Goal: Navigation & Orientation: Find specific page/section

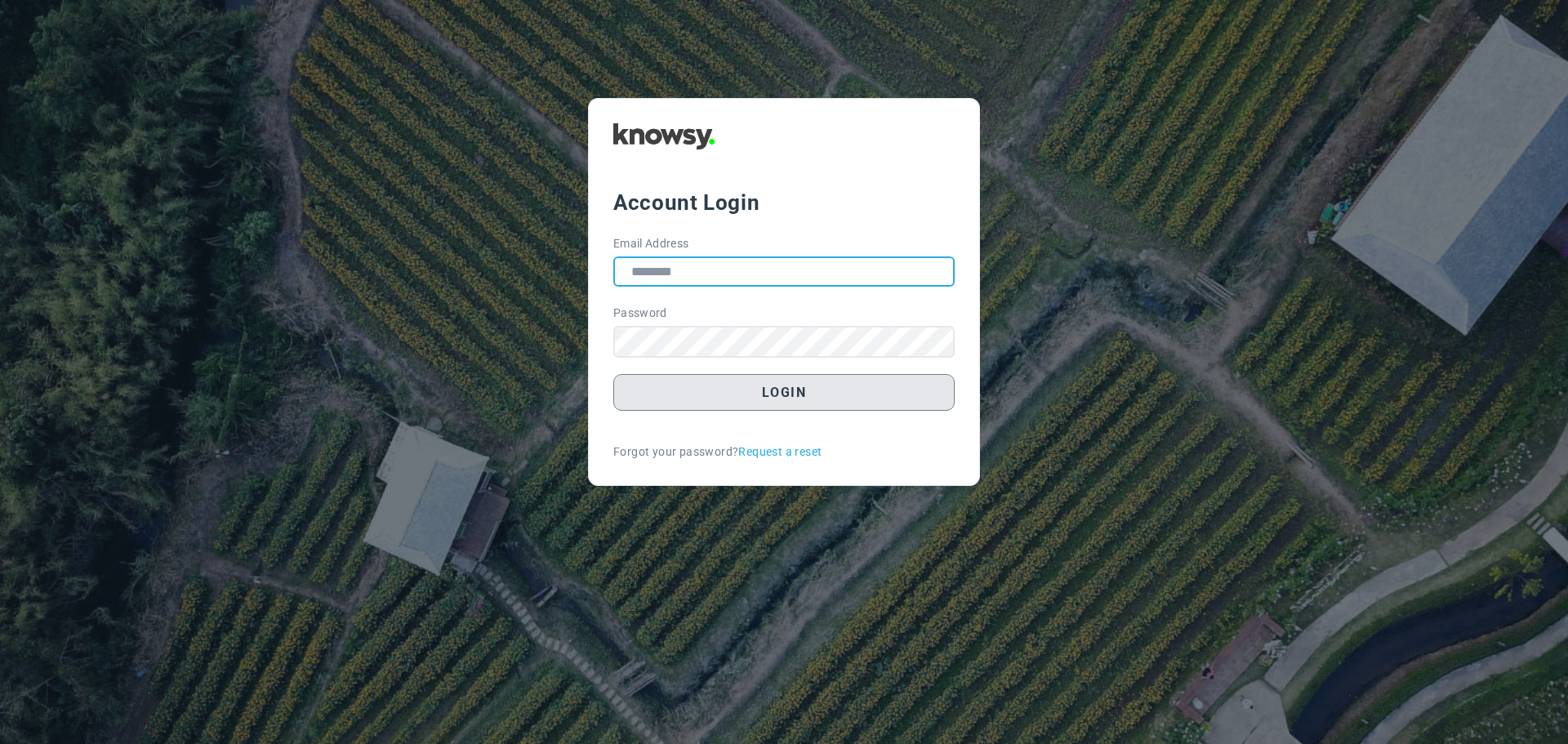
type input "**********"
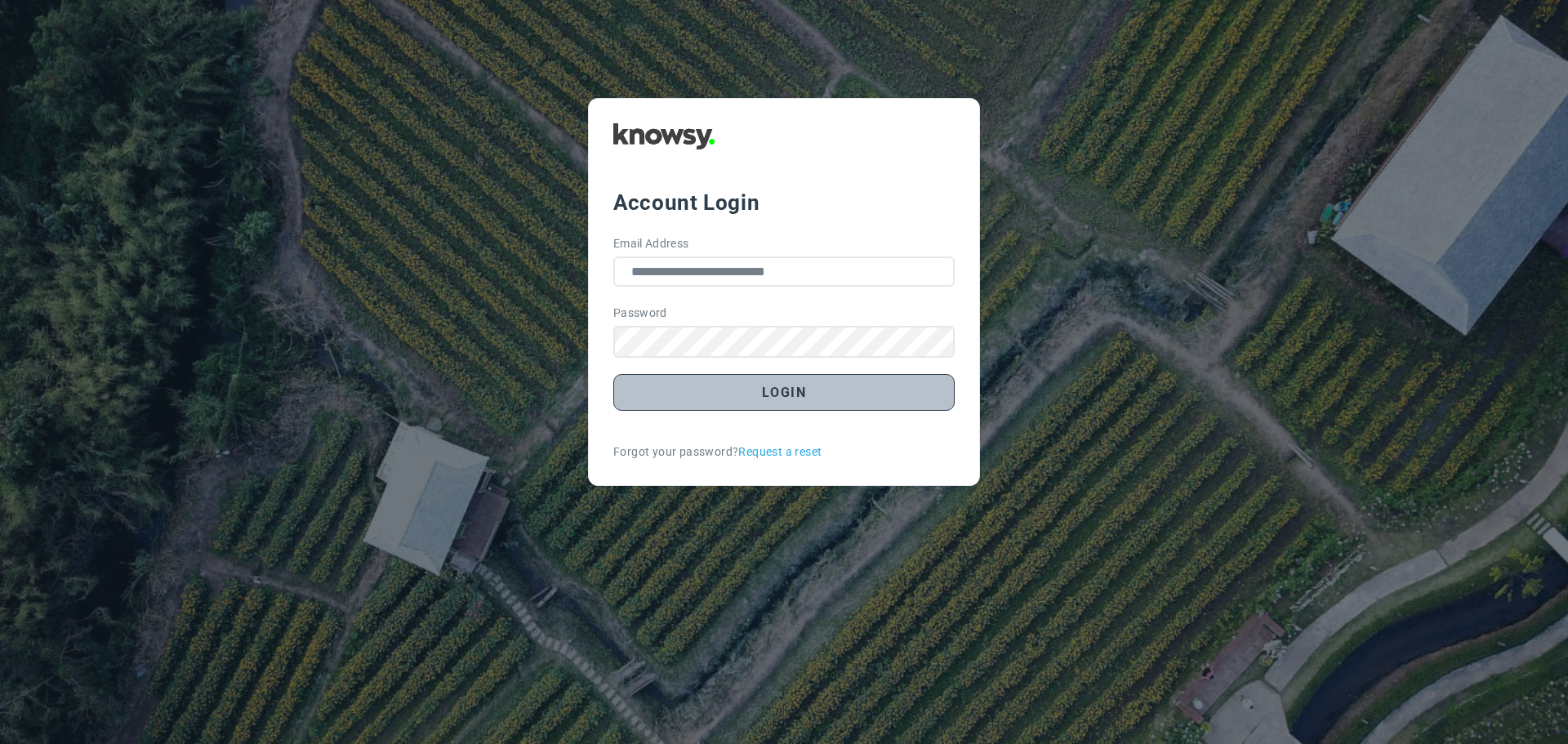
click at [766, 396] on button "Login" at bounding box center [784, 392] width 342 height 37
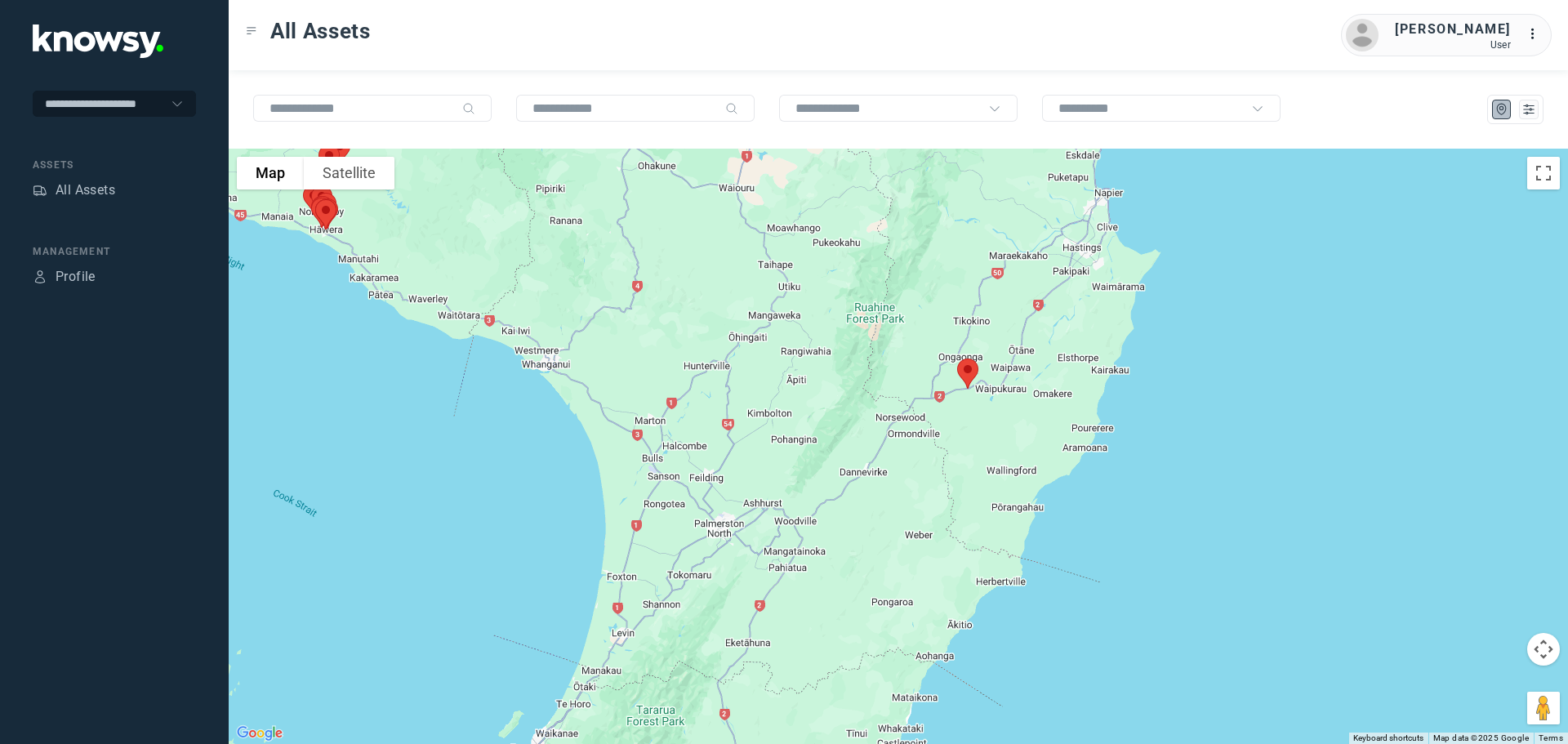
drag, startPoint x: 953, startPoint y: 395, endPoint x: 743, endPoint y: 427, distance: 212.4
click at [743, 427] on div at bounding box center [898, 446] width 1339 height 596
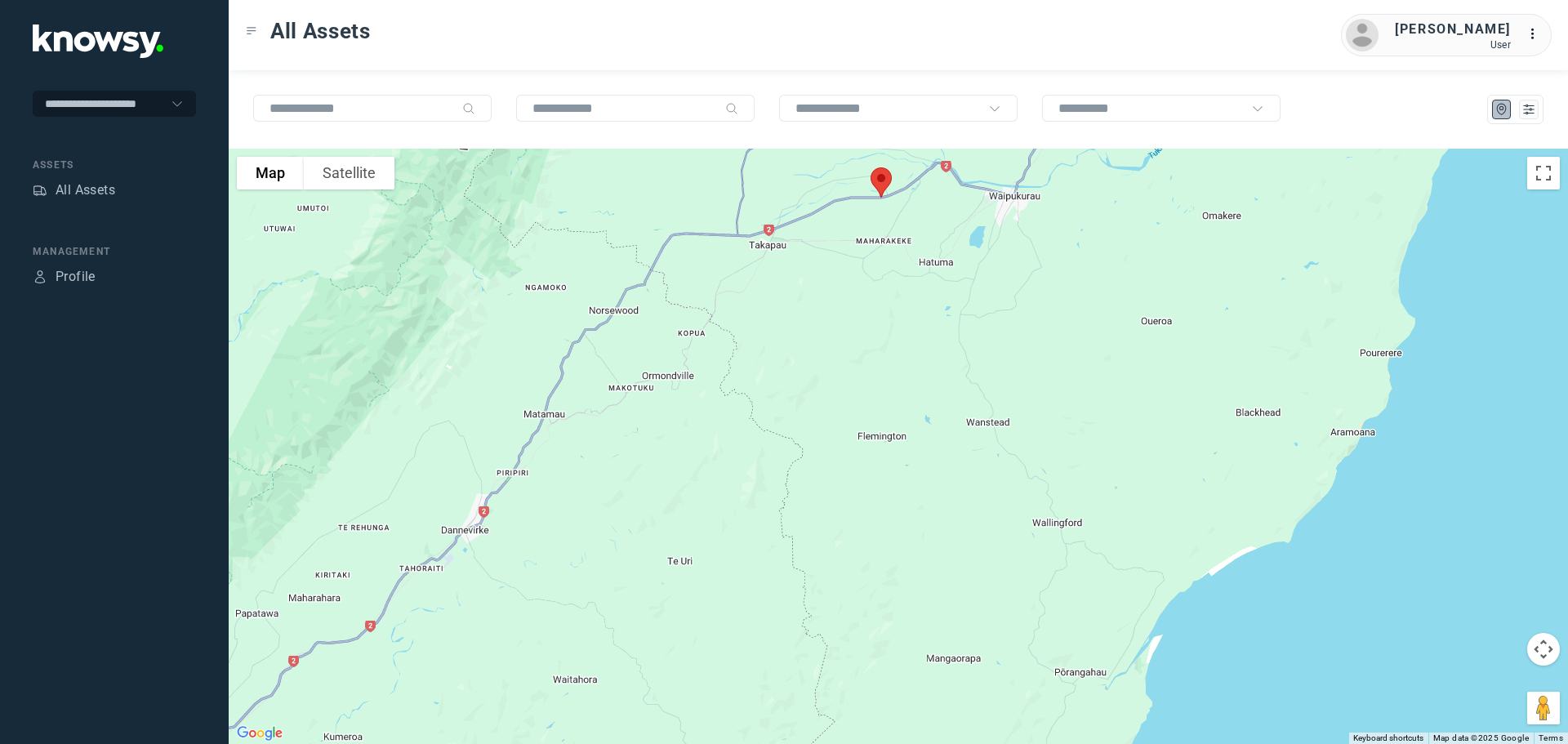
drag, startPoint x: 855, startPoint y: 342, endPoint x: 848, endPoint y: 386, distance: 44.6
click at [848, 386] on div at bounding box center [898, 446] width 1339 height 596
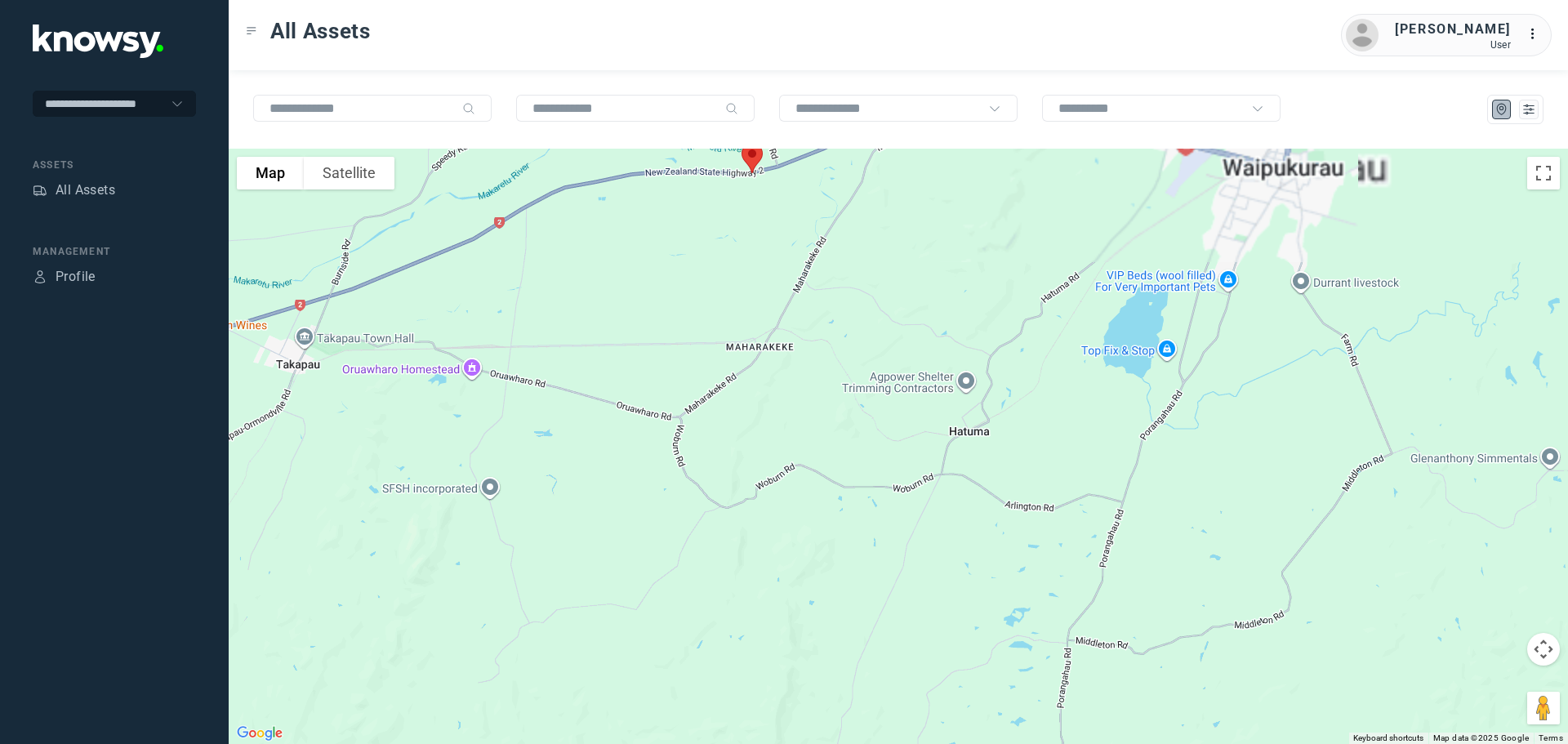
drag, startPoint x: 844, startPoint y: 271, endPoint x: 860, endPoint y: 374, distance: 104.2
click at [859, 373] on div at bounding box center [898, 446] width 1339 height 596
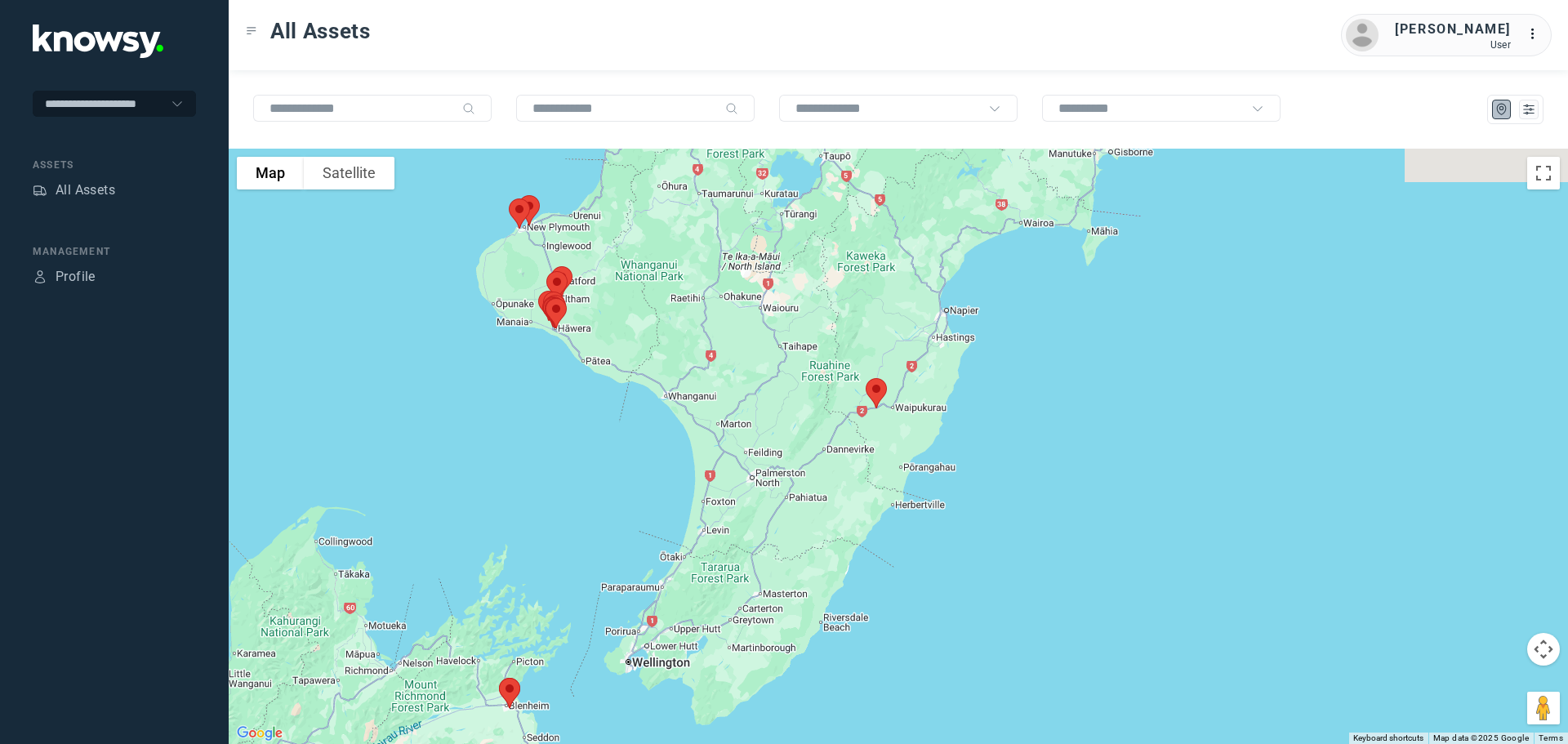
drag, startPoint x: 582, startPoint y: 256, endPoint x: 870, endPoint y: 353, distance: 303.9
click at [872, 353] on div at bounding box center [898, 446] width 1339 height 596
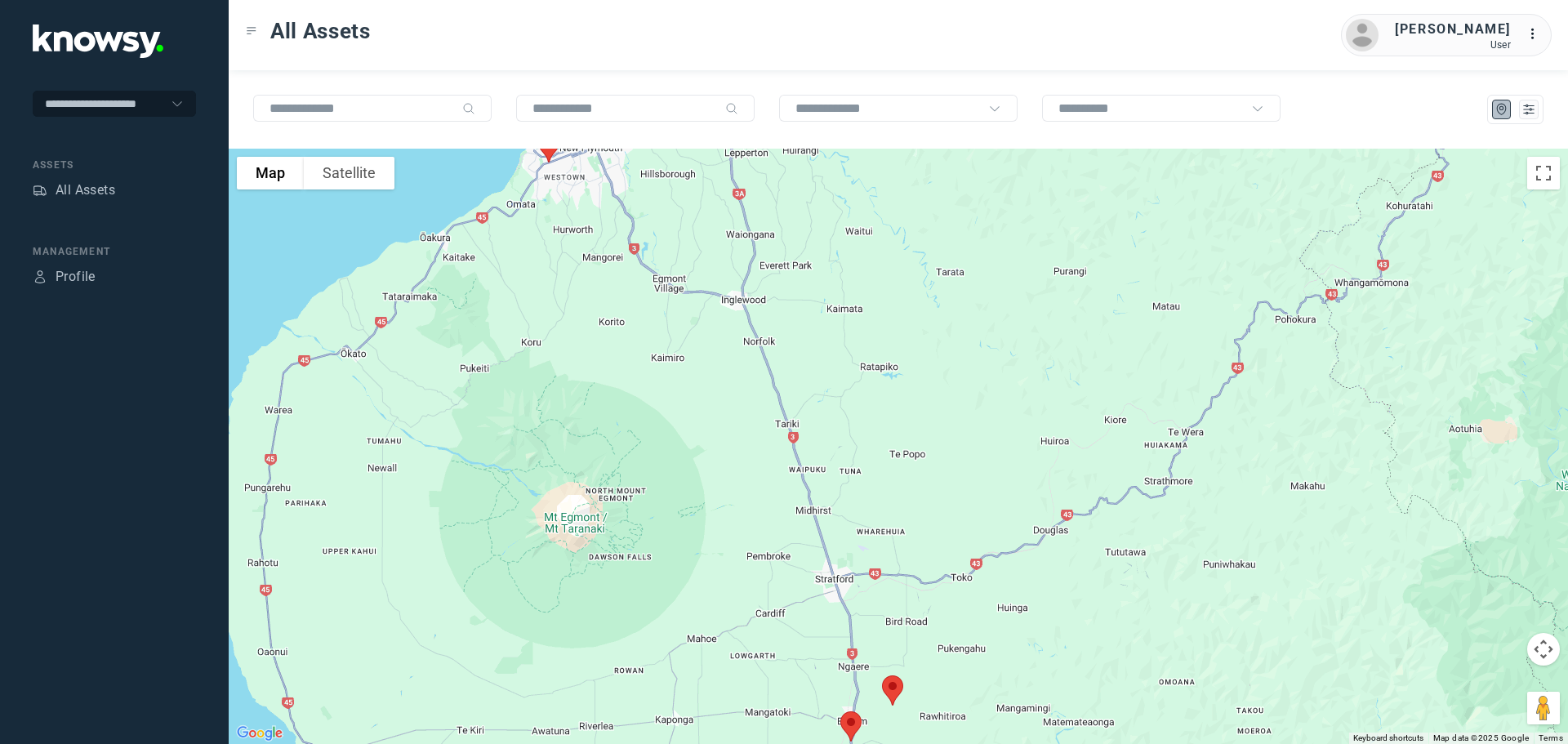
drag, startPoint x: 629, startPoint y: 265, endPoint x: 682, endPoint y: 406, distance: 150.6
click at [682, 406] on div at bounding box center [898, 446] width 1339 height 596
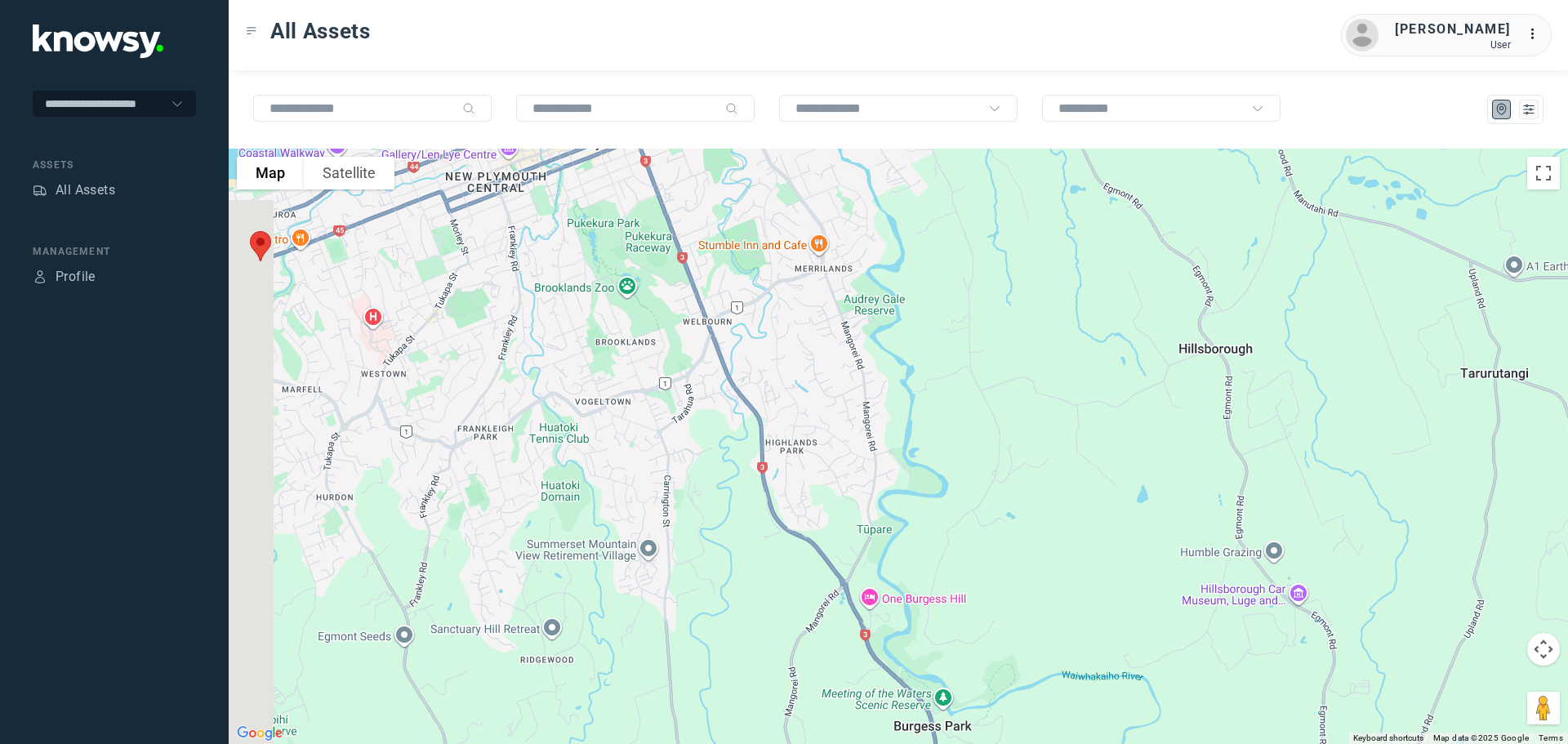
drag, startPoint x: 822, startPoint y: 297, endPoint x: 929, endPoint y: 295, distance: 107.0
click at [929, 295] on div at bounding box center [898, 446] width 1339 height 596
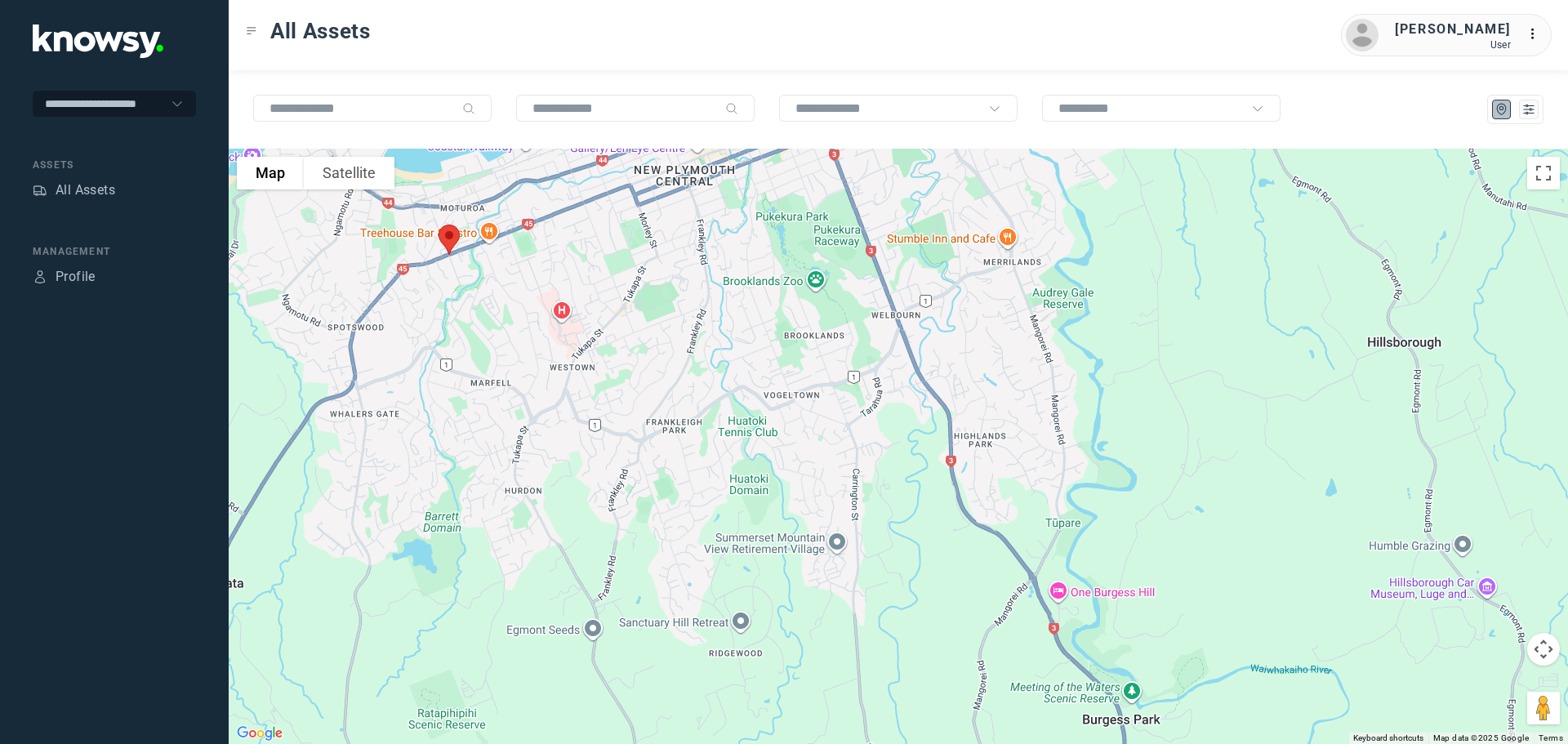
click at [448, 238] on img at bounding box center [449, 240] width 35 height 43
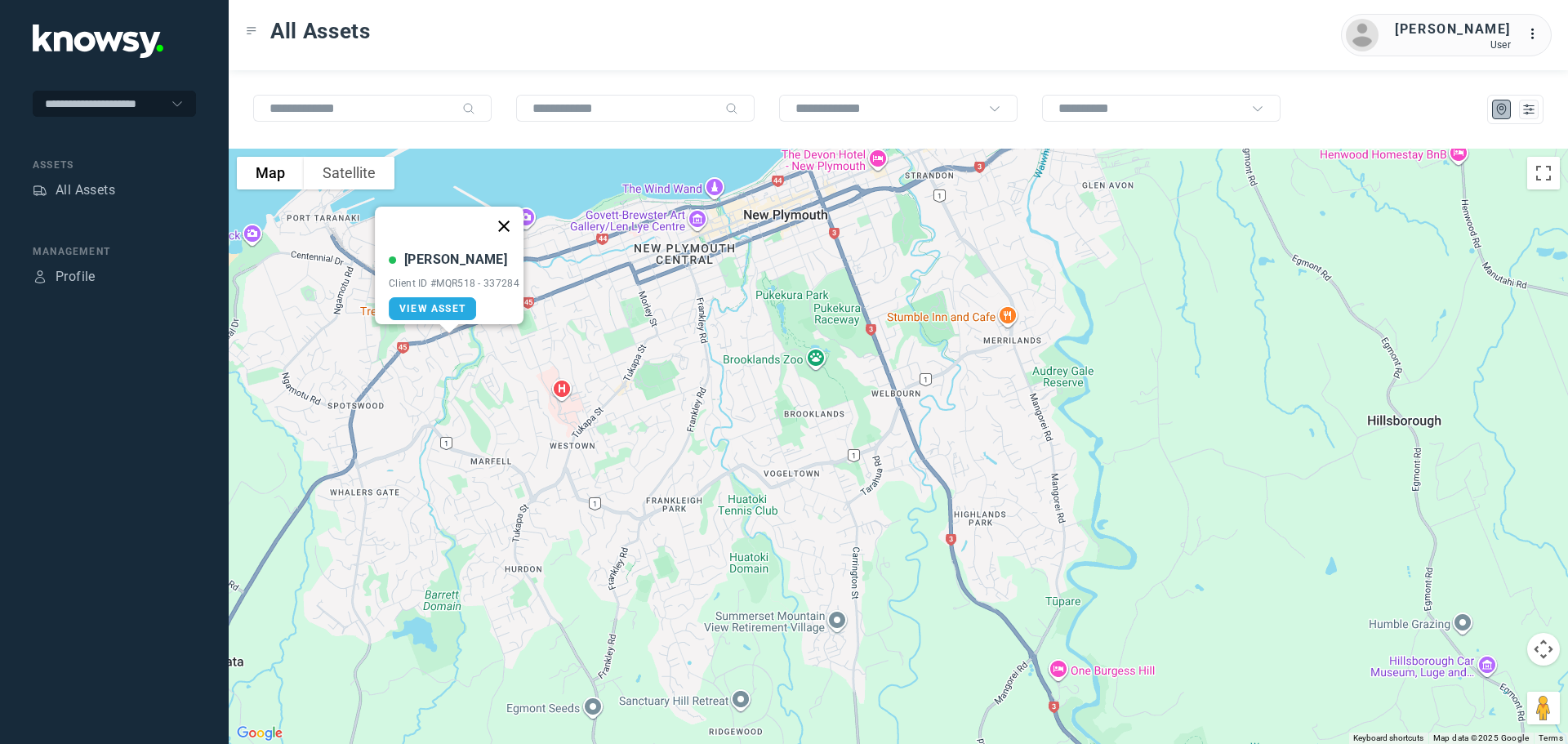
click at [511, 218] on button "Close" at bounding box center [504, 226] width 39 height 39
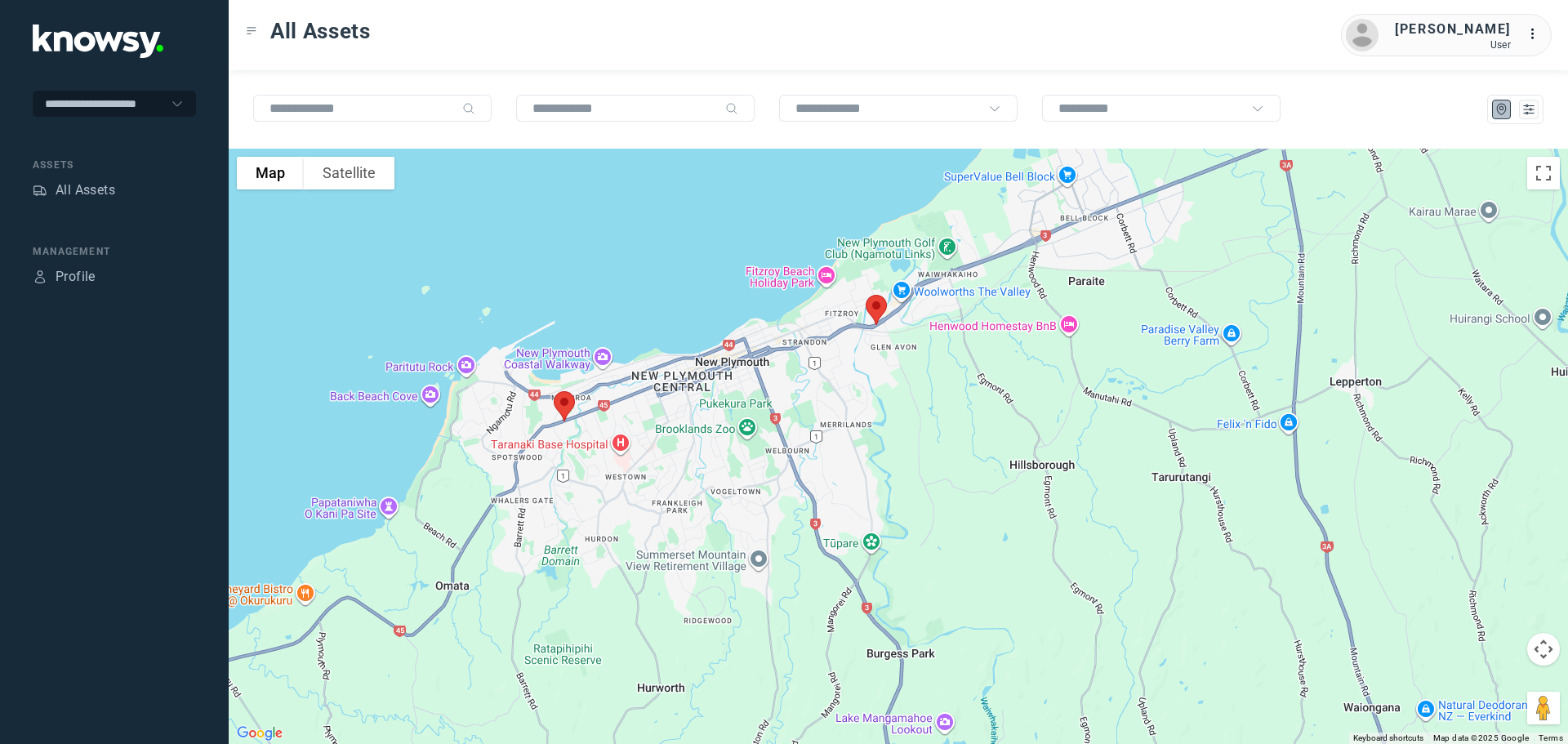
drag, startPoint x: 896, startPoint y: 384, endPoint x: 849, endPoint y: 434, distance: 68.6
click at [849, 434] on div at bounding box center [898, 446] width 1339 height 596
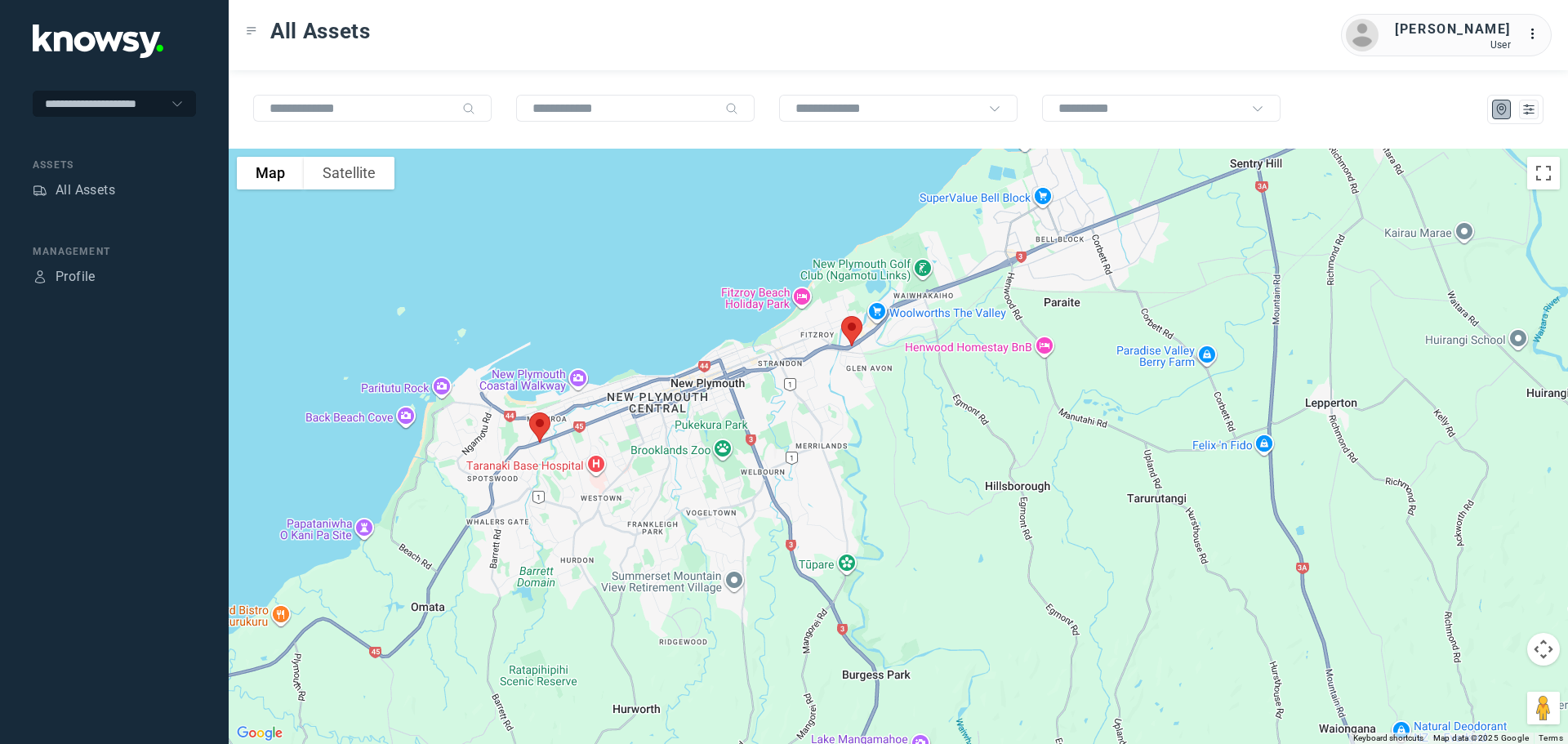
click at [844, 326] on img at bounding box center [852, 331] width 35 height 43
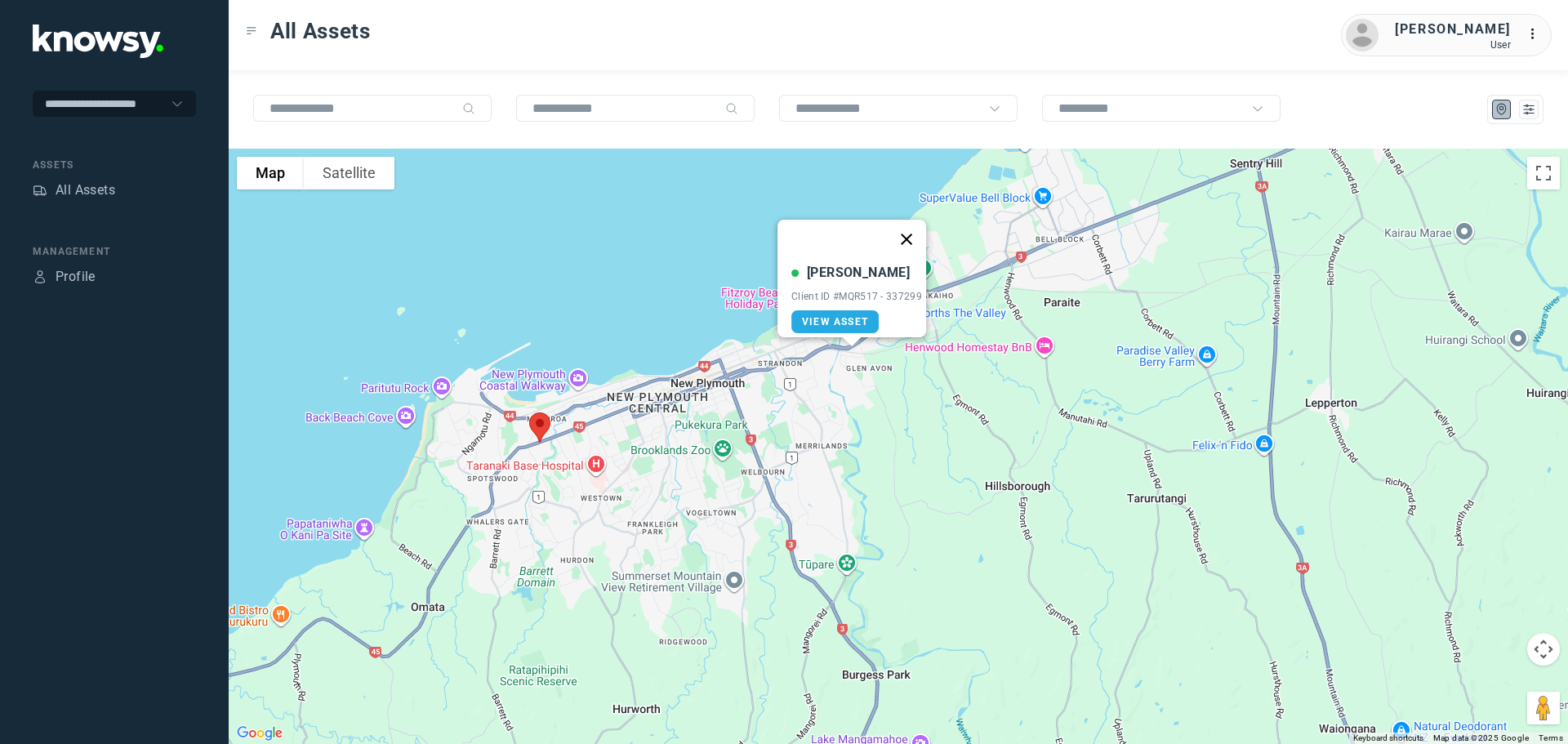
click at [913, 227] on button "Close" at bounding box center [906, 239] width 39 height 39
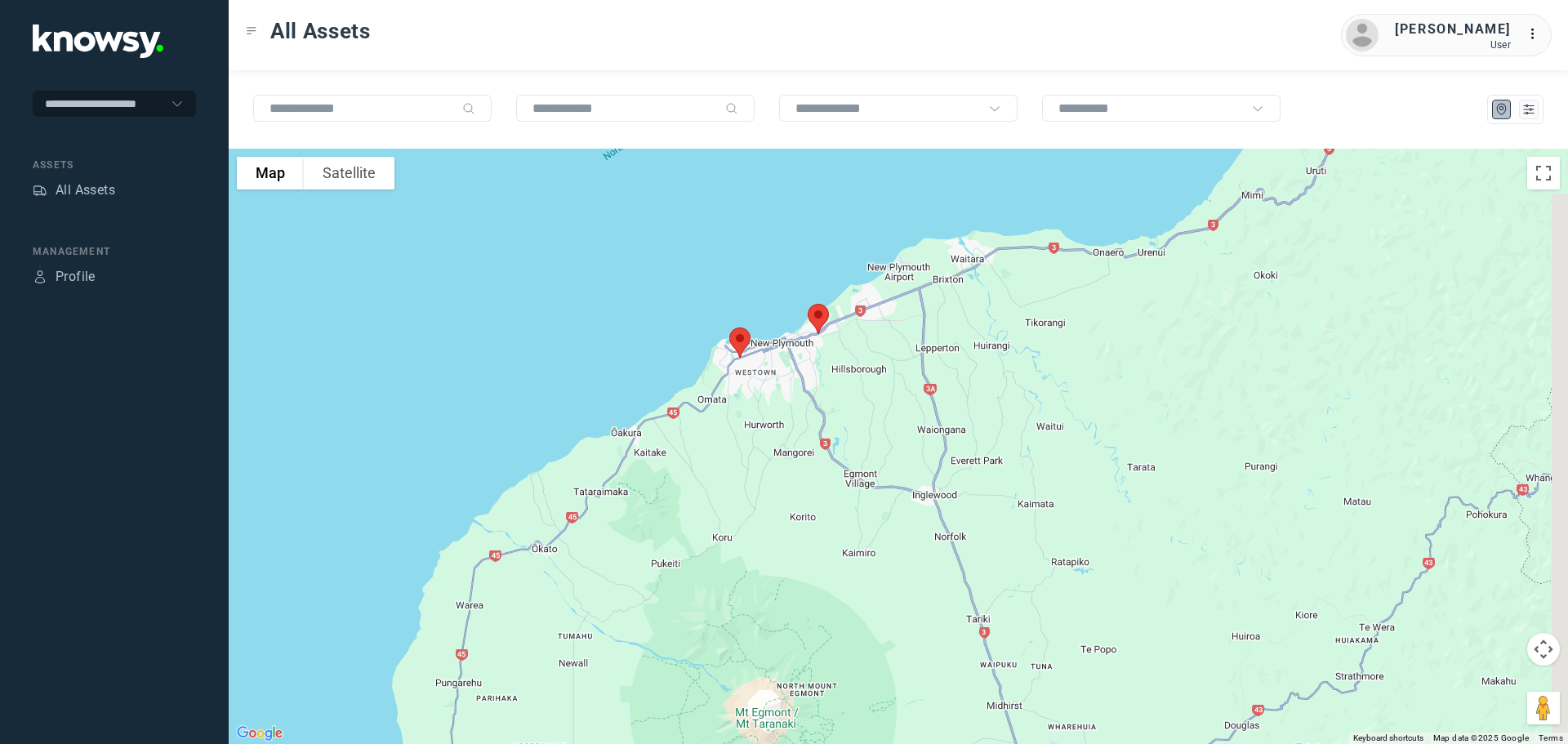
drag, startPoint x: 917, startPoint y: 572, endPoint x: 852, endPoint y: 403, distance: 181.1
click at [852, 405] on div "To navigate, press the arrow keys." at bounding box center [898, 446] width 1339 height 596
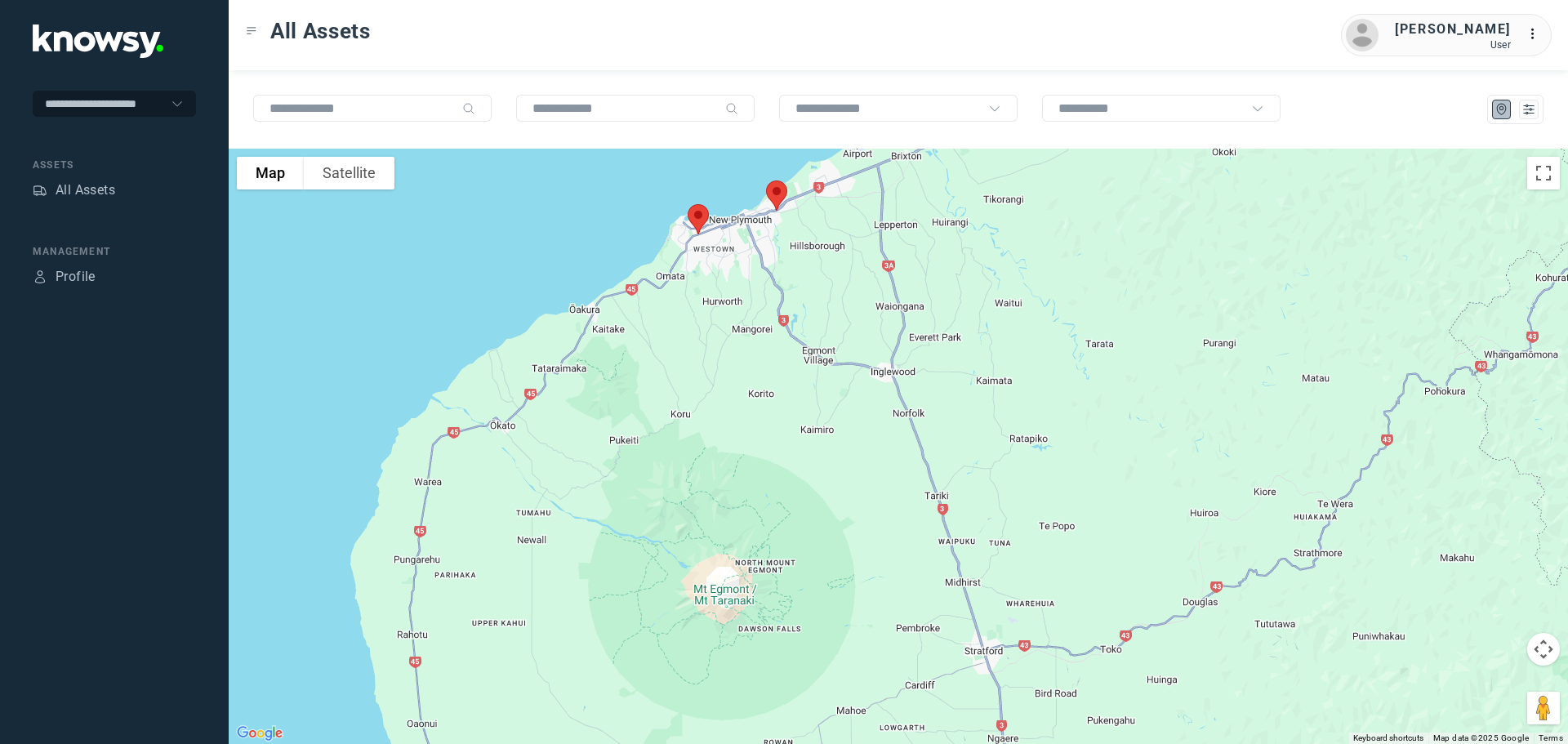
drag, startPoint x: 918, startPoint y: 423, endPoint x: 917, endPoint y: 415, distance: 8.1
click at [917, 415] on div at bounding box center [898, 446] width 1339 height 596
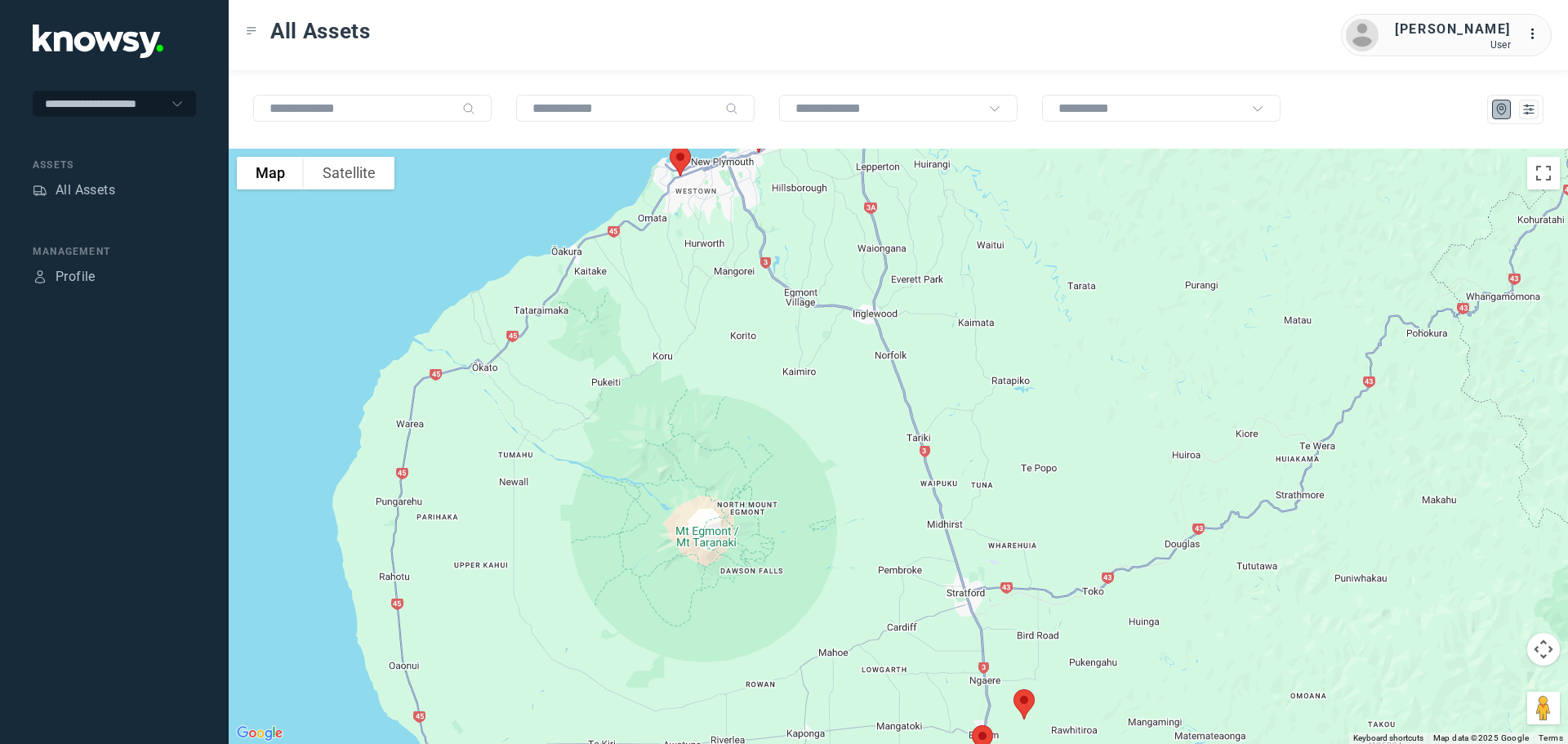
drag, startPoint x: 915, startPoint y: 423, endPoint x: 867, endPoint y: 288, distance: 143.3
click at [867, 288] on div at bounding box center [898, 446] width 1339 height 596
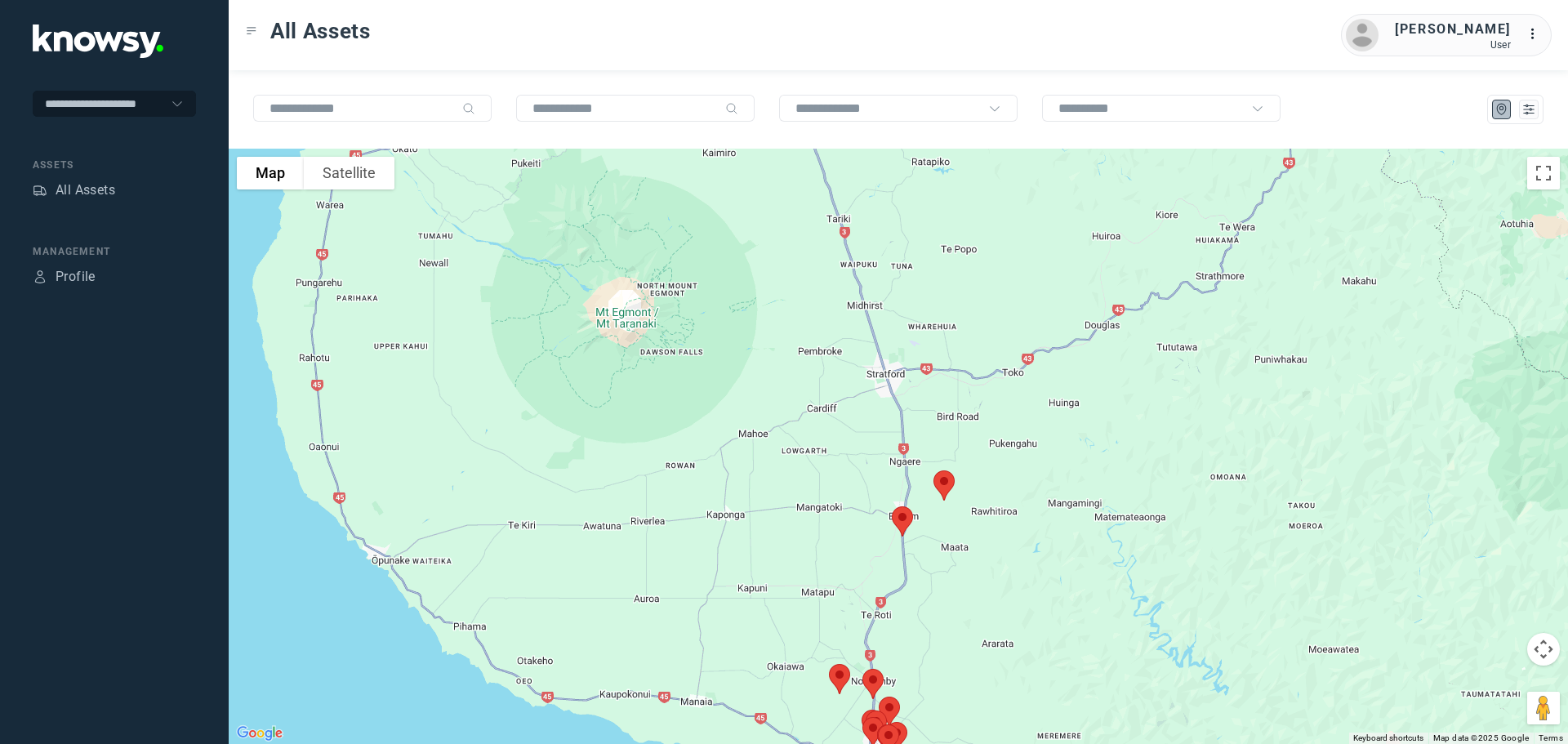
click at [903, 520] on img at bounding box center [903, 521] width 35 height 43
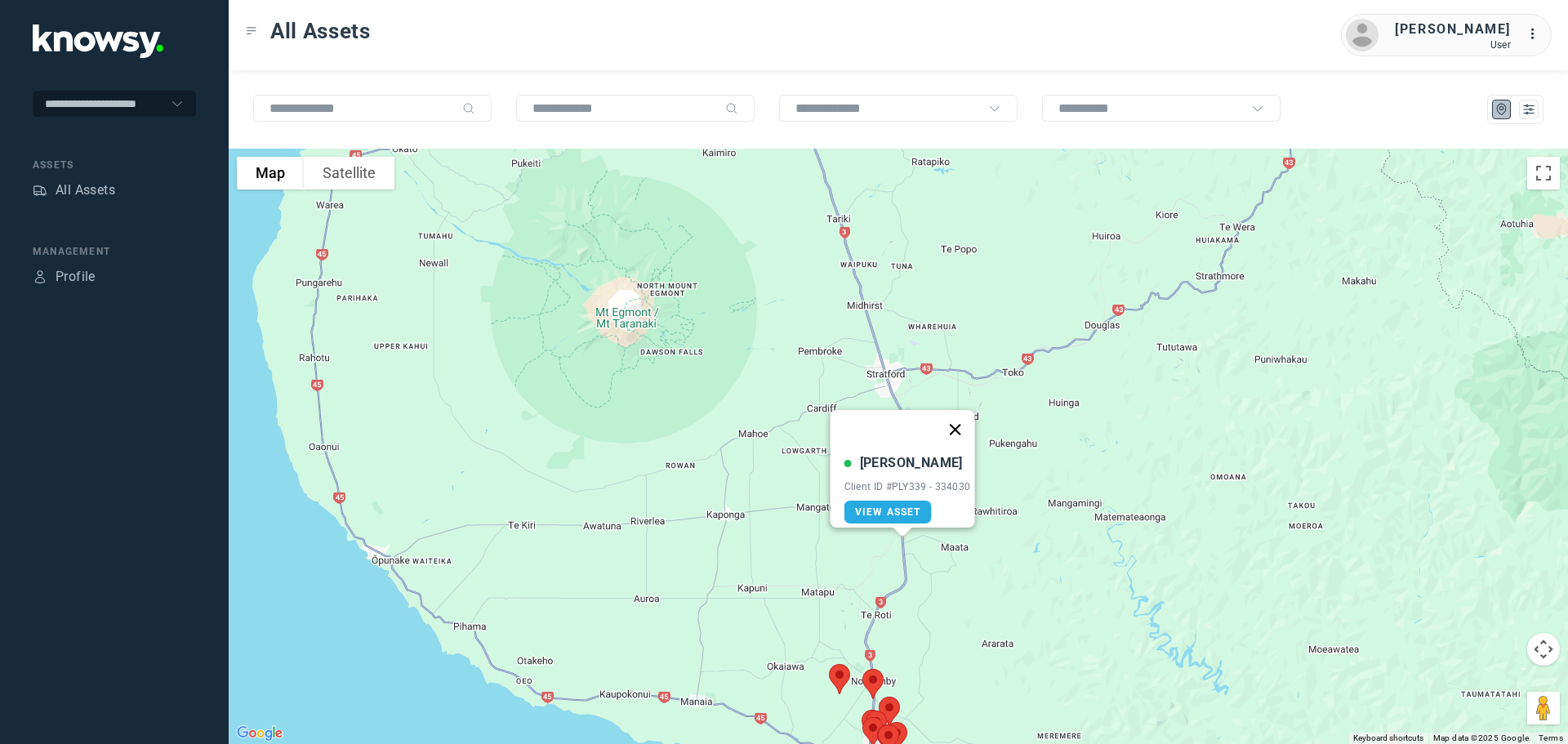
click at [959, 422] on button "Close" at bounding box center [955, 429] width 39 height 39
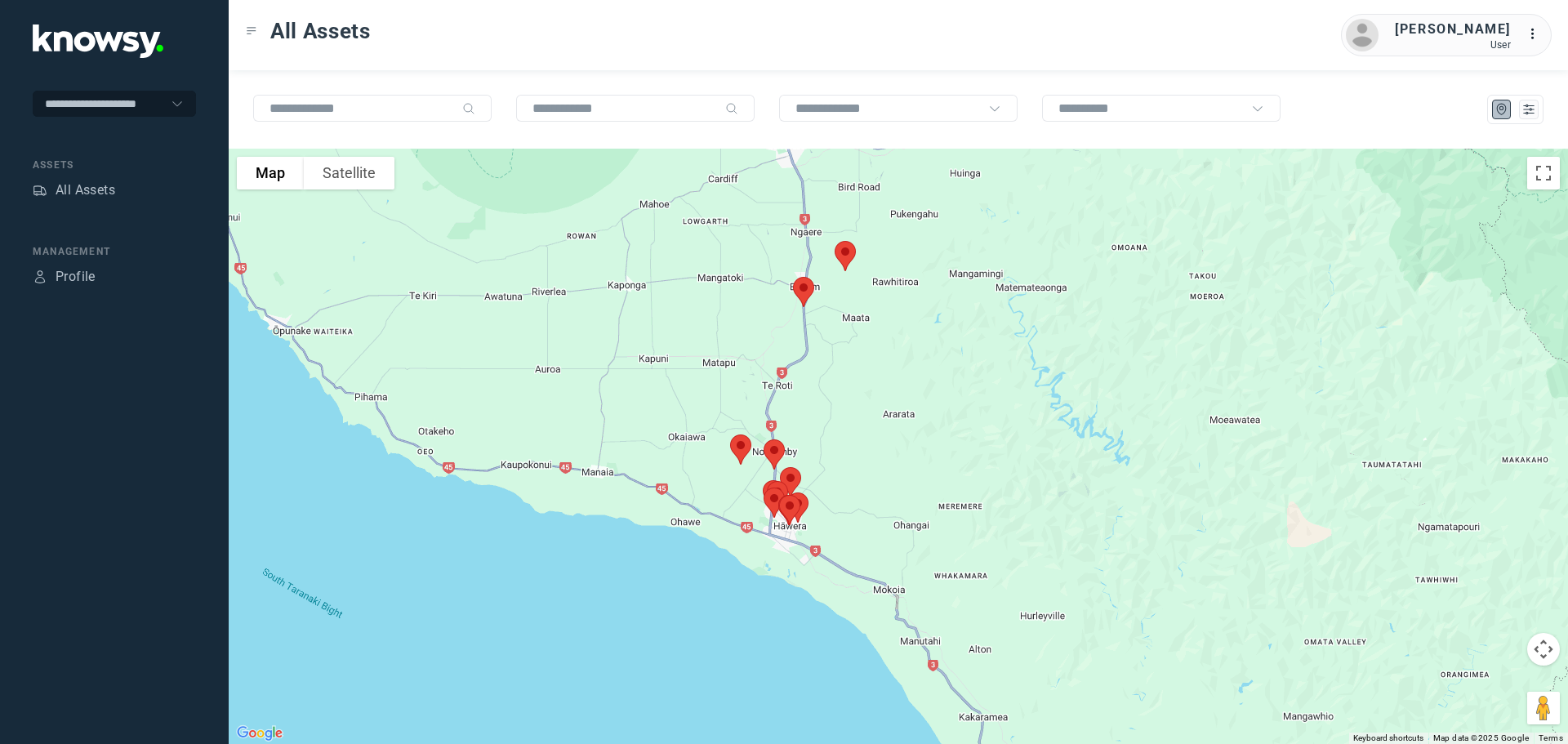
drag, startPoint x: 967, startPoint y: 617, endPoint x: 866, endPoint y: 383, distance: 254.9
click at [867, 384] on div at bounding box center [898, 446] width 1339 height 596
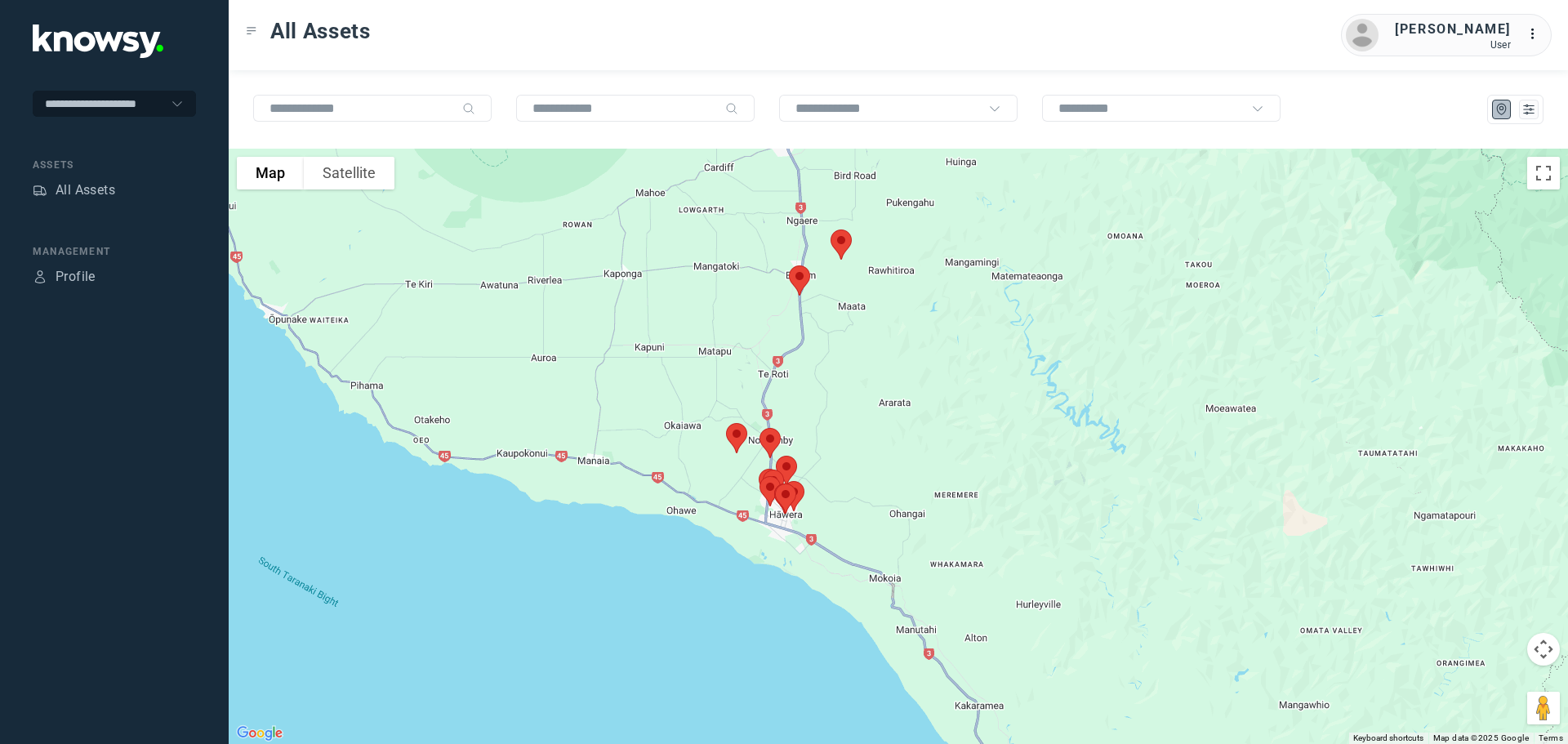
click at [730, 426] on img at bounding box center [736, 438] width 35 height 43
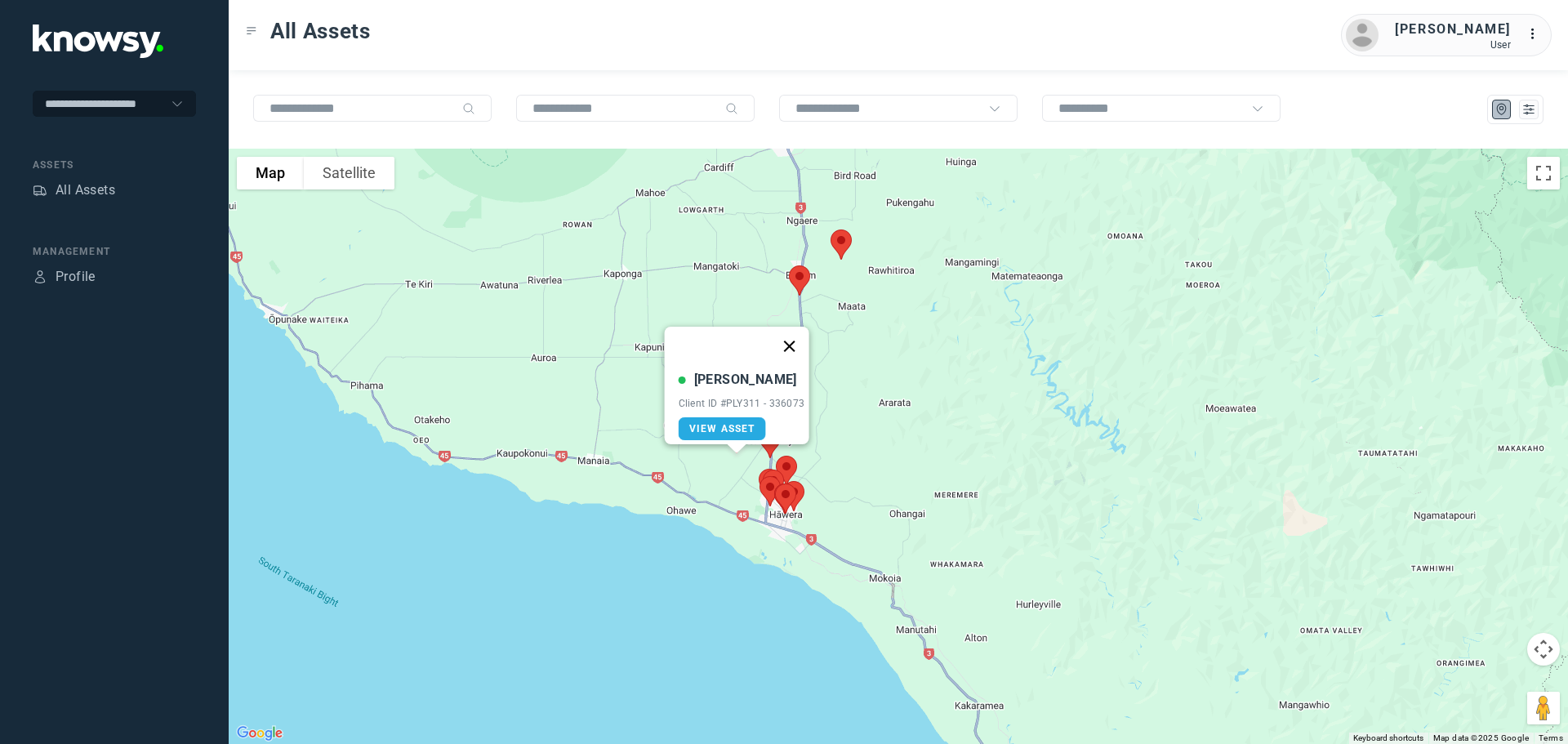
click at [803, 336] on button "Close" at bounding box center [789, 346] width 39 height 39
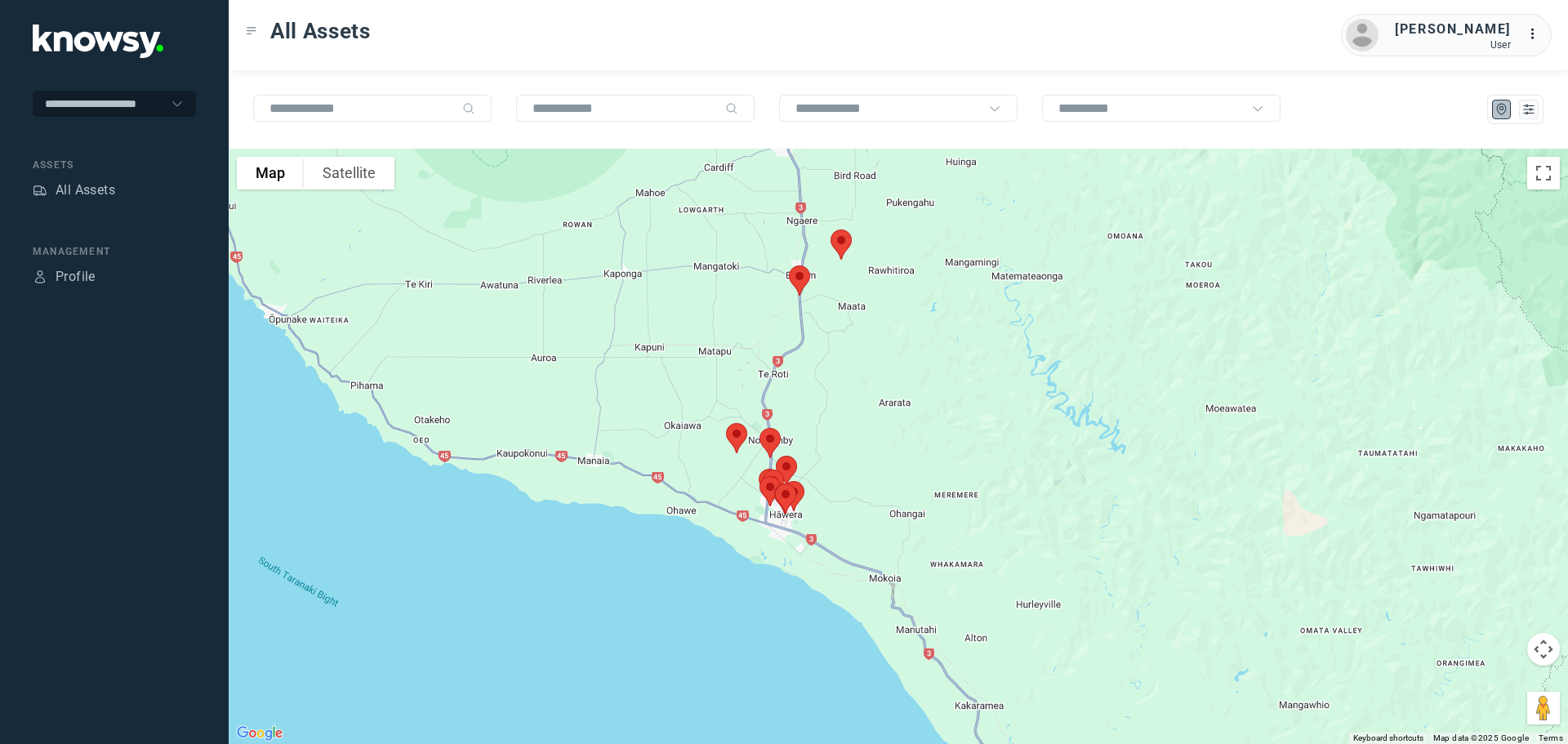
click at [772, 443] on img at bounding box center [770, 443] width 35 height 43
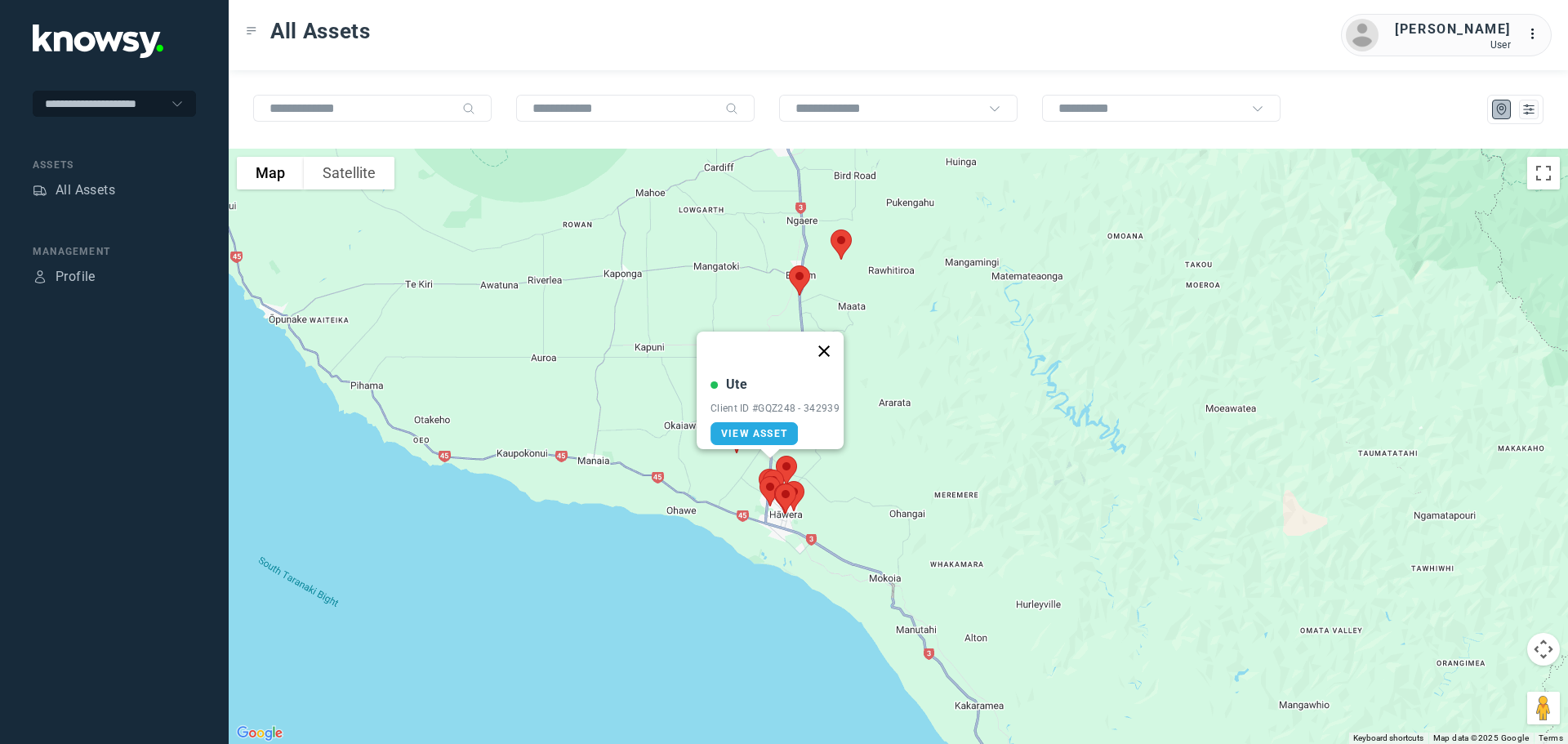
click at [831, 344] on button "Close" at bounding box center [824, 351] width 39 height 39
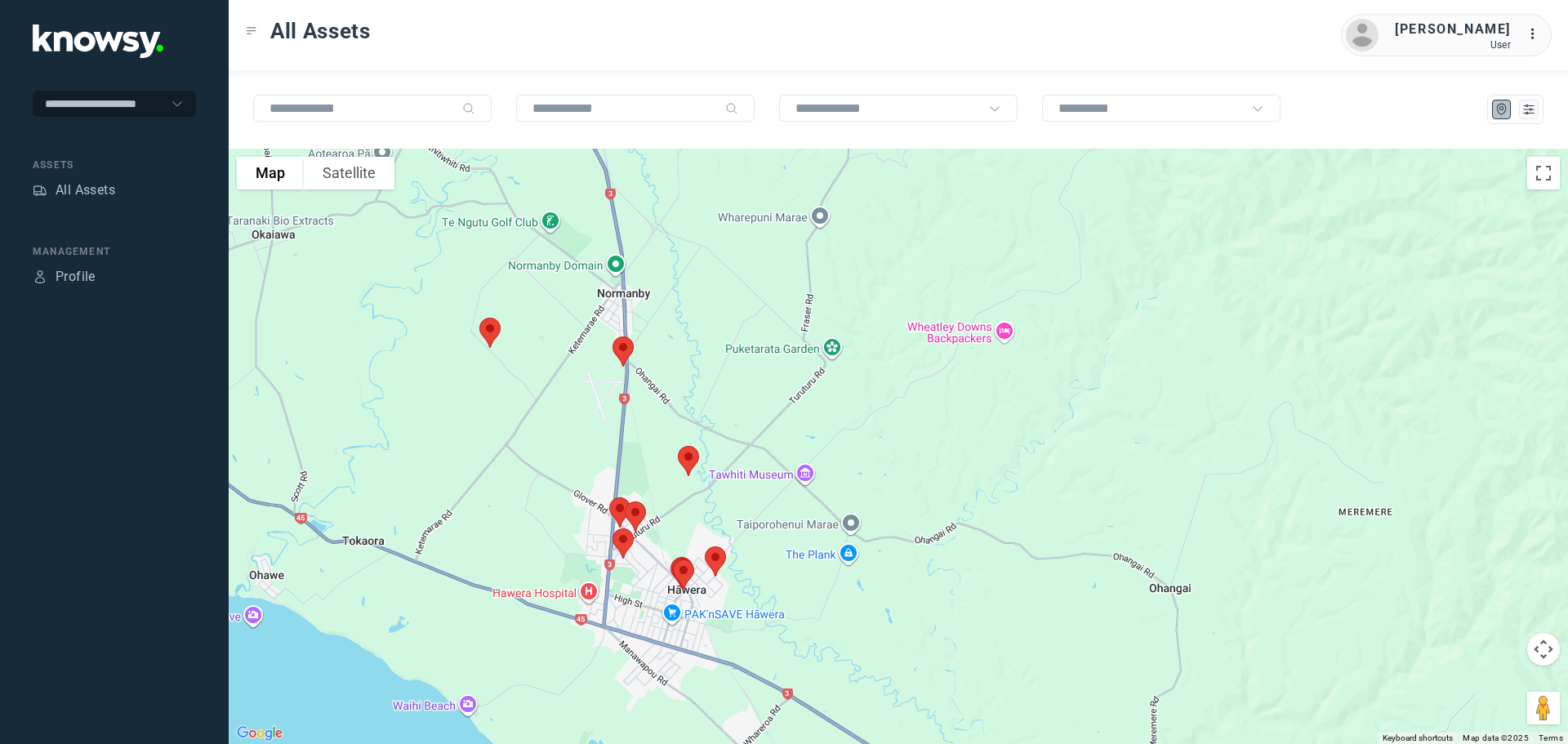
drag, startPoint x: 765, startPoint y: 465, endPoint x: 851, endPoint y: 381, distance: 120.2
click at [851, 382] on div at bounding box center [898, 446] width 1339 height 596
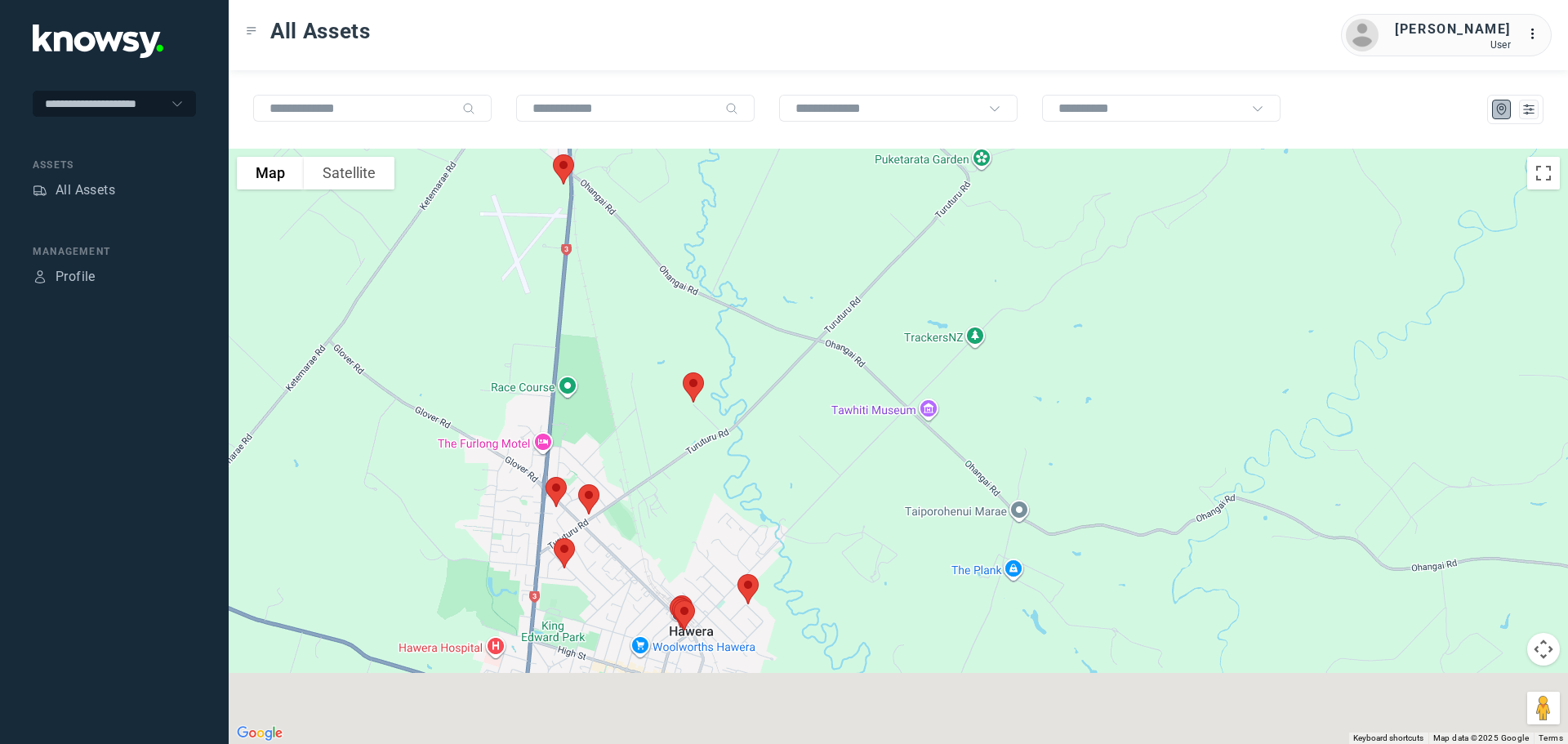
drag, startPoint x: 622, startPoint y: 413, endPoint x: 673, endPoint y: 222, distance: 197.7
click at [673, 222] on div at bounding box center [898, 446] width 1339 height 596
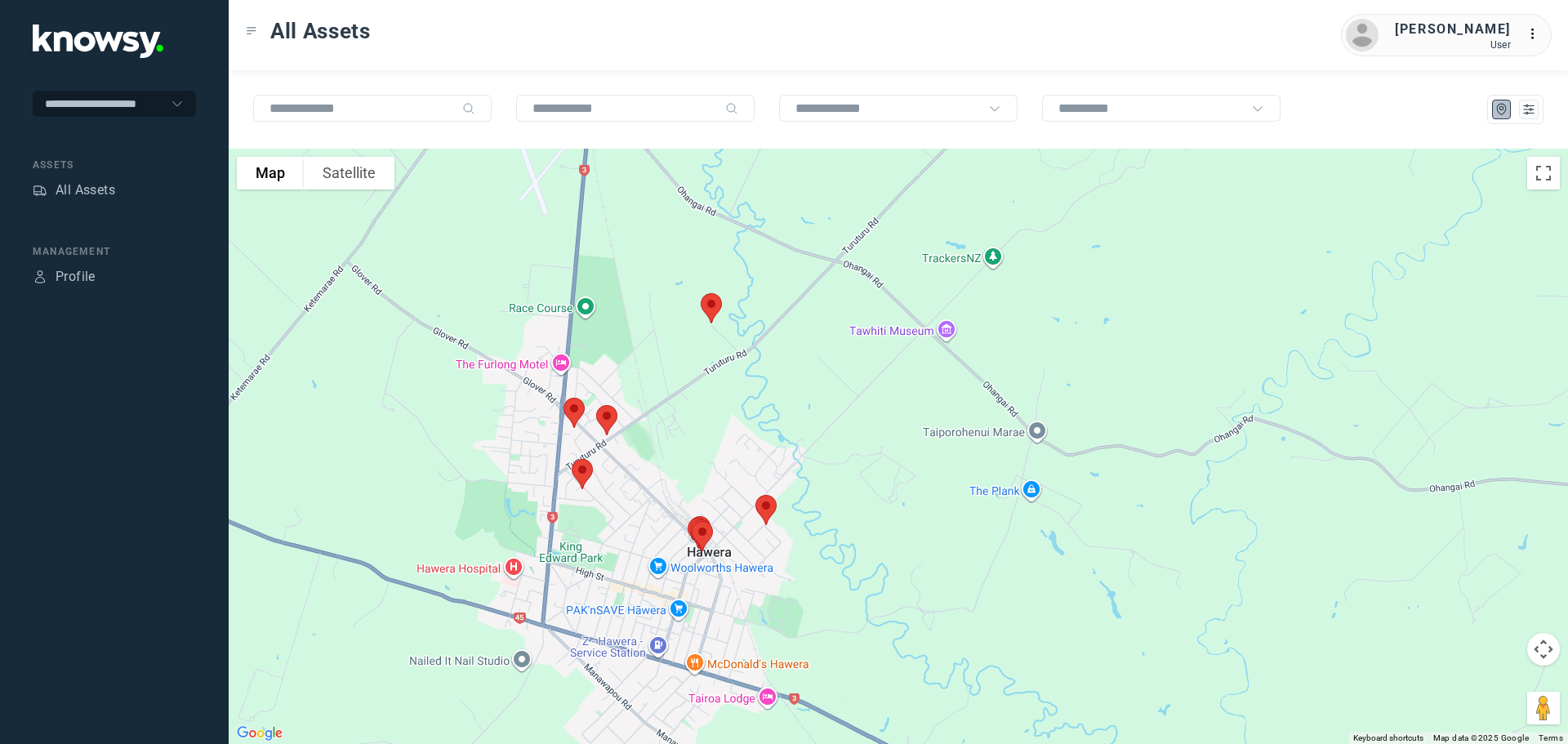
drag, startPoint x: 646, startPoint y: 434, endPoint x: 675, endPoint y: 359, distance: 80.4
click at [675, 359] on div at bounding box center [898, 446] width 1339 height 596
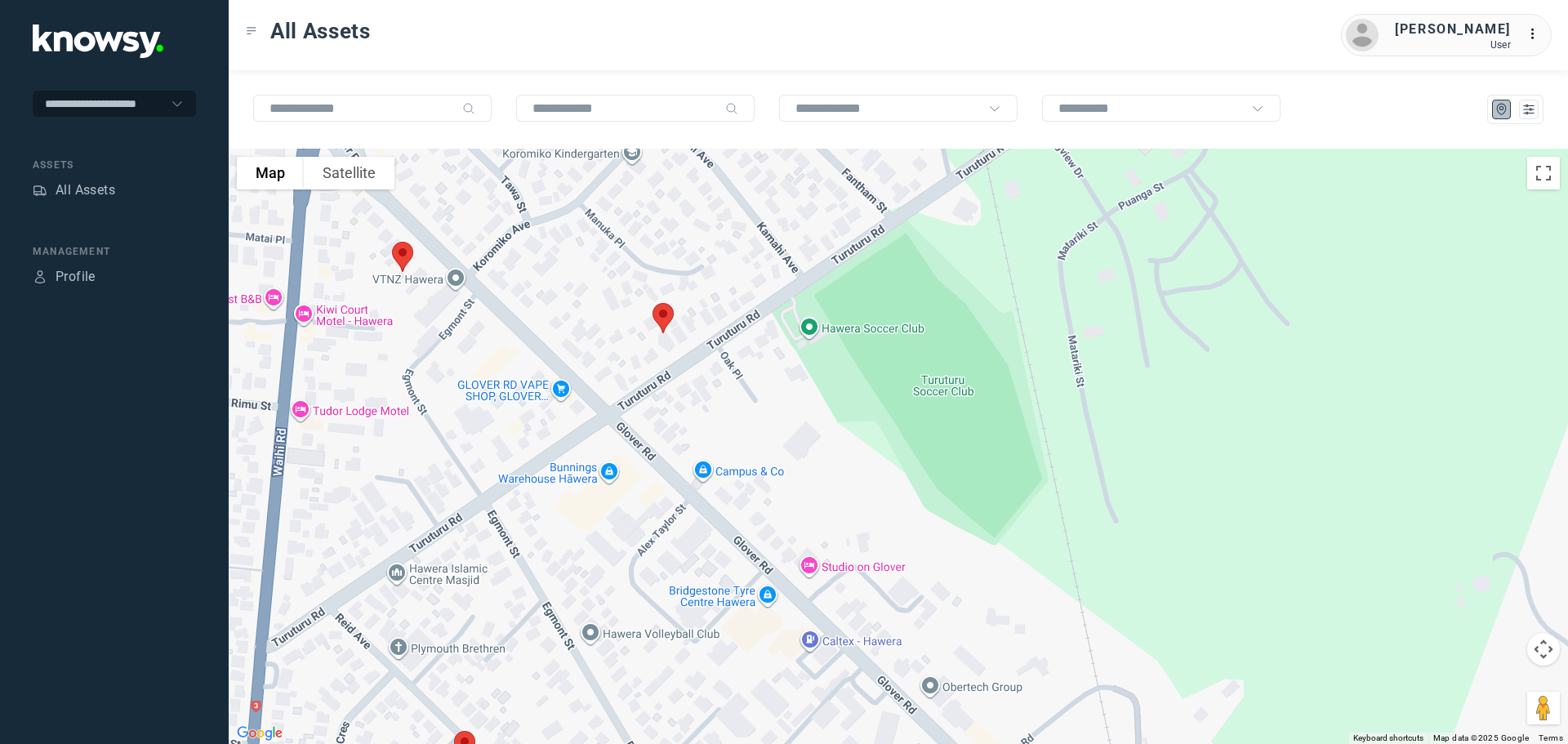
click at [407, 258] on img at bounding box center [402, 256] width 35 height 43
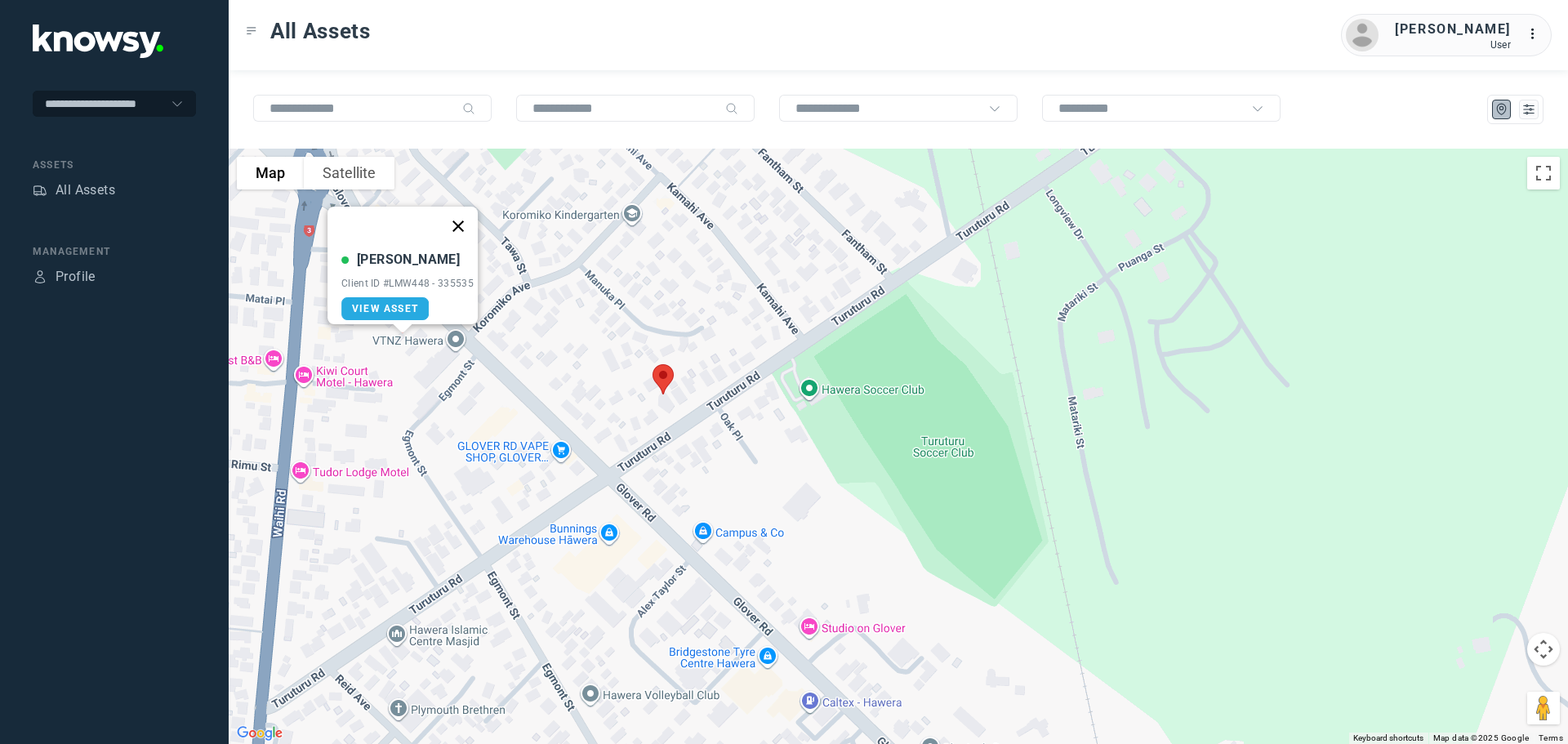
click at [459, 218] on button "Close" at bounding box center [458, 226] width 39 height 39
click at [667, 384] on img at bounding box center [663, 379] width 35 height 43
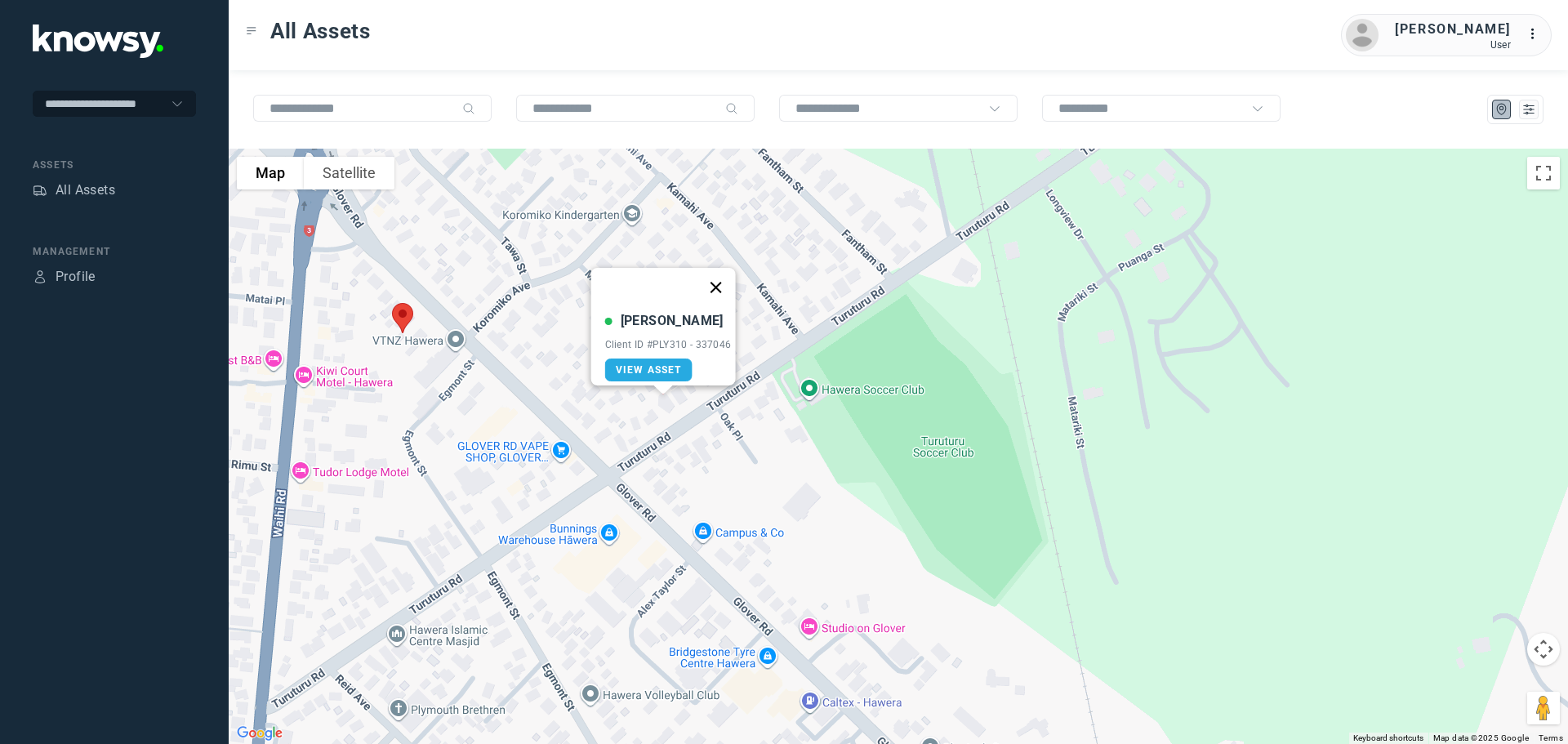
click at [714, 281] on button "Close" at bounding box center [715, 288] width 39 height 39
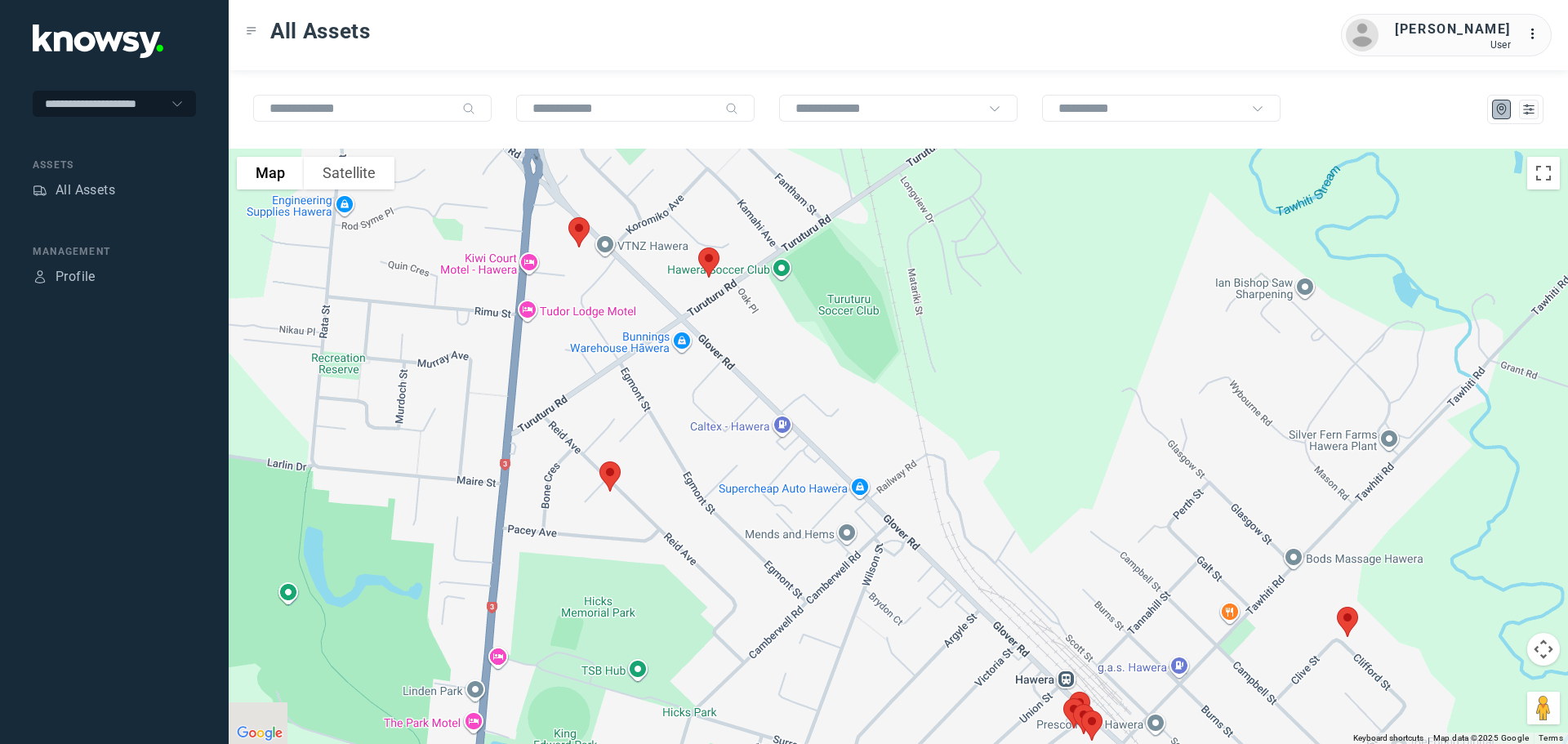
drag, startPoint x: 681, startPoint y: 406, endPoint x: 699, endPoint y: 311, distance: 96.7
click at [699, 311] on div at bounding box center [898, 446] width 1339 height 596
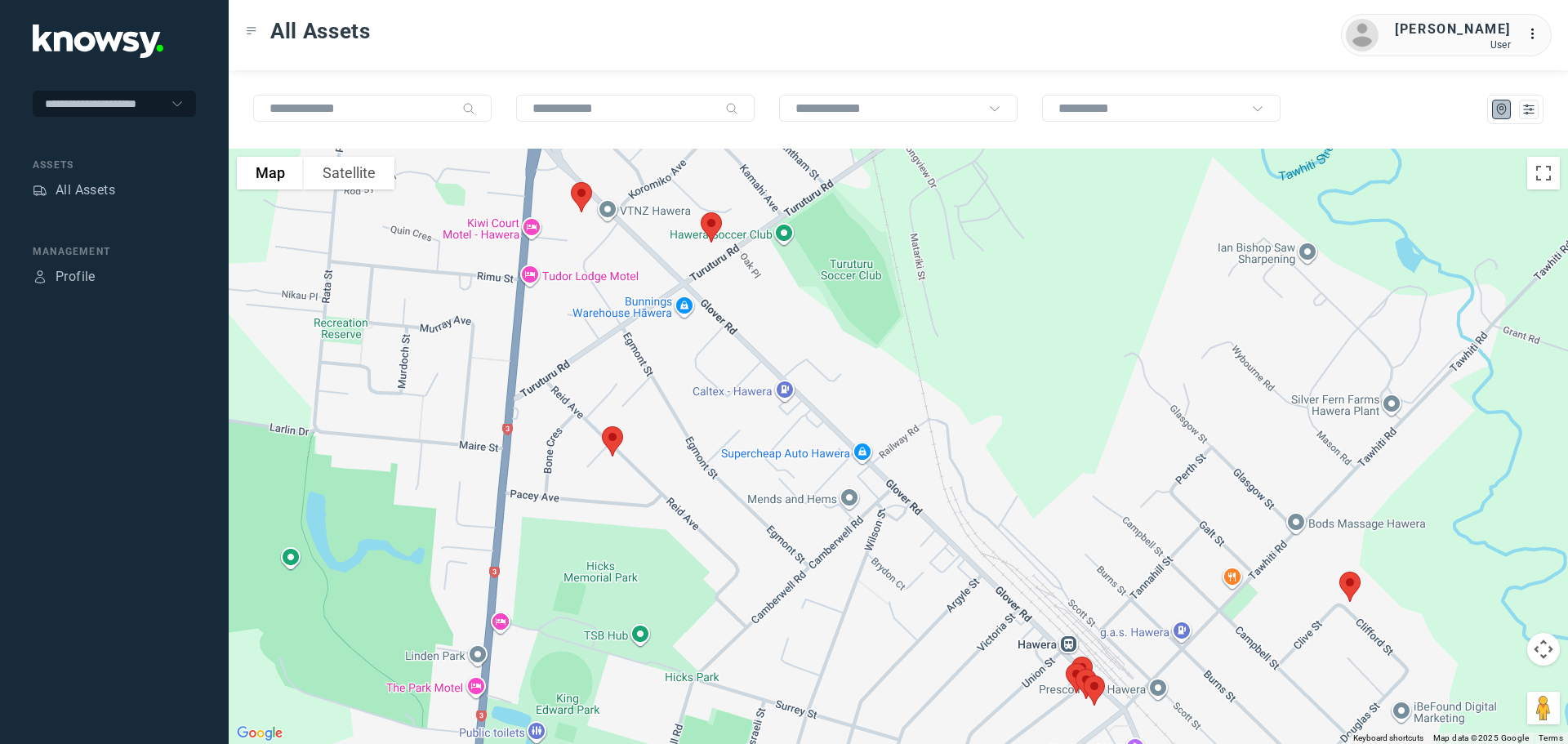
click at [613, 440] on img at bounding box center [612, 441] width 35 height 43
click at [667, 338] on button "Close" at bounding box center [665, 349] width 39 height 39
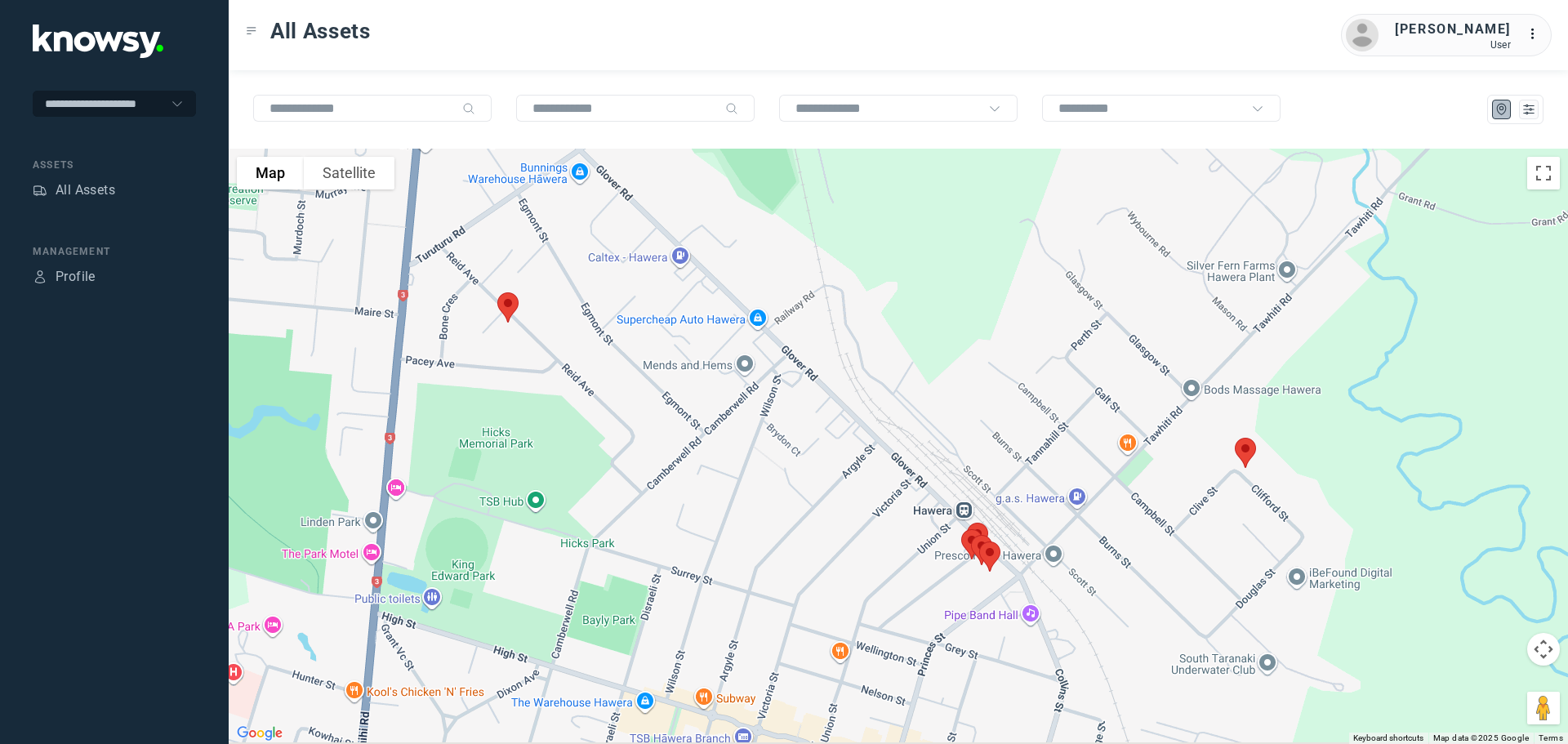
drag, startPoint x: 833, startPoint y: 504, endPoint x: 685, endPoint y: 330, distance: 228.4
click at [685, 330] on div at bounding box center [898, 446] width 1339 height 596
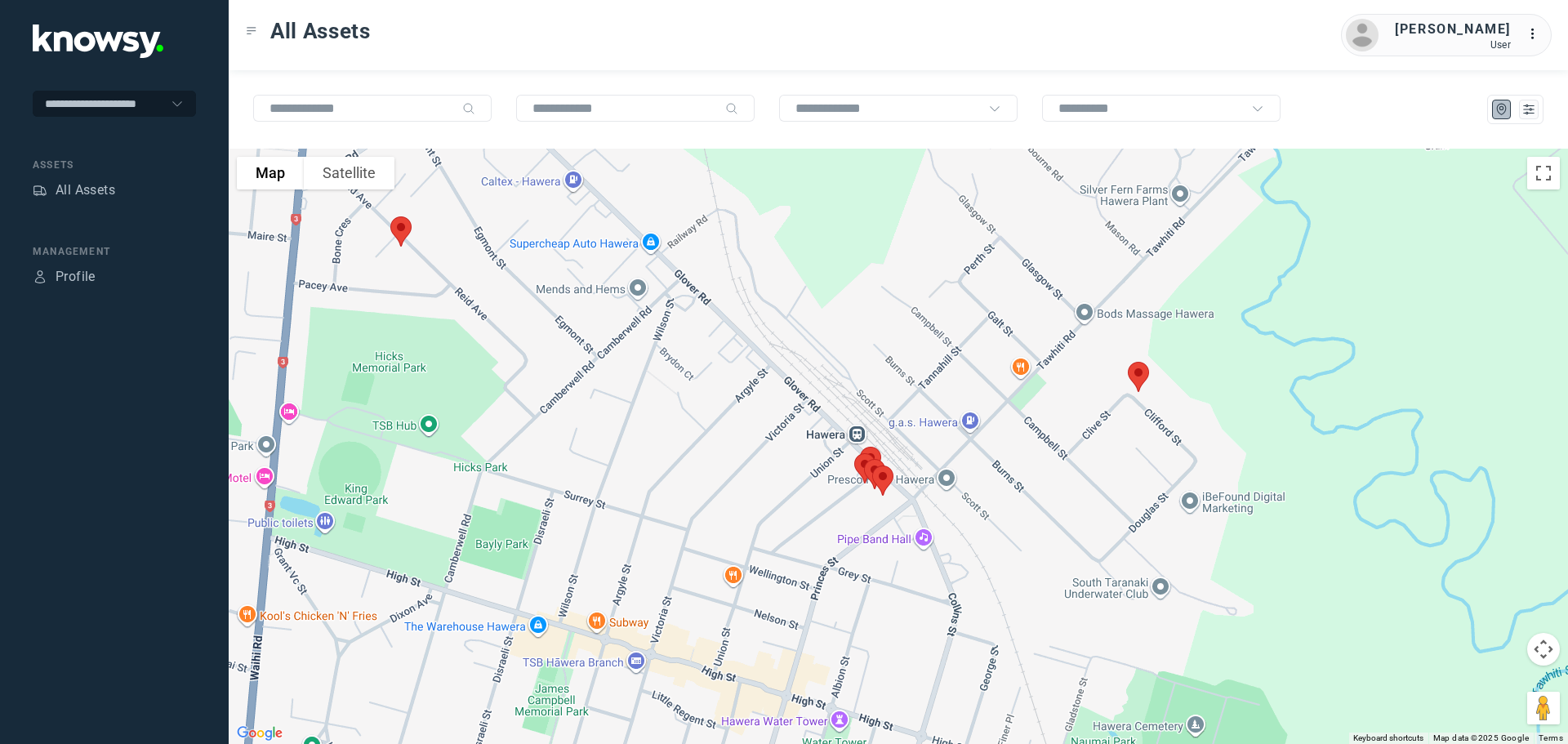
drag, startPoint x: 838, startPoint y: 511, endPoint x: 752, endPoint y: 460, distance: 100.0
click at [753, 460] on div at bounding box center [898, 446] width 1339 height 596
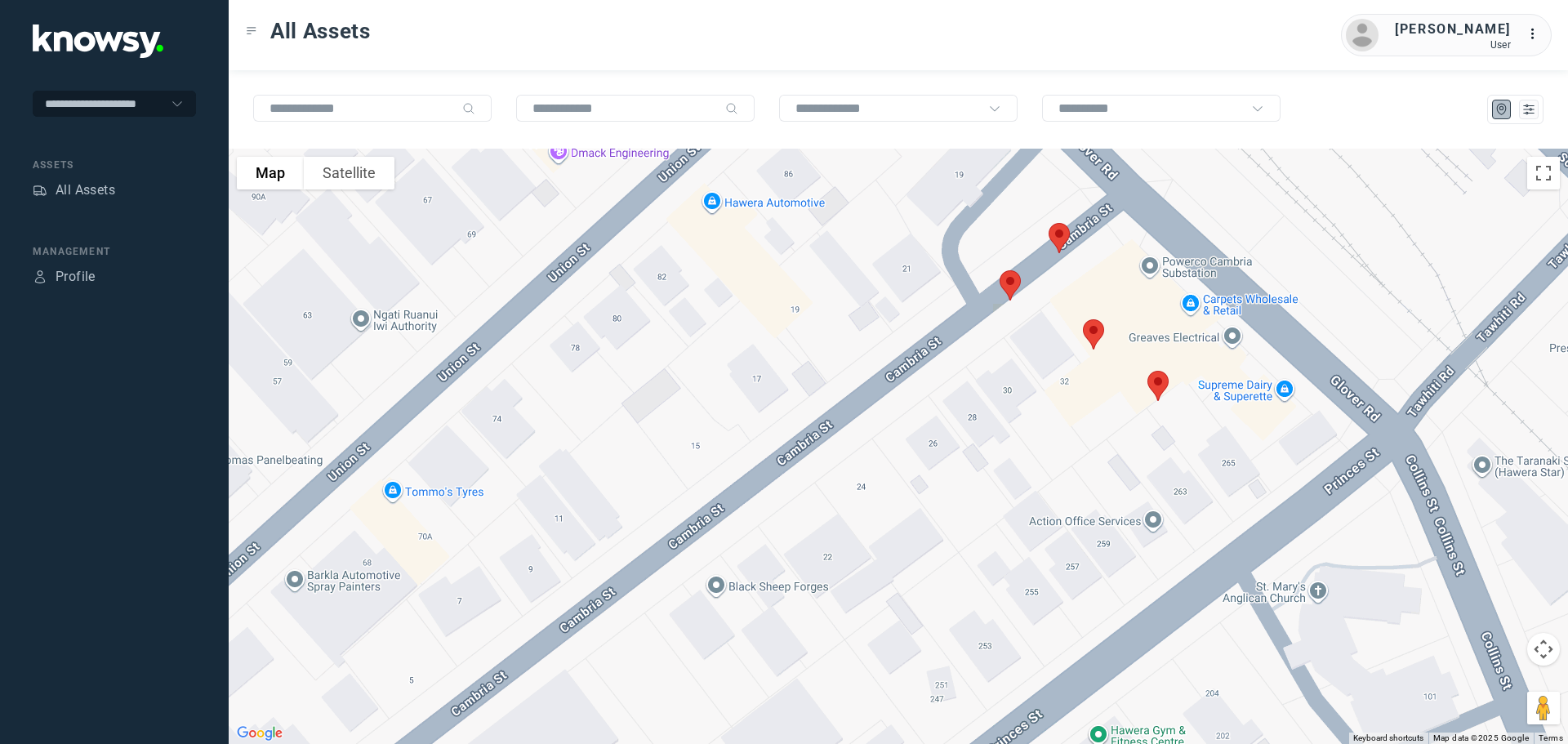
click at [1157, 391] on img at bounding box center [1158, 385] width 35 height 43
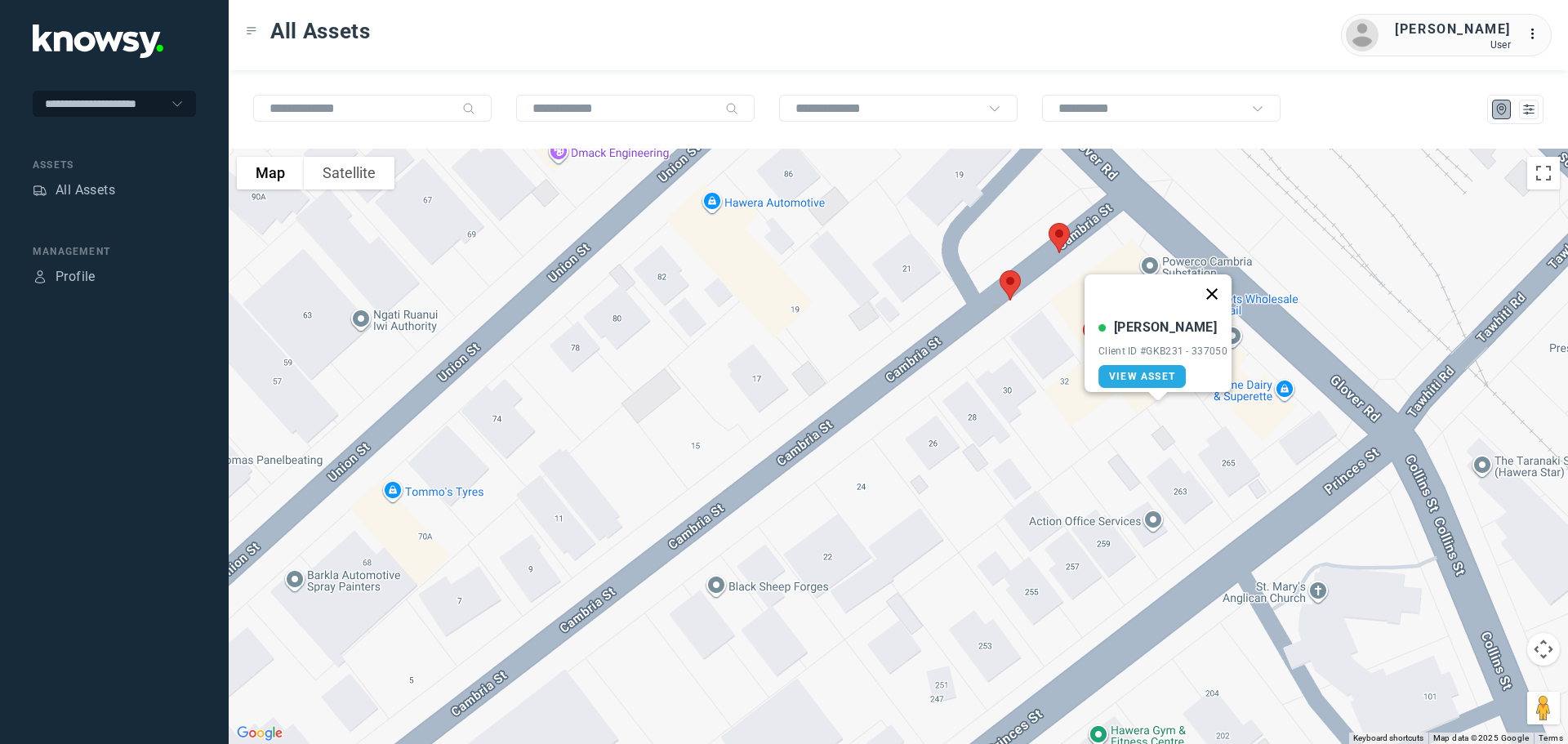
click at [1218, 283] on button "Close" at bounding box center [1212, 294] width 39 height 39
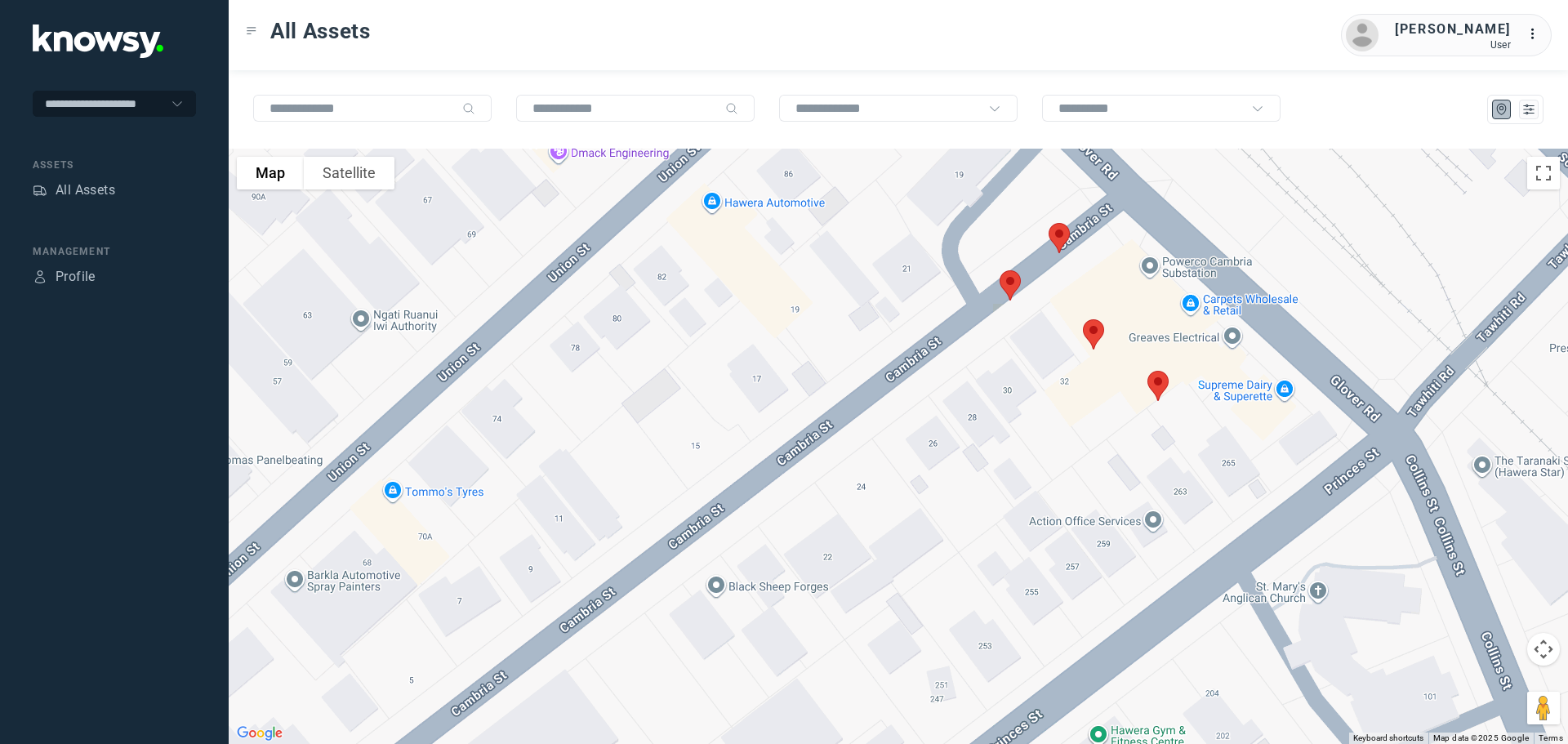
click at [1094, 340] on img at bounding box center [1093, 334] width 35 height 43
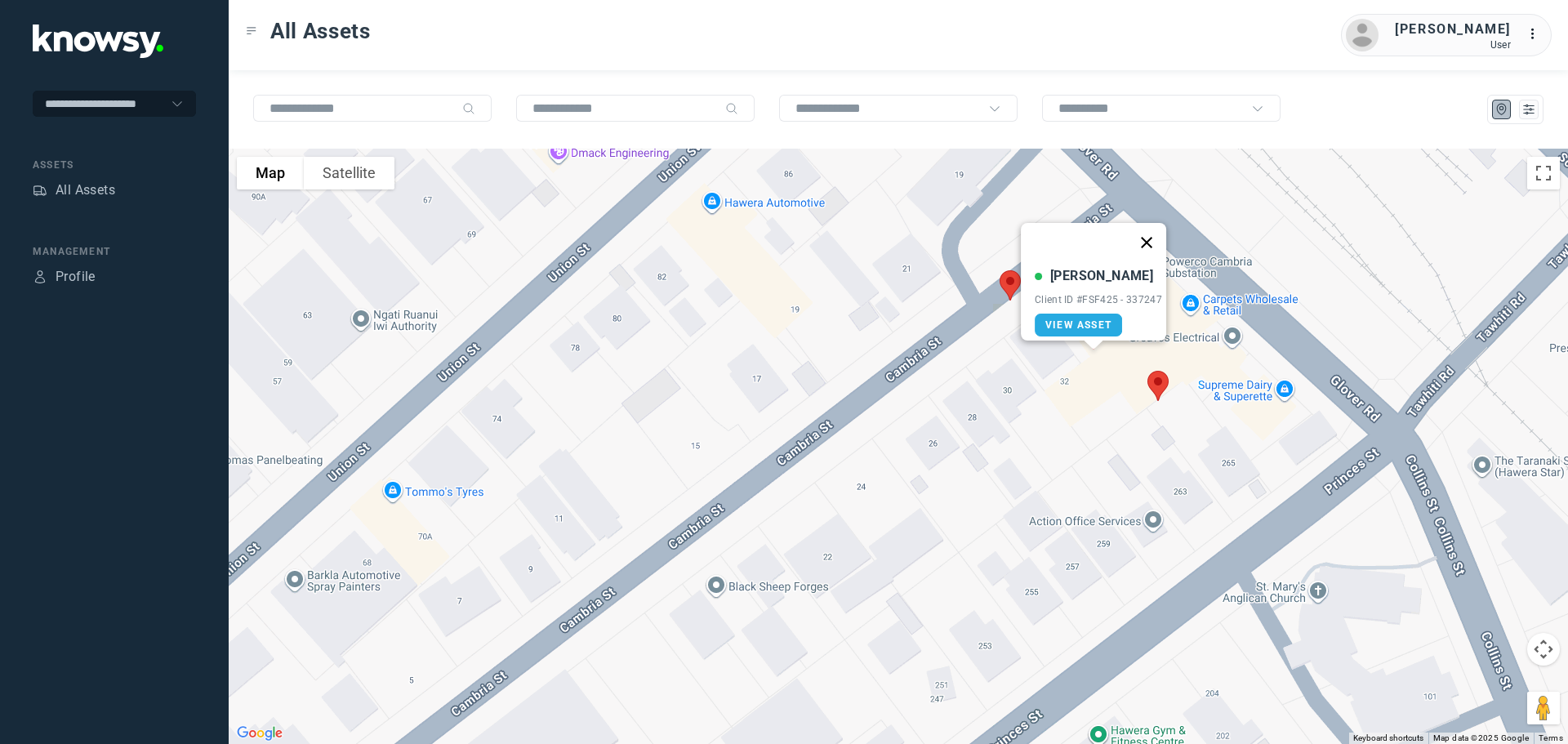
click at [1156, 229] on button "Close" at bounding box center [1146, 242] width 39 height 39
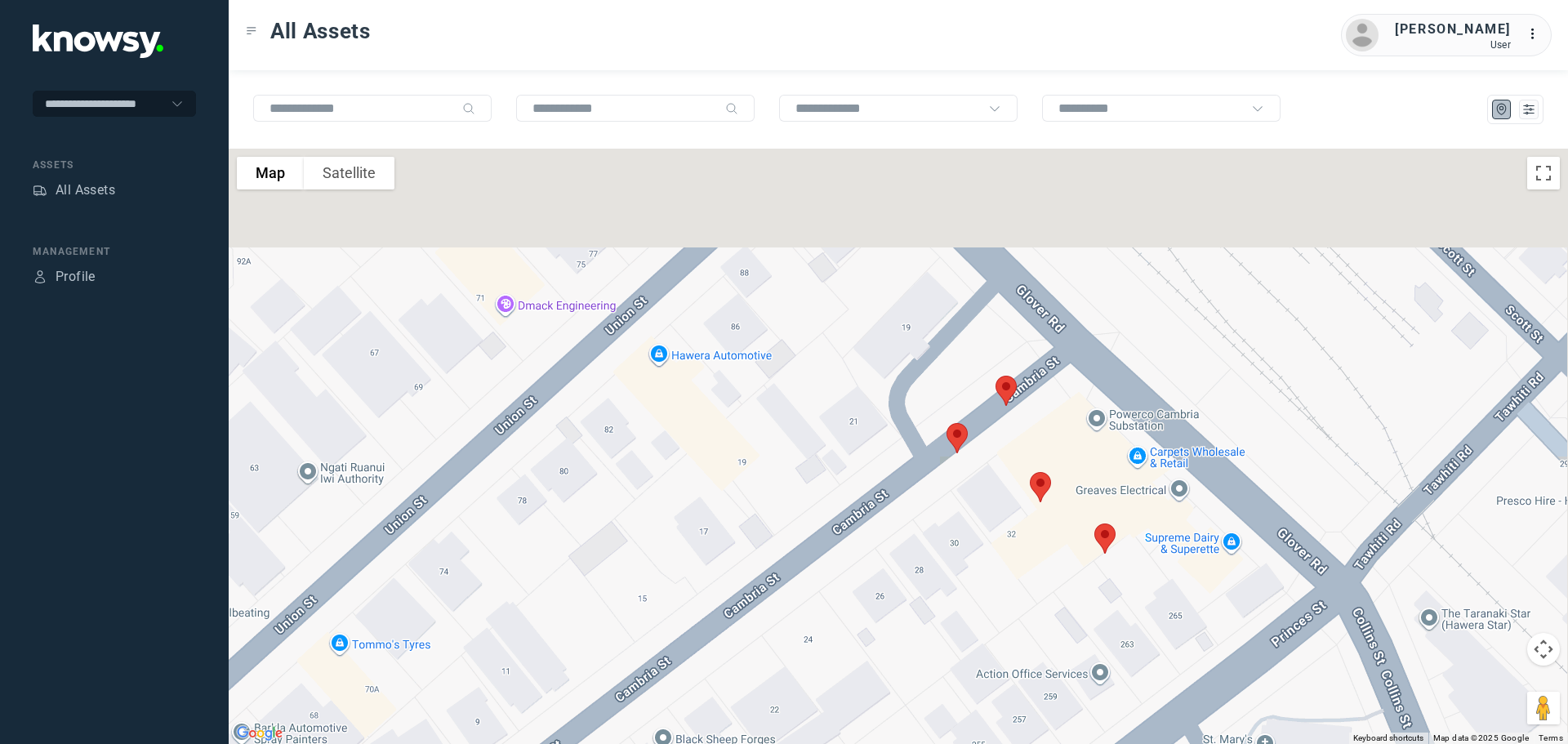
drag, startPoint x: 1048, startPoint y: 362, endPoint x: 994, endPoint y: 517, distance: 164.1
click at [994, 517] on div at bounding box center [898, 446] width 1339 height 596
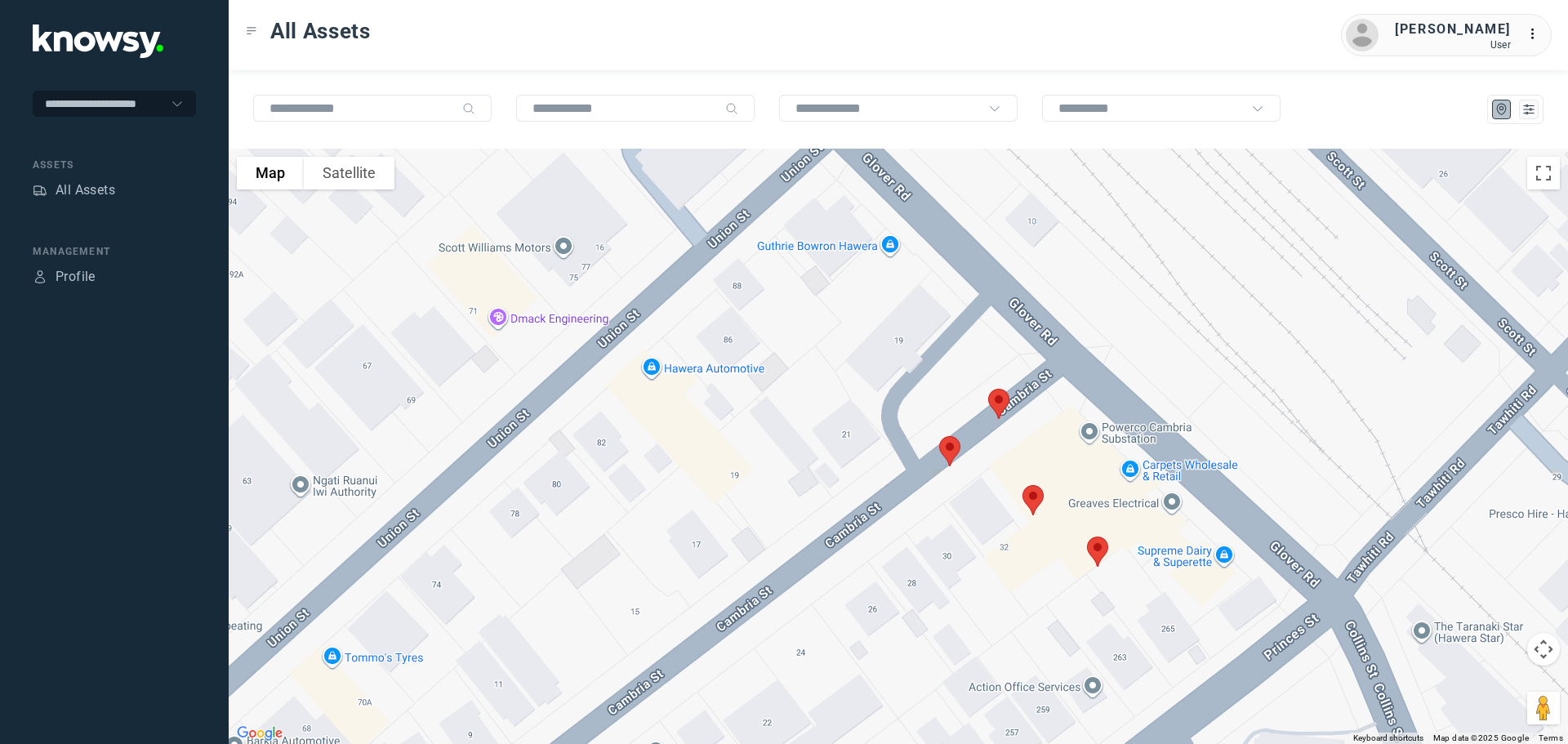
click at [1001, 399] on img at bounding box center [999, 403] width 35 height 43
click at [1056, 305] on button "Close" at bounding box center [1052, 312] width 39 height 39
click at [951, 445] on img at bounding box center [950, 450] width 35 height 43
click at [1013, 348] on button "Close" at bounding box center [1004, 359] width 39 height 39
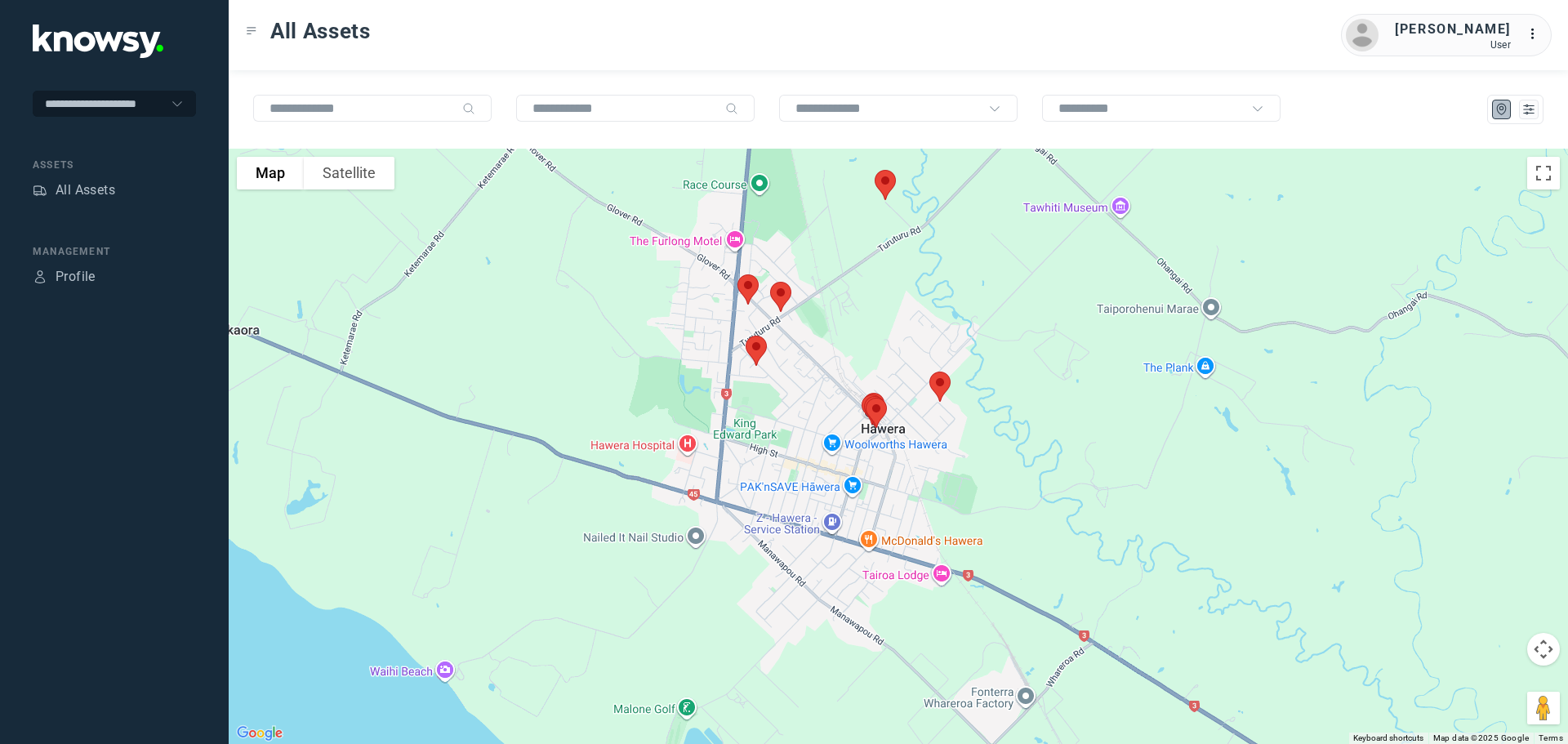
drag, startPoint x: 842, startPoint y: 385, endPoint x: 841, endPoint y: 429, distance: 44.0
click at [841, 429] on div "To navigate, press the arrow keys." at bounding box center [898, 446] width 1339 height 596
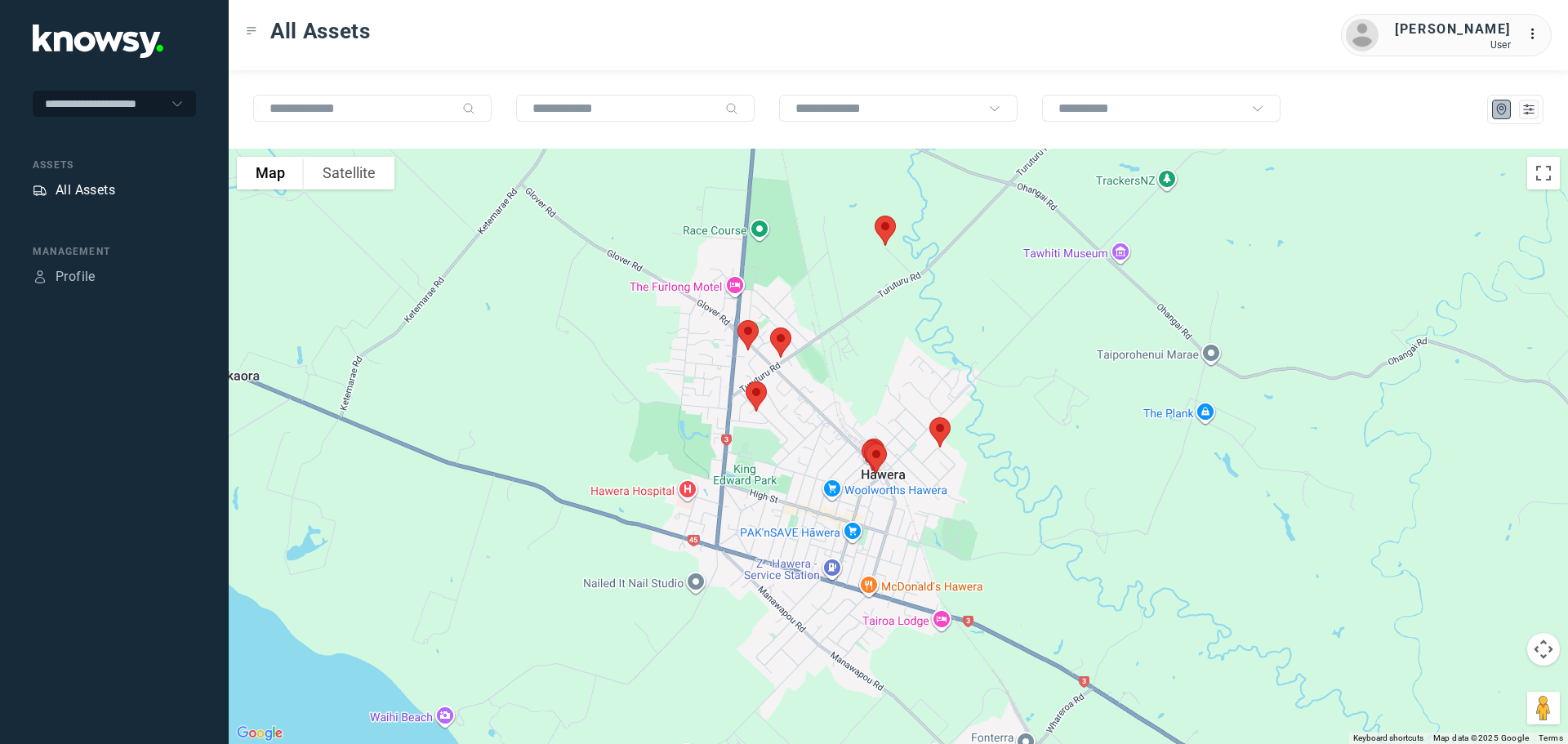
click at [101, 191] on div "All Assets" at bounding box center [85, 190] width 60 height 19
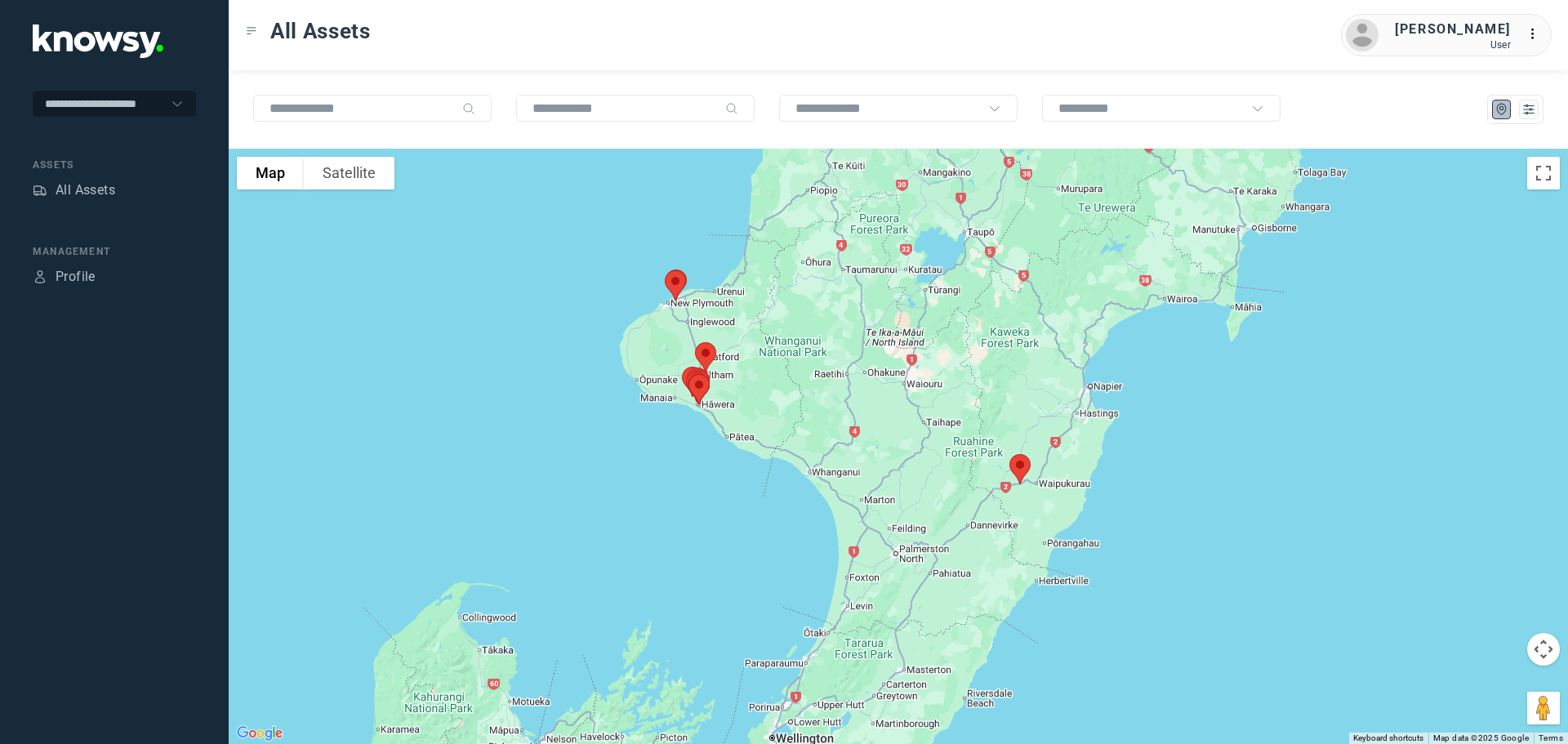
drag, startPoint x: 835, startPoint y: 375, endPoint x: 771, endPoint y: 475, distance: 118.7
click at [771, 475] on div at bounding box center [898, 446] width 1339 height 596
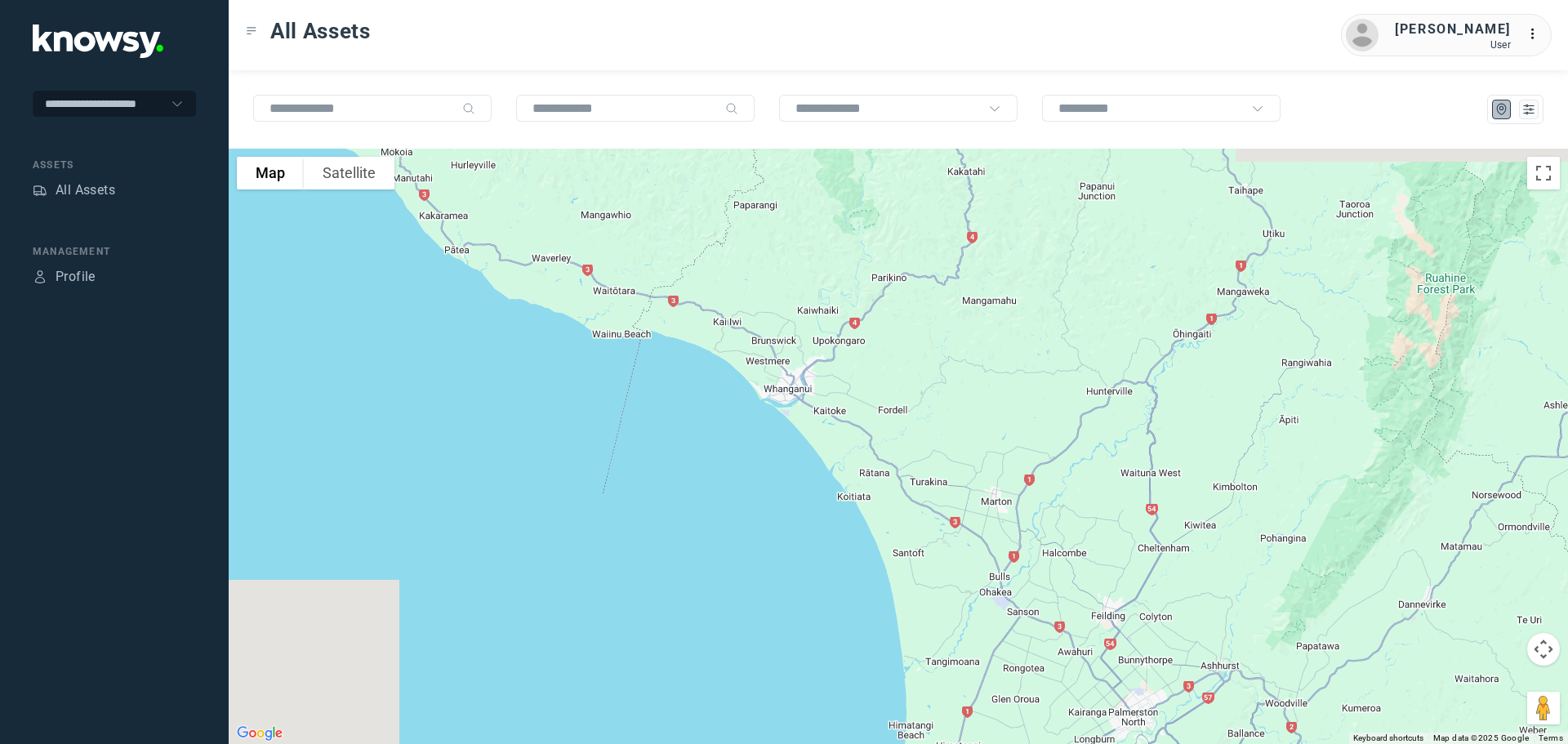
drag, startPoint x: 1274, startPoint y: 466, endPoint x: 1497, endPoint y: 523, distance: 230.2
click at [1497, 523] on div at bounding box center [898, 446] width 1339 height 596
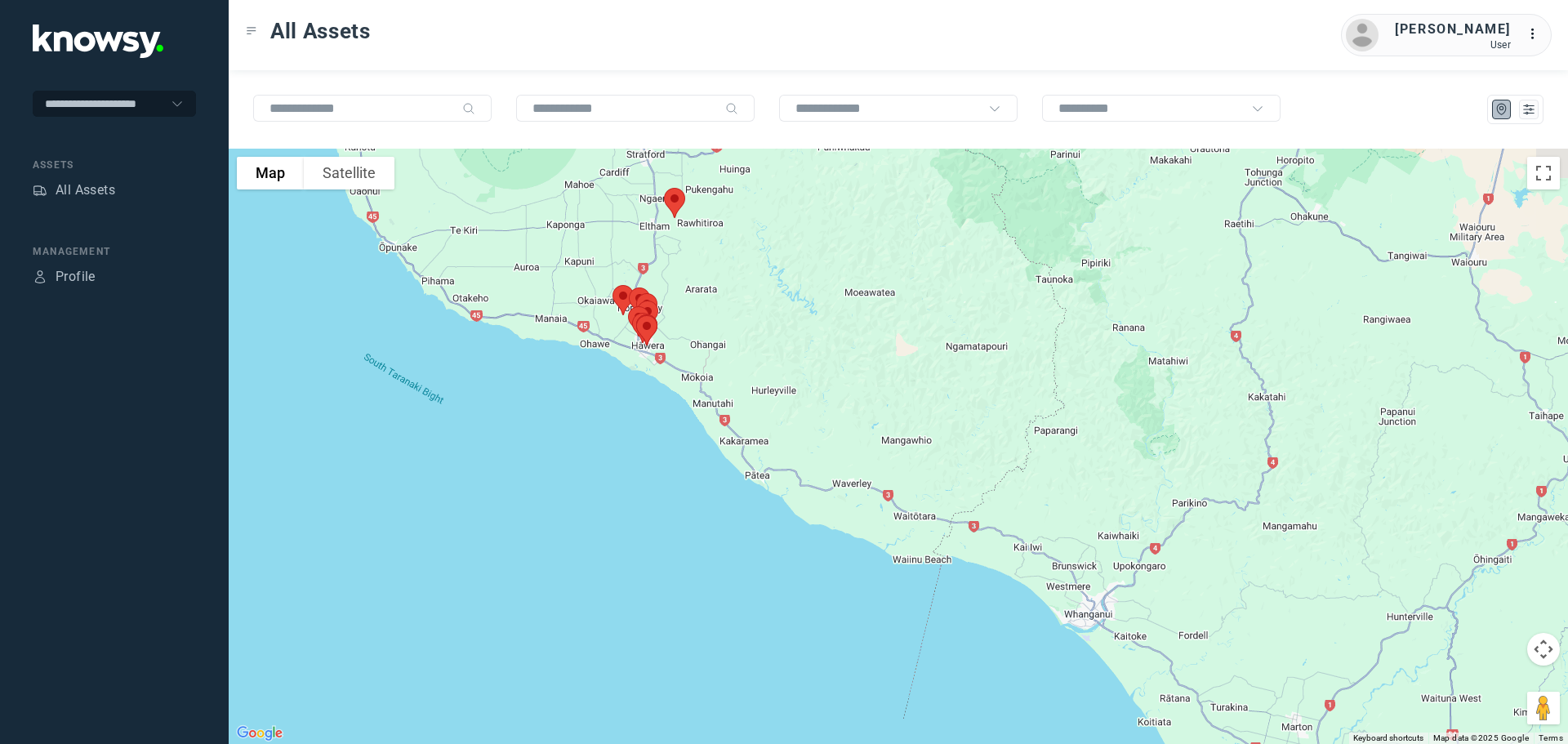
drag, startPoint x: 719, startPoint y: 392, endPoint x: 862, endPoint y: 607, distance: 258.2
click at [862, 607] on div at bounding box center [898, 446] width 1339 height 596
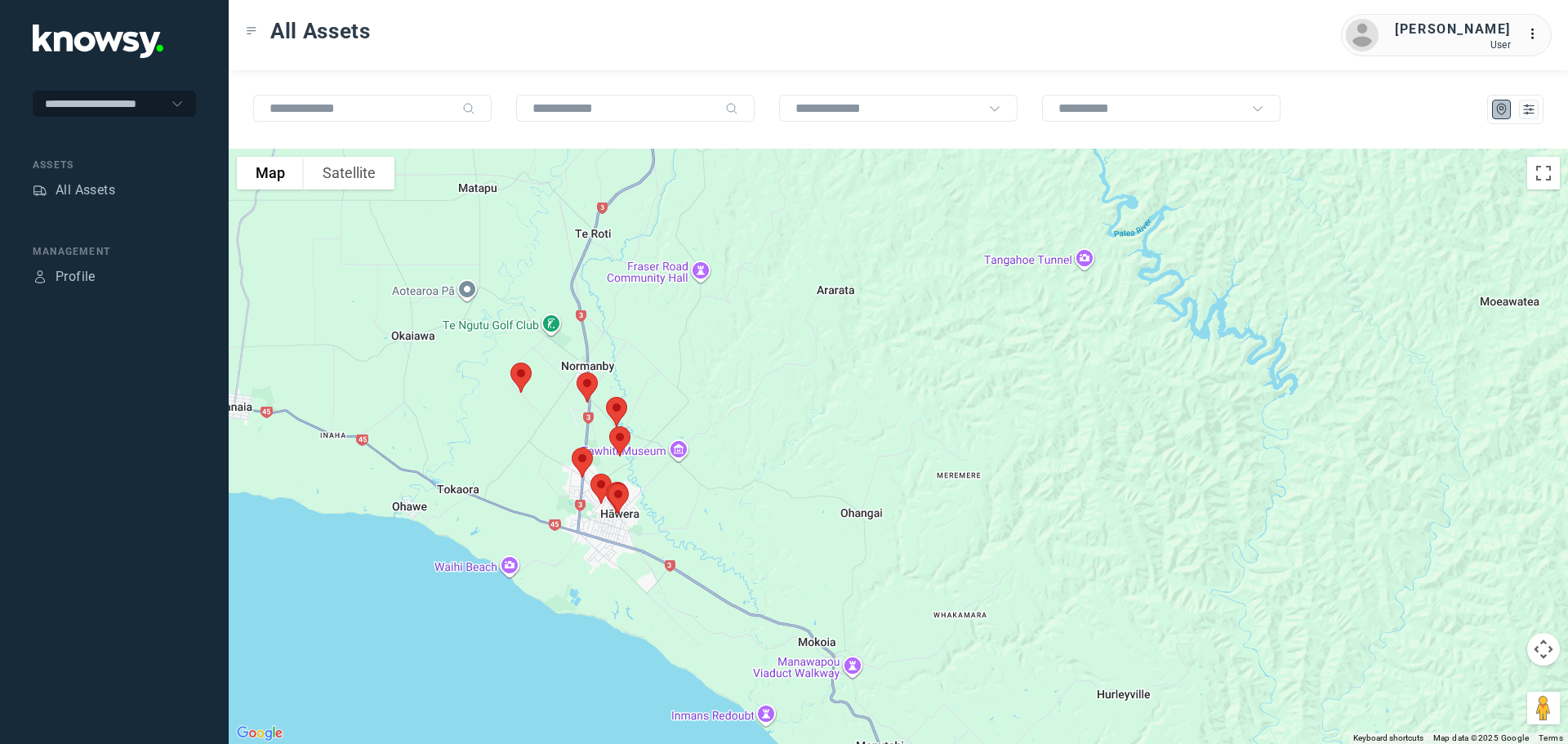
drag, startPoint x: 766, startPoint y: 390, endPoint x: 1012, endPoint y: 520, distance: 278.2
click at [1007, 520] on div at bounding box center [898, 446] width 1339 height 596
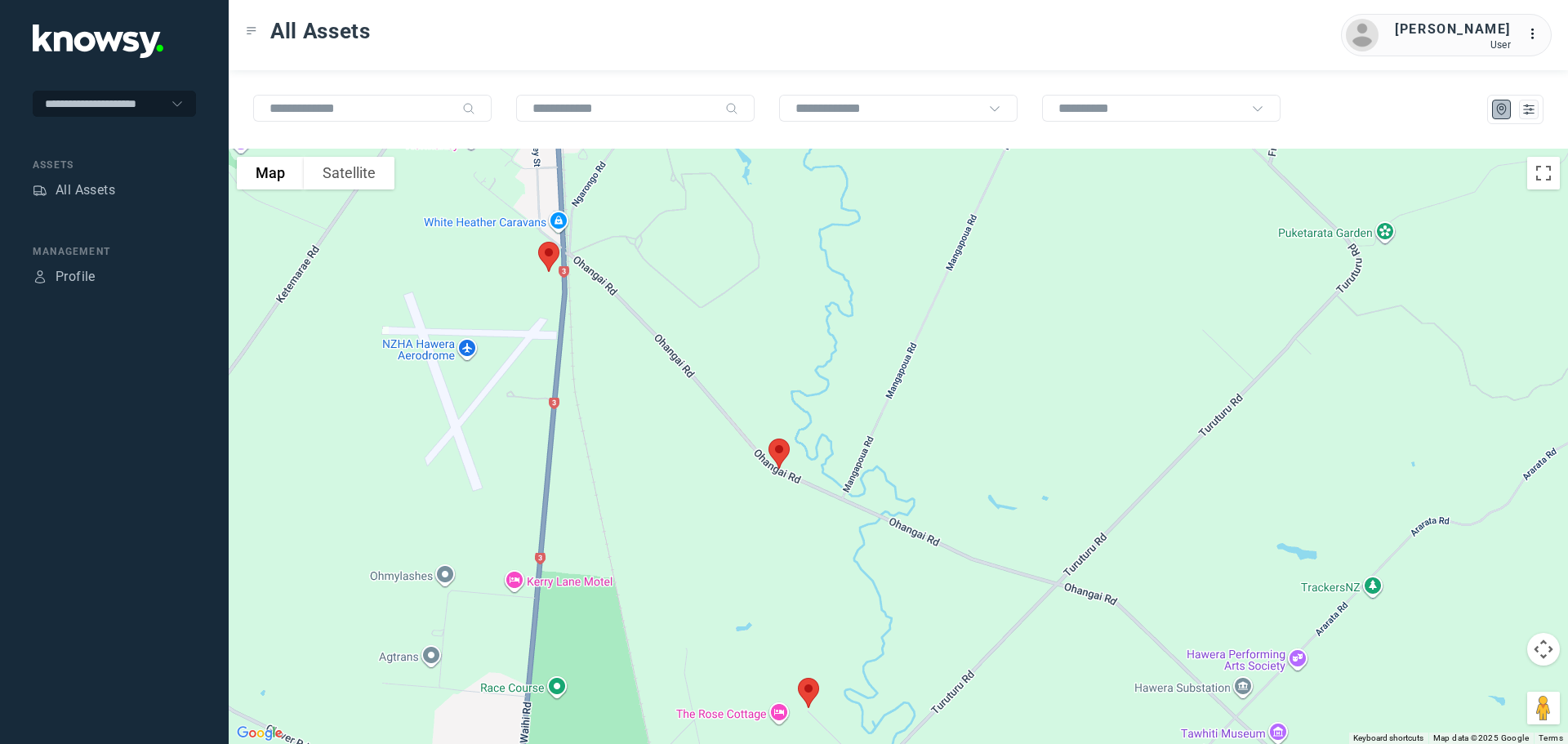
click at [548, 256] on img at bounding box center [548, 256] width 35 height 43
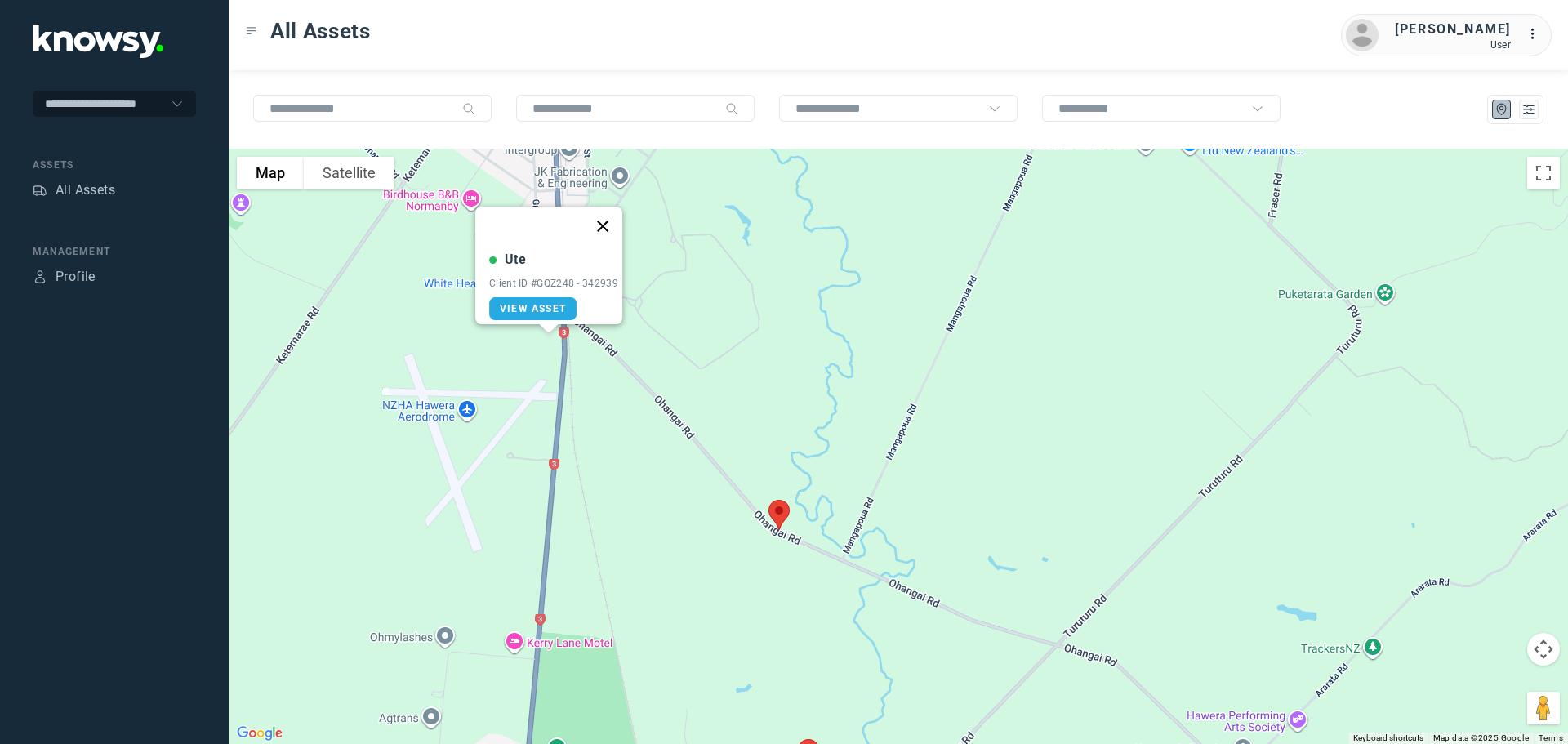
click at [617, 214] on button "Close" at bounding box center [602, 226] width 39 height 39
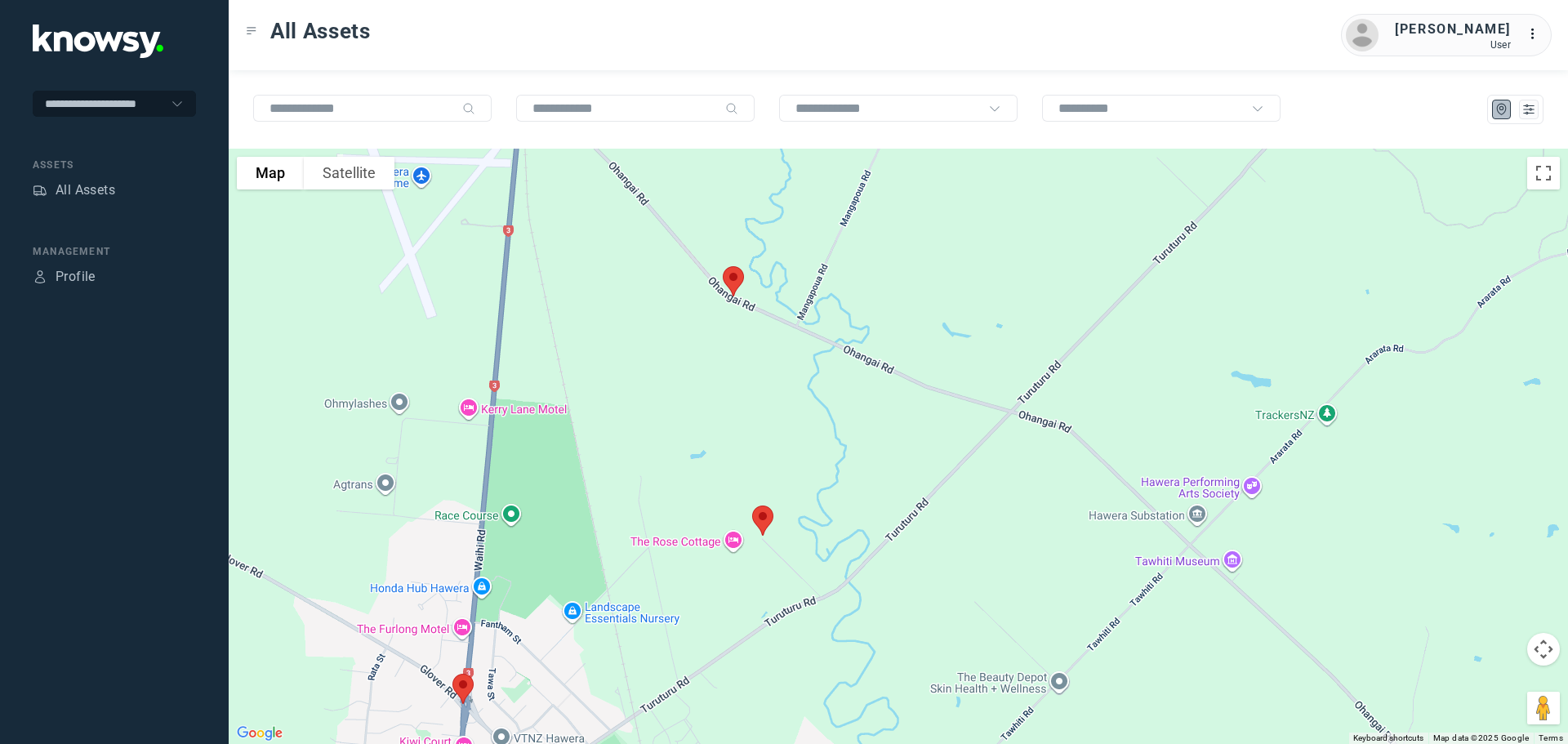
click at [727, 275] on img at bounding box center [733, 281] width 35 height 43
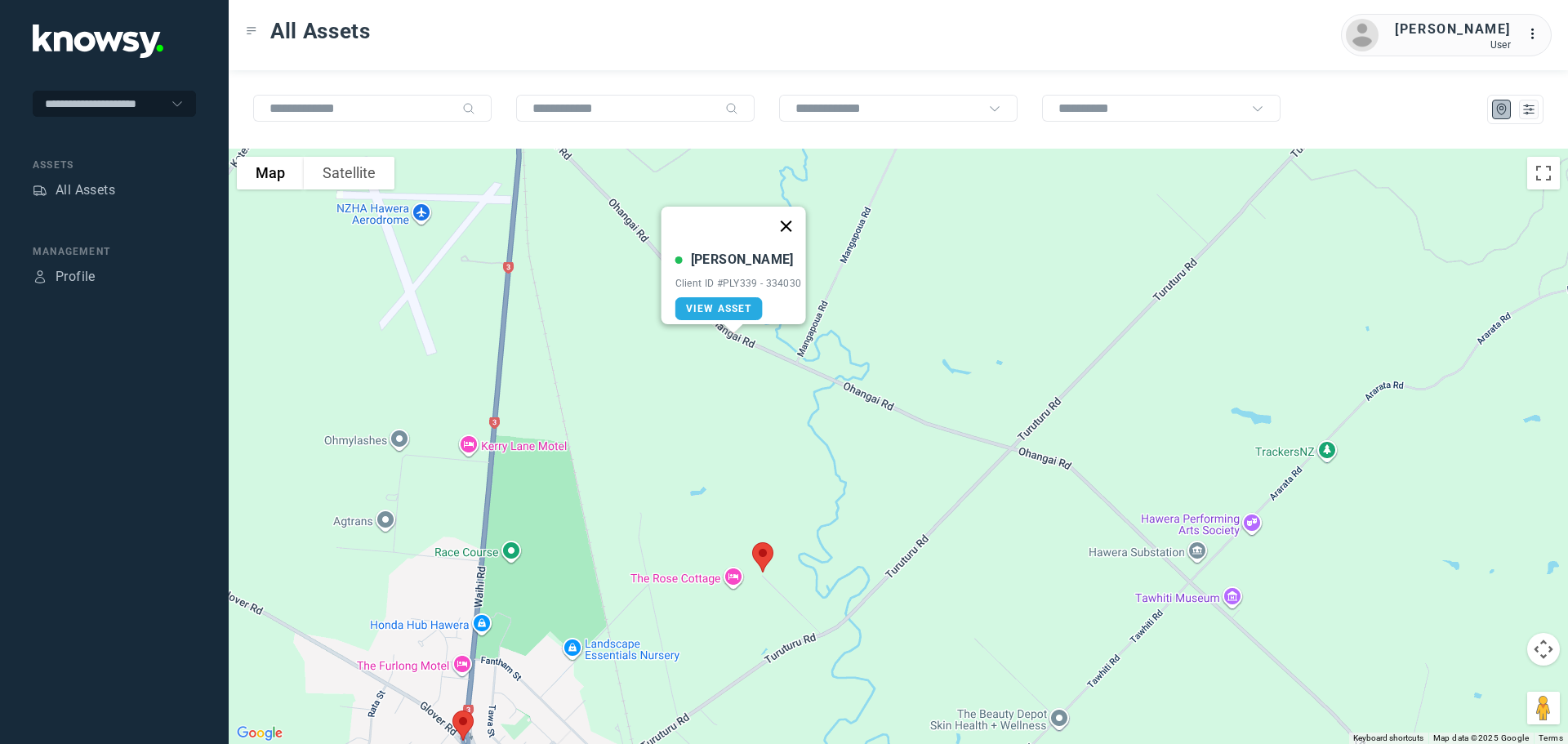
click at [796, 219] on button "Close" at bounding box center [785, 226] width 39 height 39
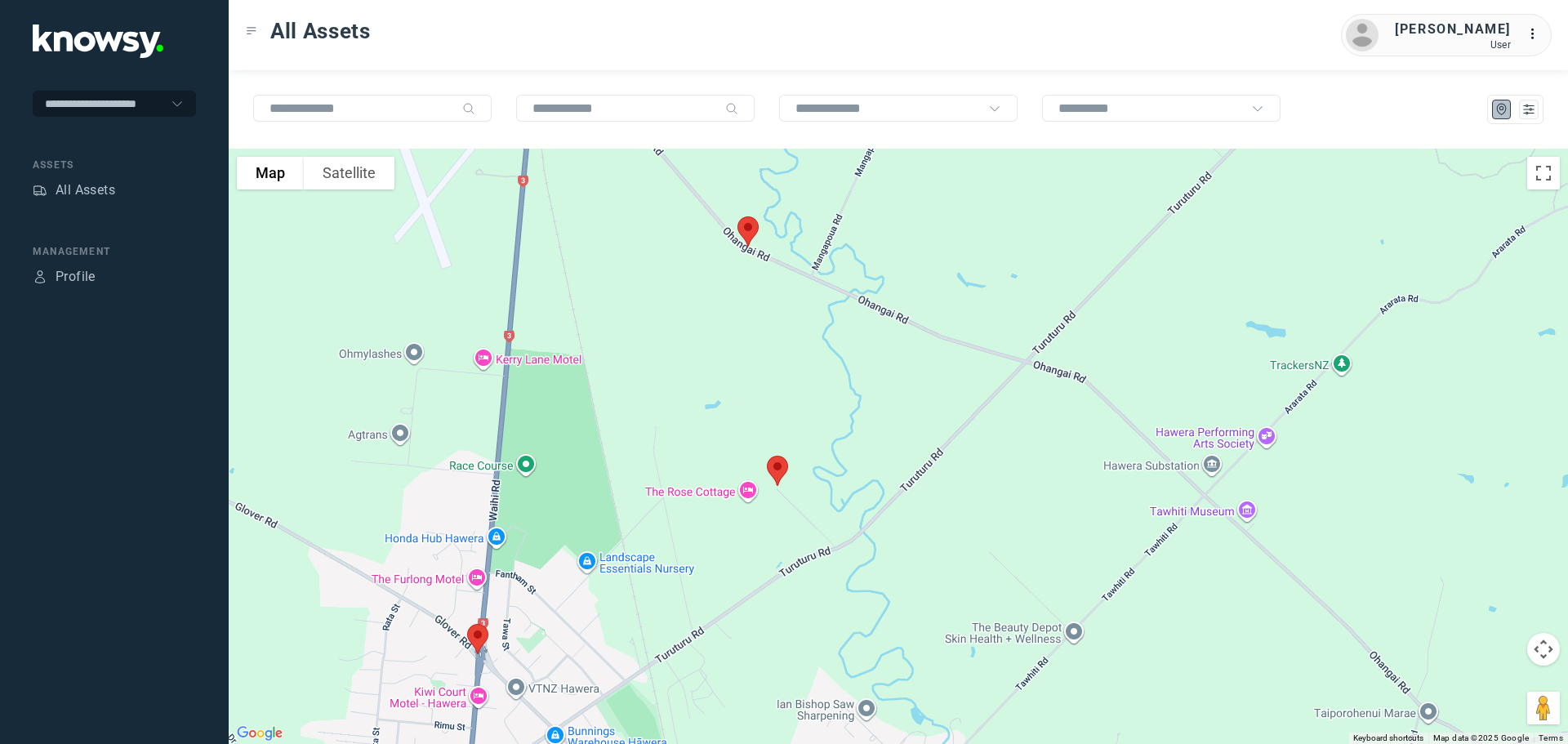
drag, startPoint x: 719, startPoint y: 395, endPoint x: 729, endPoint y: 342, distance: 53.9
click at [728, 354] on div "To navigate, press the arrow keys." at bounding box center [898, 446] width 1339 height 596
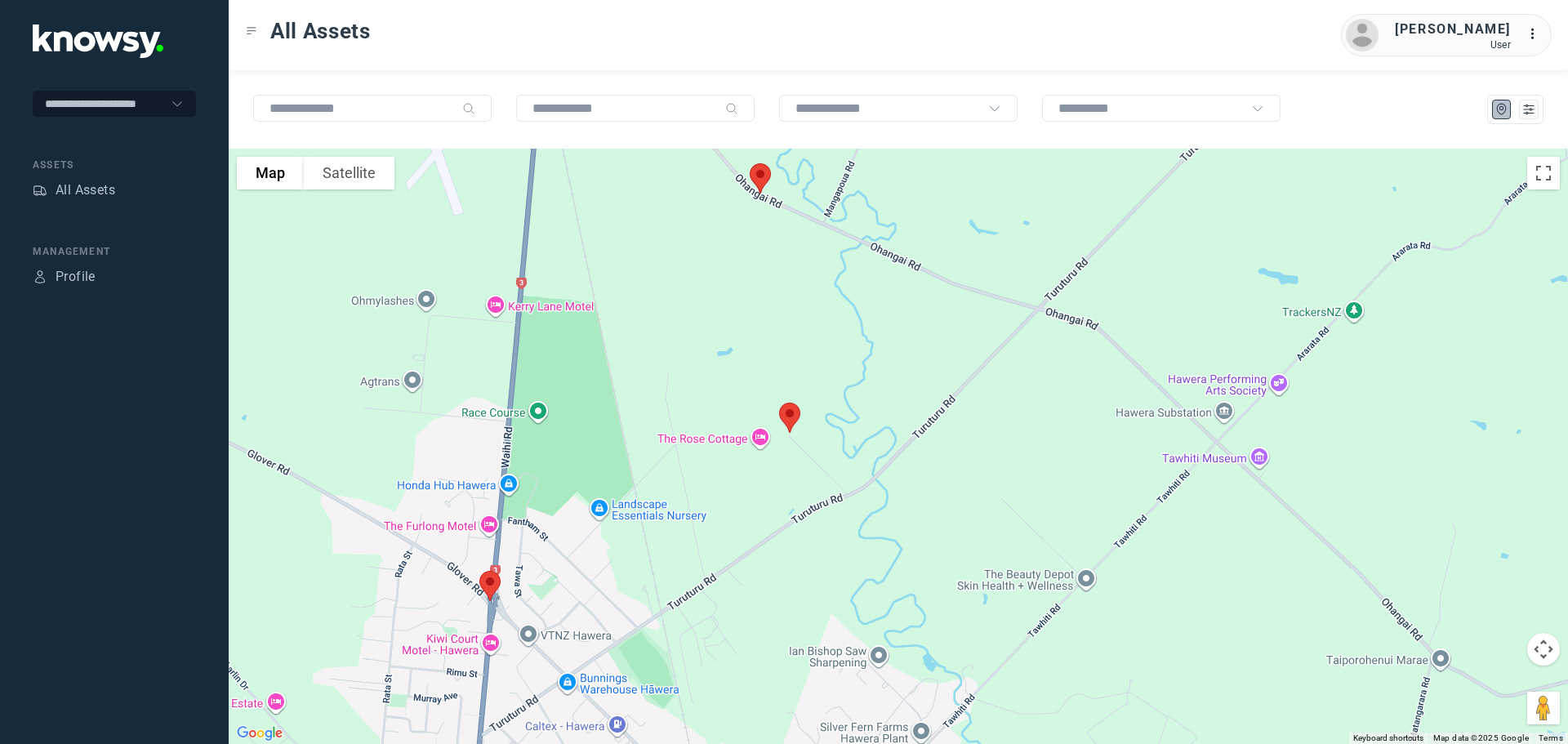
click at [791, 415] on img at bounding box center [789, 418] width 35 height 43
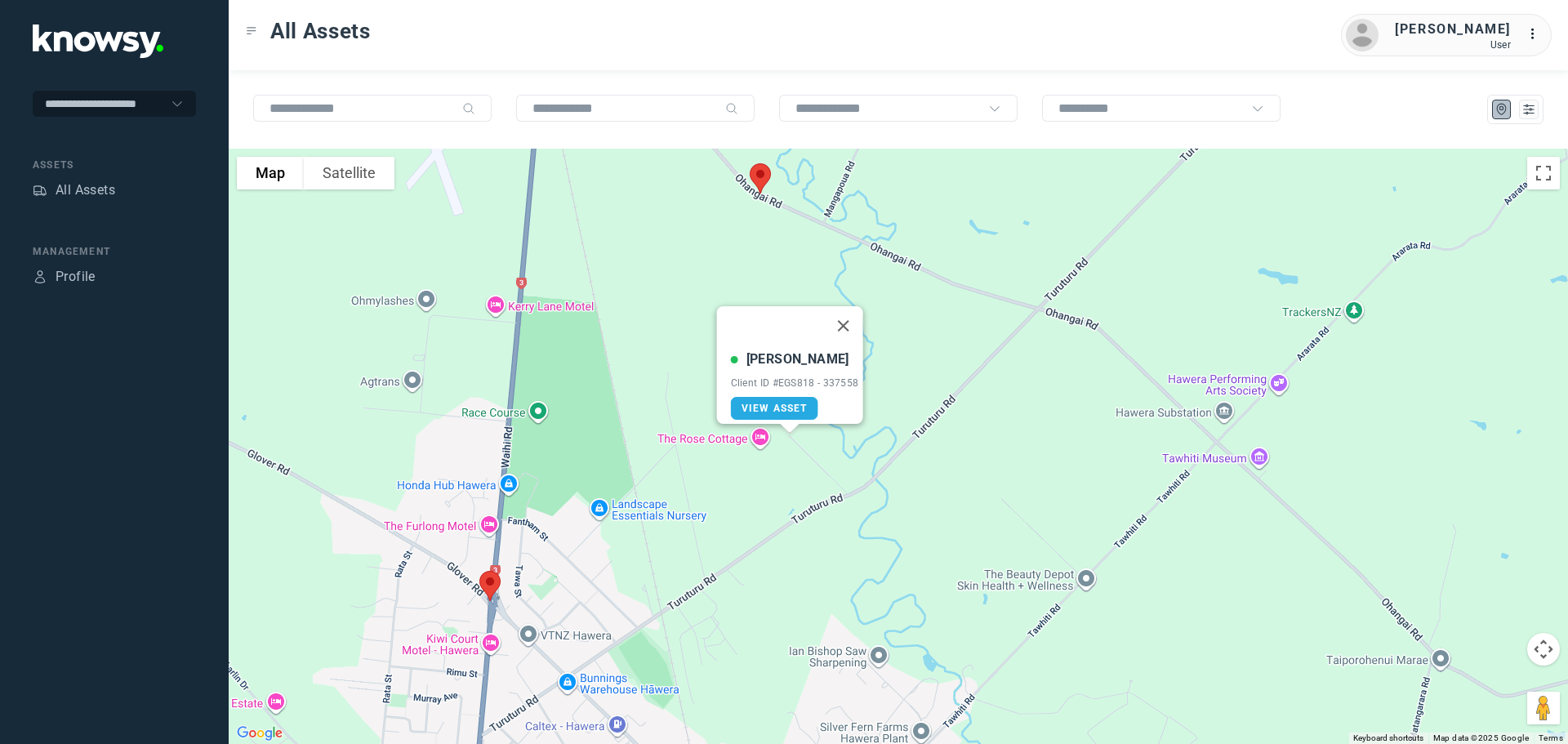
click at [855, 310] on button "Close" at bounding box center [843, 326] width 39 height 39
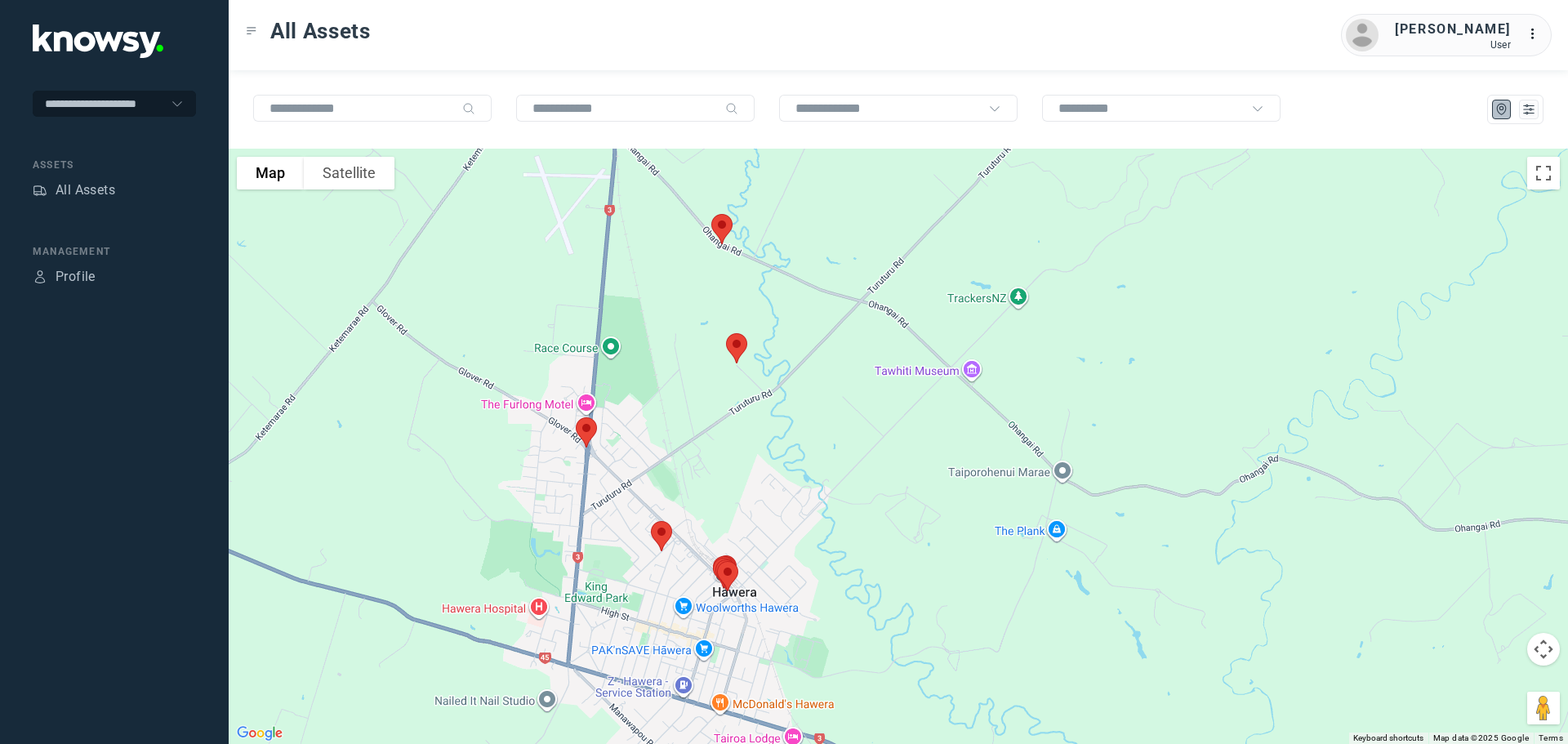
drag, startPoint x: 639, startPoint y: 418, endPoint x: 655, endPoint y: 335, distance: 84.5
click at [661, 322] on div "To navigate, press the arrow keys." at bounding box center [898, 446] width 1339 height 596
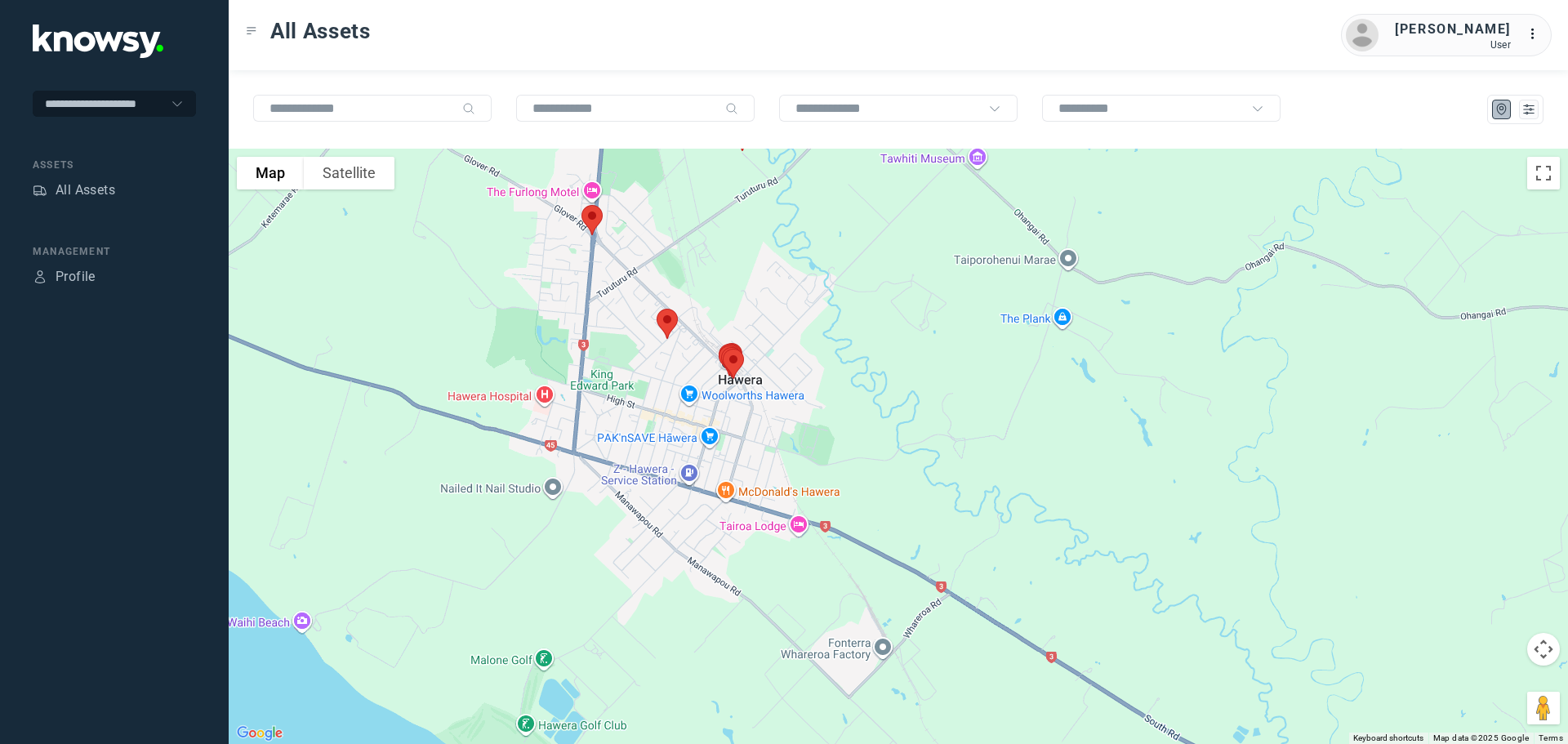
drag, startPoint x: 684, startPoint y: 443, endPoint x: 655, endPoint y: 305, distance: 141.0
click at [655, 305] on div at bounding box center [898, 446] width 1339 height 596
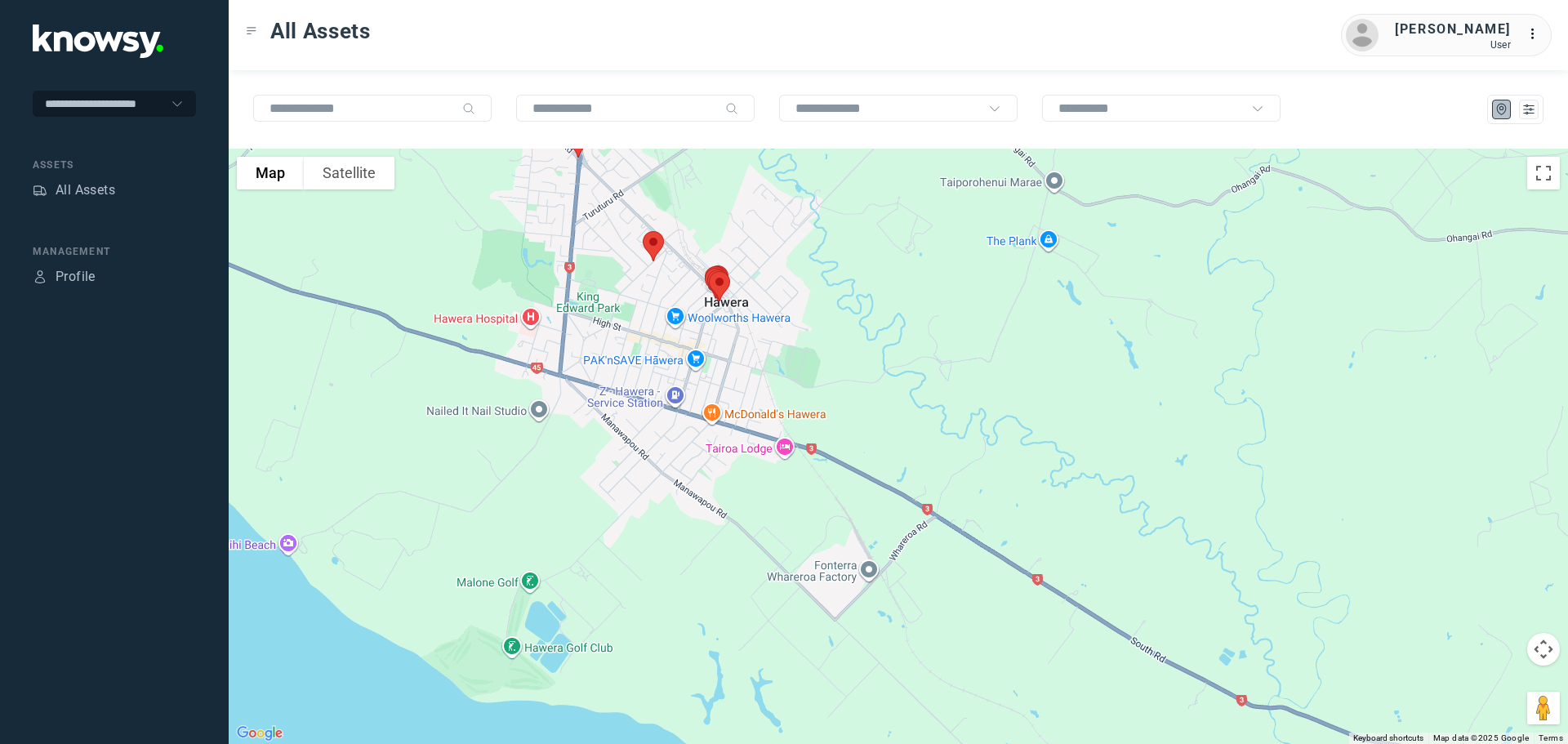
click at [649, 250] on img at bounding box center [653, 245] width 35 height 43
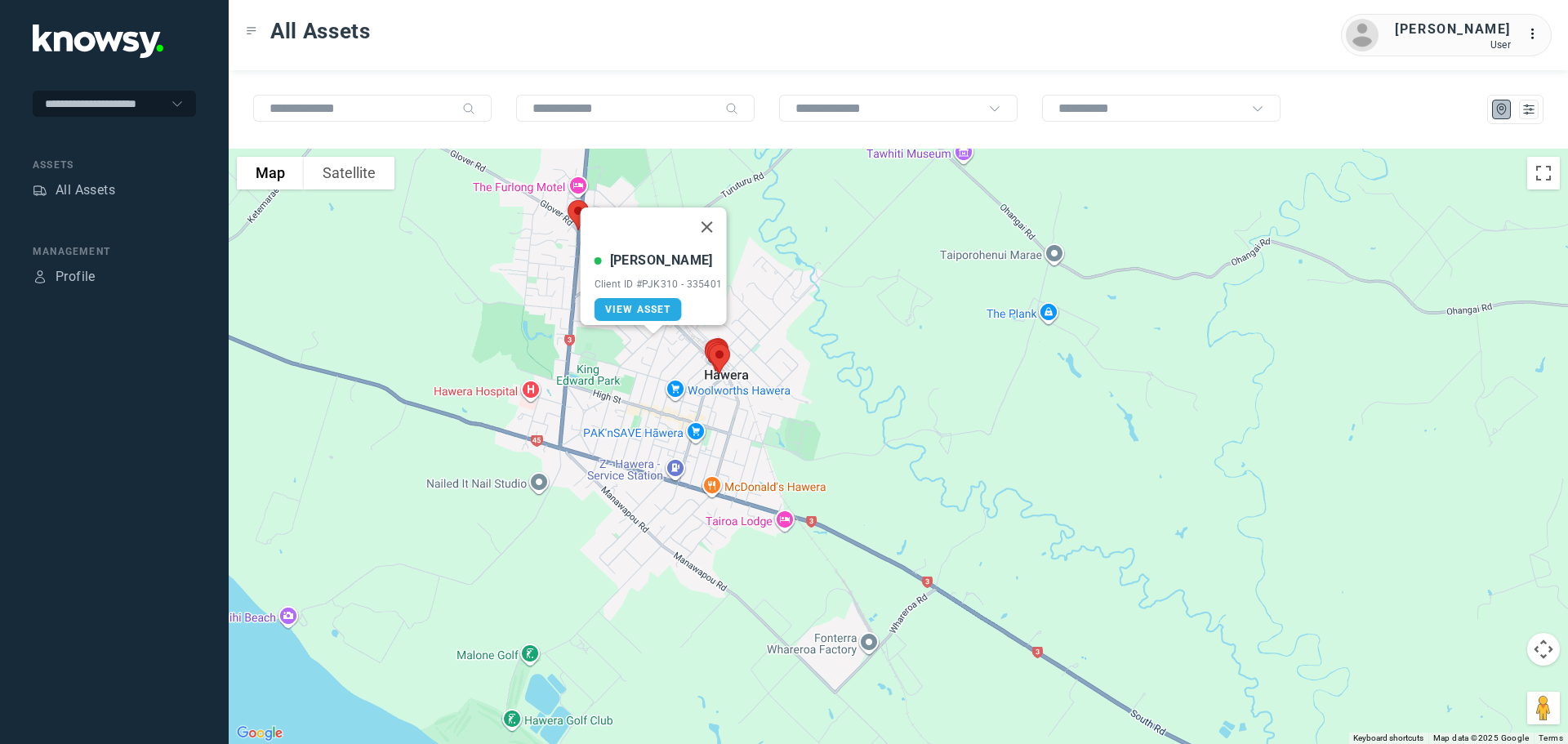
click at [712, 212] on button "Close" at bounding box center [706, 227] width 39 height 39
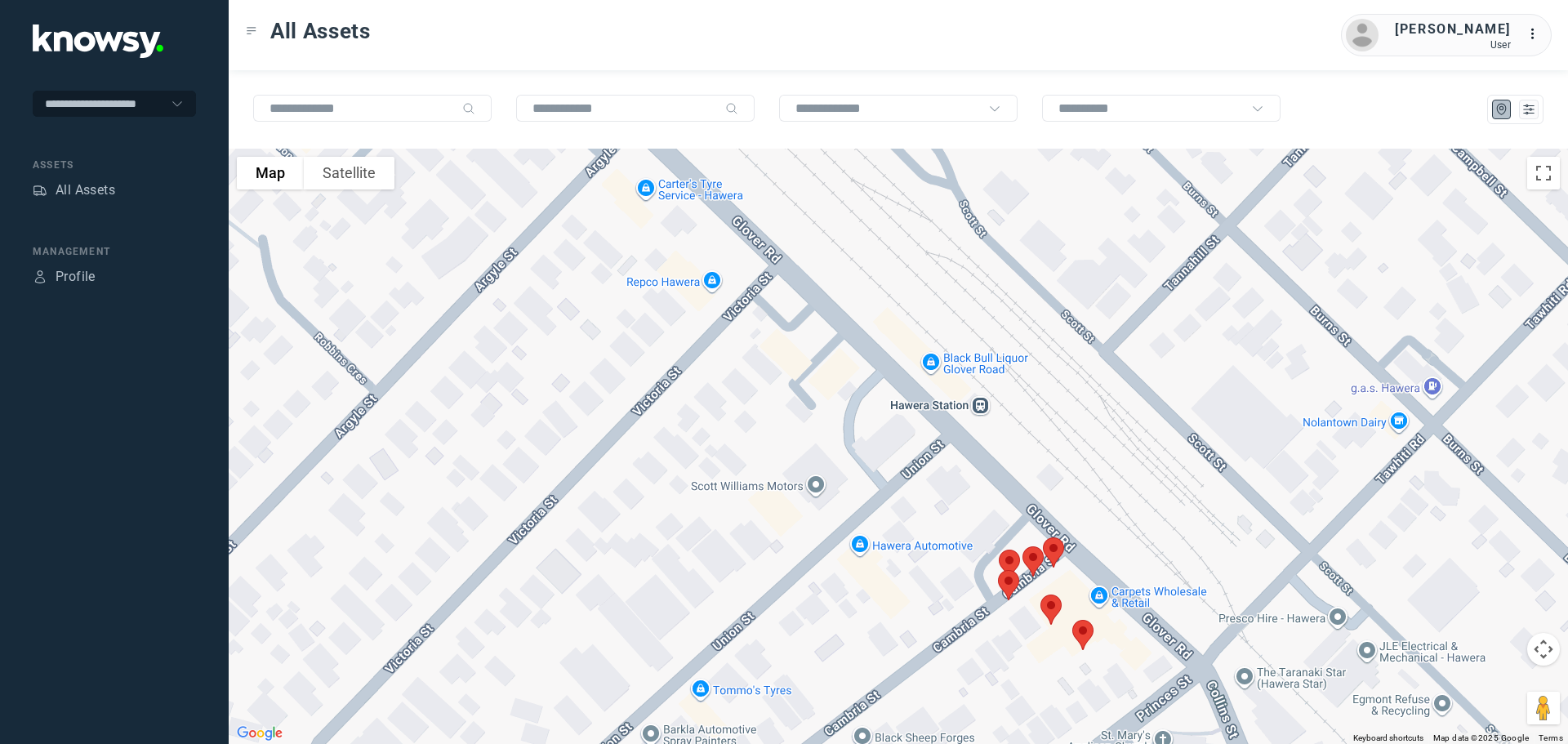
drag, startPoint x: 606, startPoint y: 303, endPoint x: 682, endPoint y: 692, distance: 396.4
click at [682, 694] on div at bounding box center [898, 446] width 1339 height 596
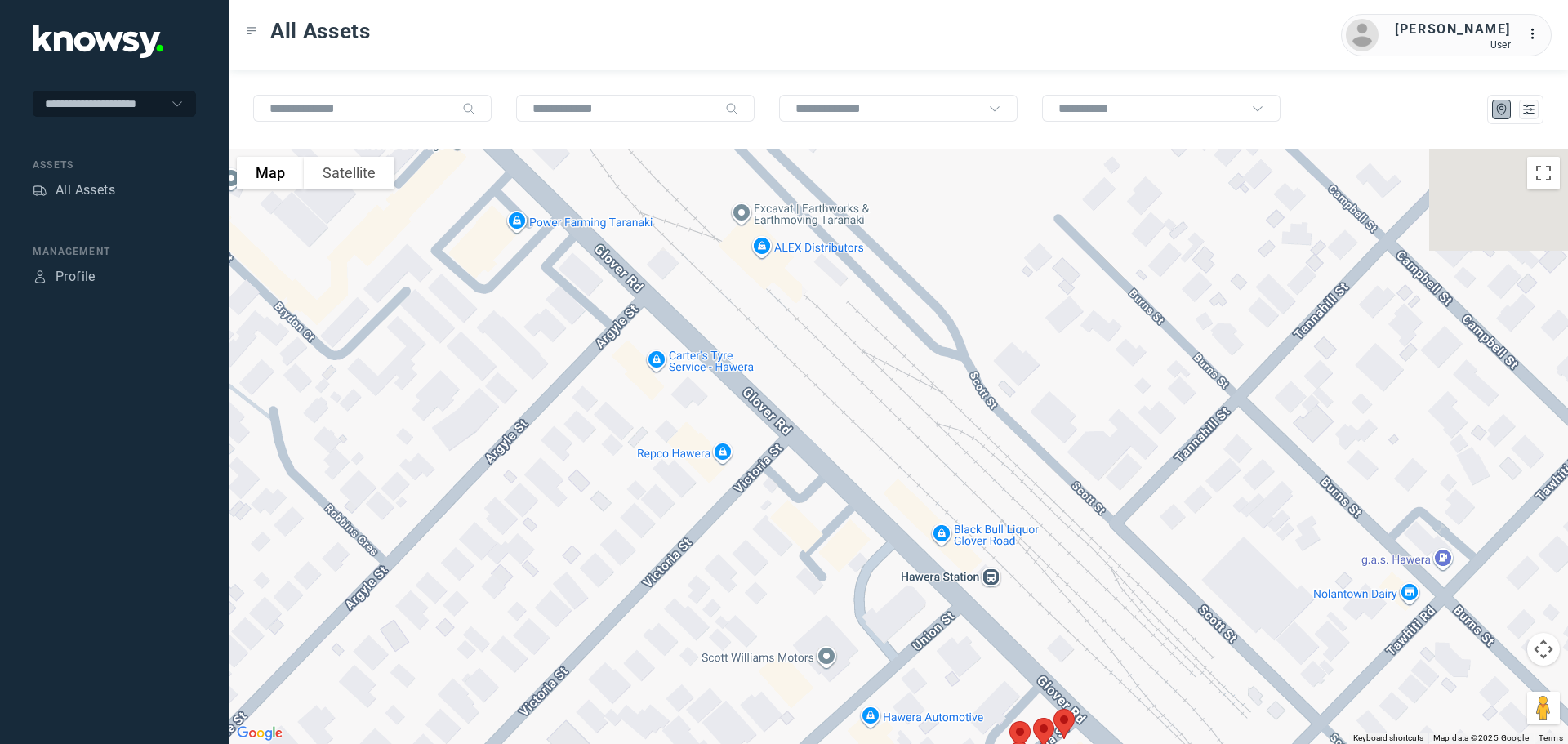
drag, startPoint x: 624, startPoint y: 438, endPoint x: 642, endPoint y: 588, distance: 151.1
click at [643, 589] on div at bounding box center [898, 446] width 1339 height 596
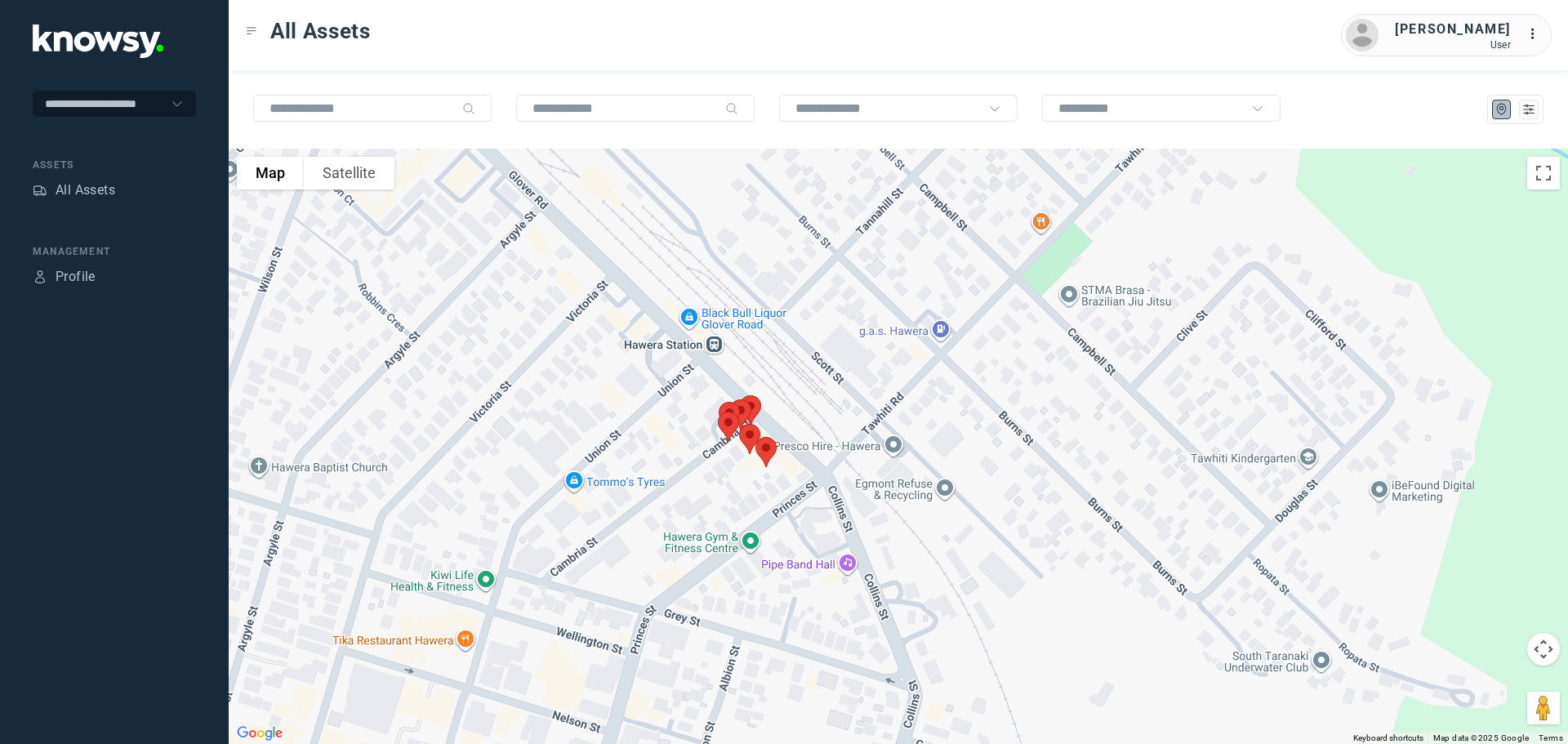
drag, startPoint x: 725, startPoint y: 564, endPoint x: 612, endPoint y: 333, distance: 257.2
click at [612, 337] on div at bounding box center [898, 446] width 1339 height 596
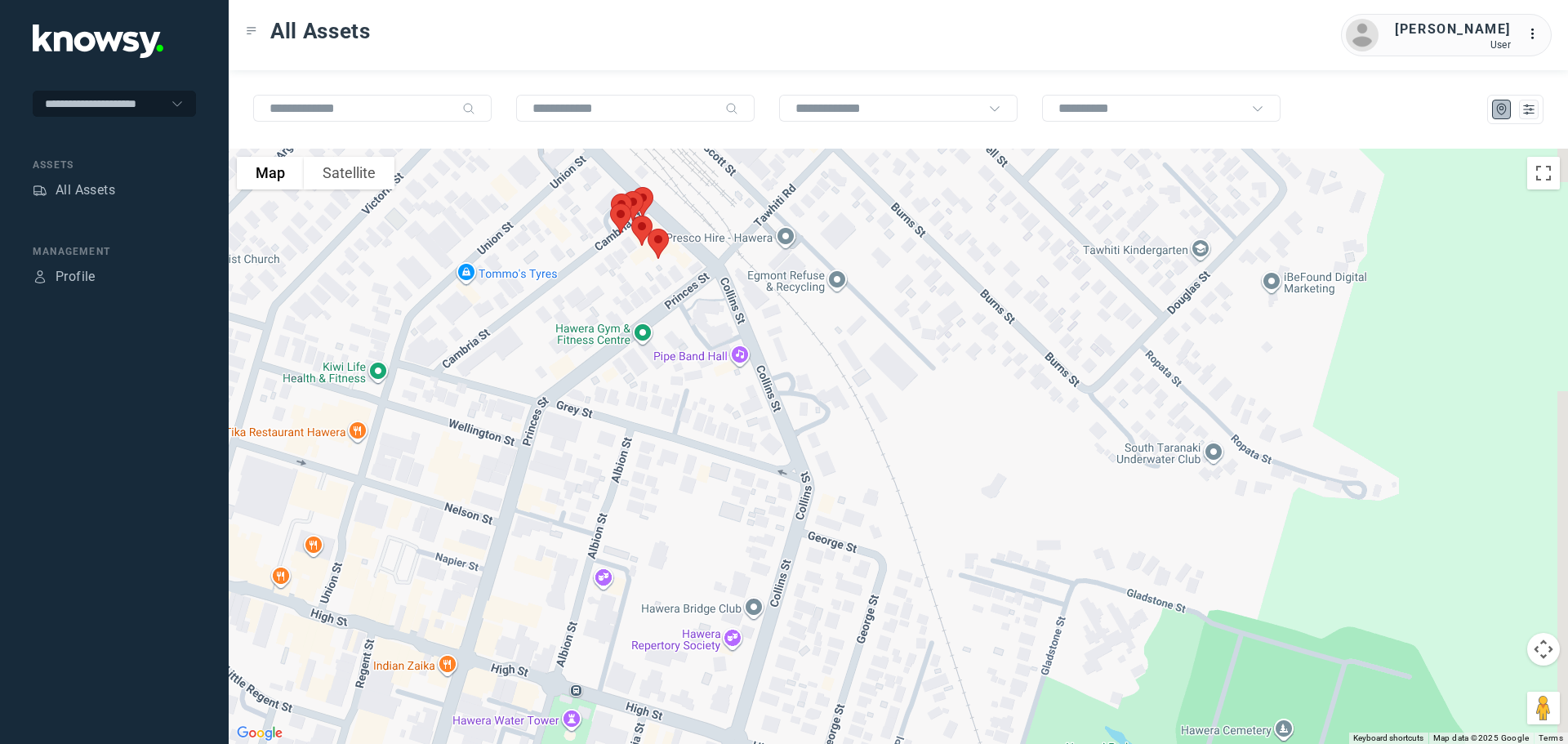
drag, startPoint x: 795, startPoint y: 491, endPoint x: 696, endPoint y: 313, distance: 203.7
click at [696, 313] on div at bounding box center [898, 446] width 1339 height 596
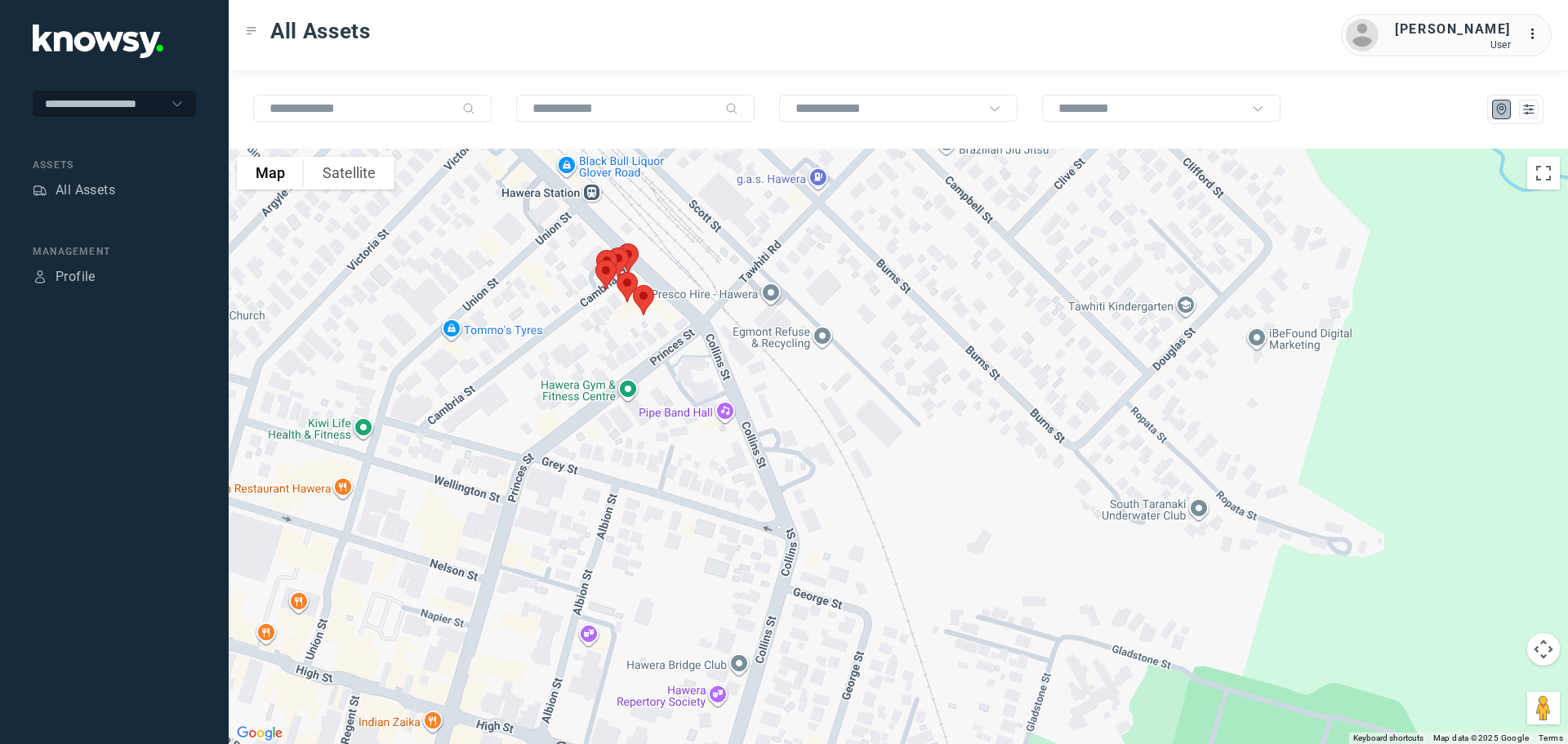
drag, startPoint x: 589, startPoint y: 262, endPoint x: 629, endPoint y: 409, distance: 152.3
click at [629, 411] on div at bounding box center [898, 446] width 1339 height 596
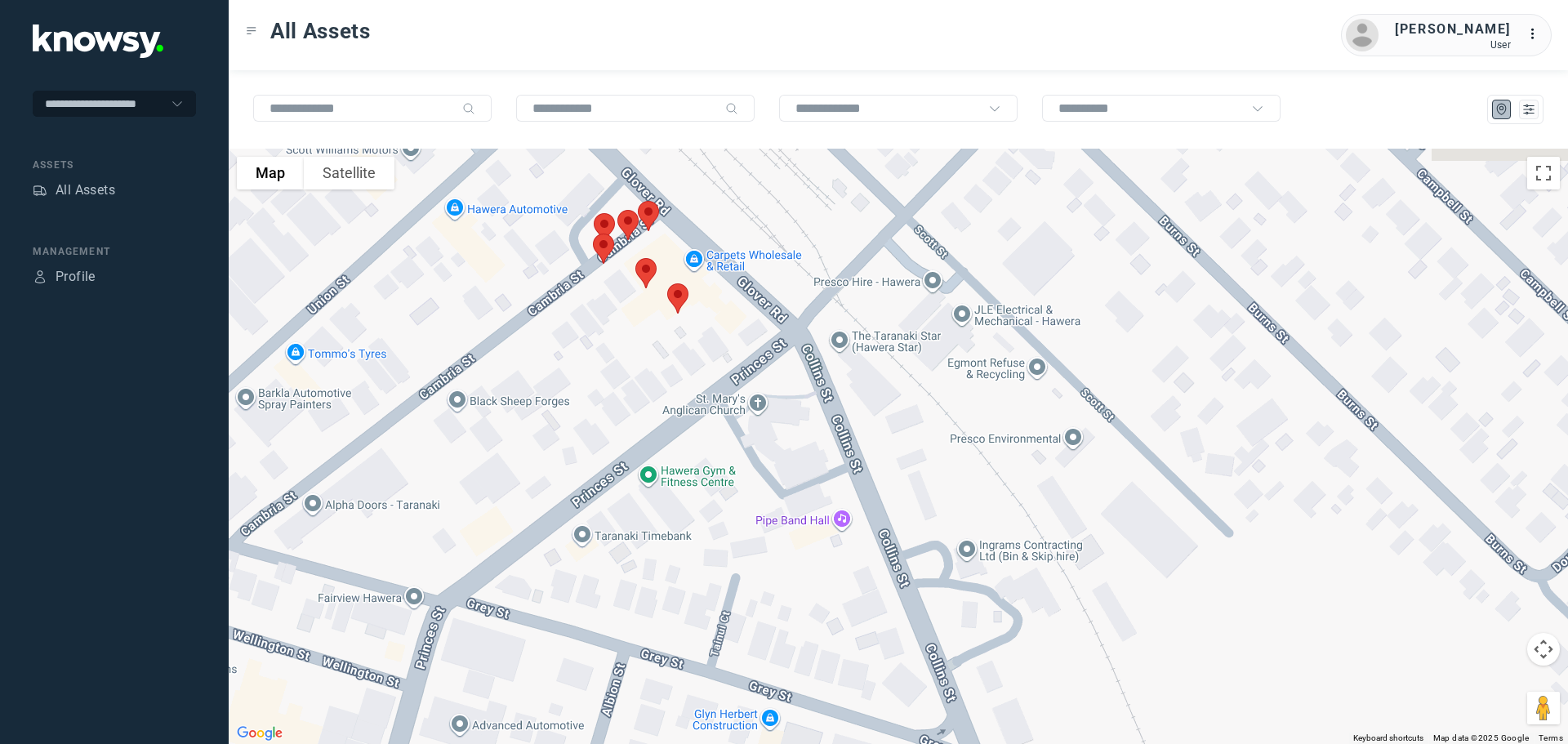
drag, startPoint x: 578, startPoint y: 278, endPoint x: 592, endPoint y: 339, distance: 62.6
click at [594, 339] on div at bounding box center [898, 446] width 1339 height 596
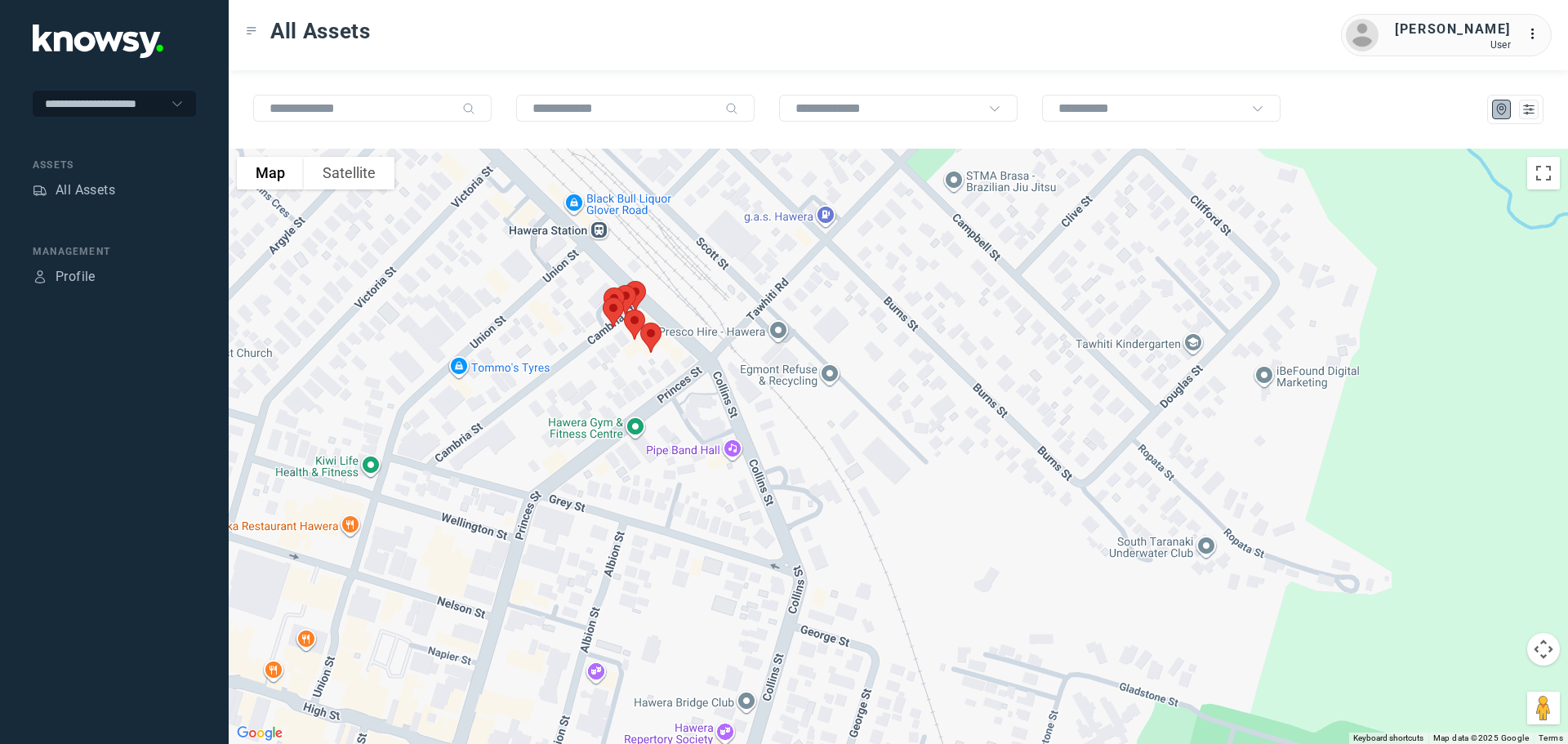
drag, startPoint x: 623, startPoint y: 499, endPoint x: 701, endPoint y: 173, distance: 335.2
click at [701, 173] on div at bounding box center [898, 446] width 1339 height 596
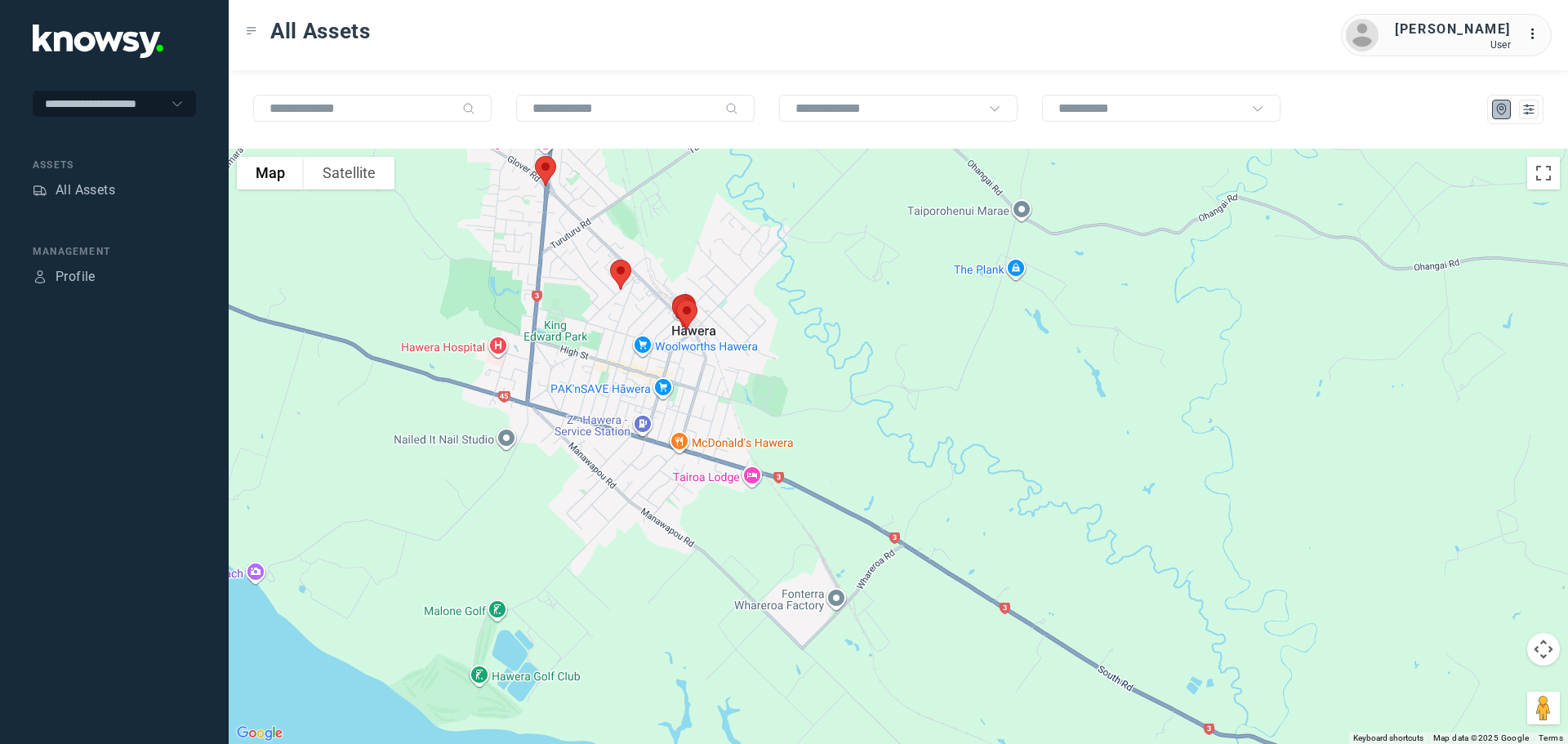
drag, startPoint x: 655, startPoint y: 445, endPoint x: 679, endPoint y: 244, distance: 202.4
click at [679, 244] on div at bounding box center [898, 446] width 1339 height 596
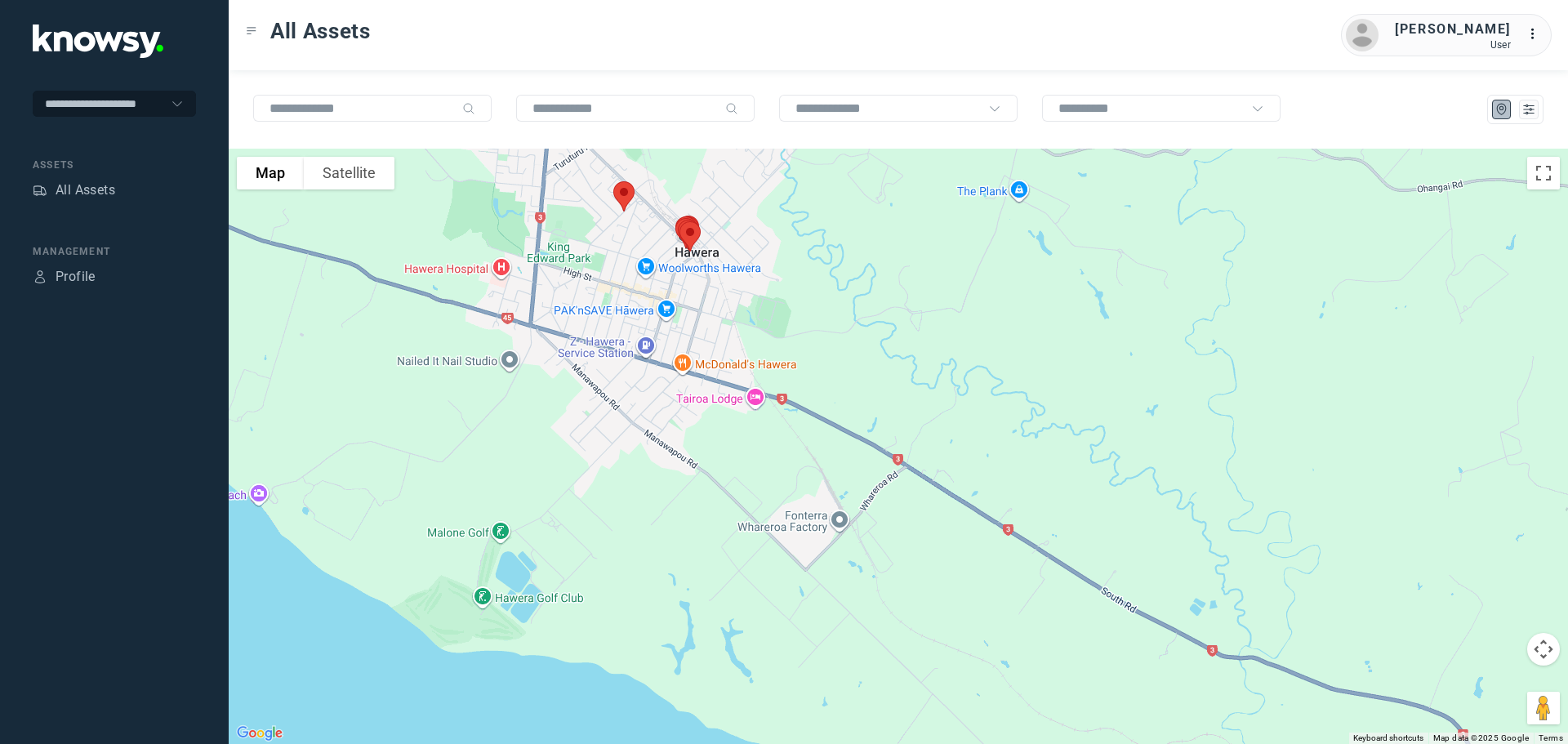
drag, startPoint x: 696, startPoint y: 569, endPoint x: 691, endPoint y: 655, distance: 86.1
click at [691, 659] on div at bounding box center [898, 446] width 1339 height 596
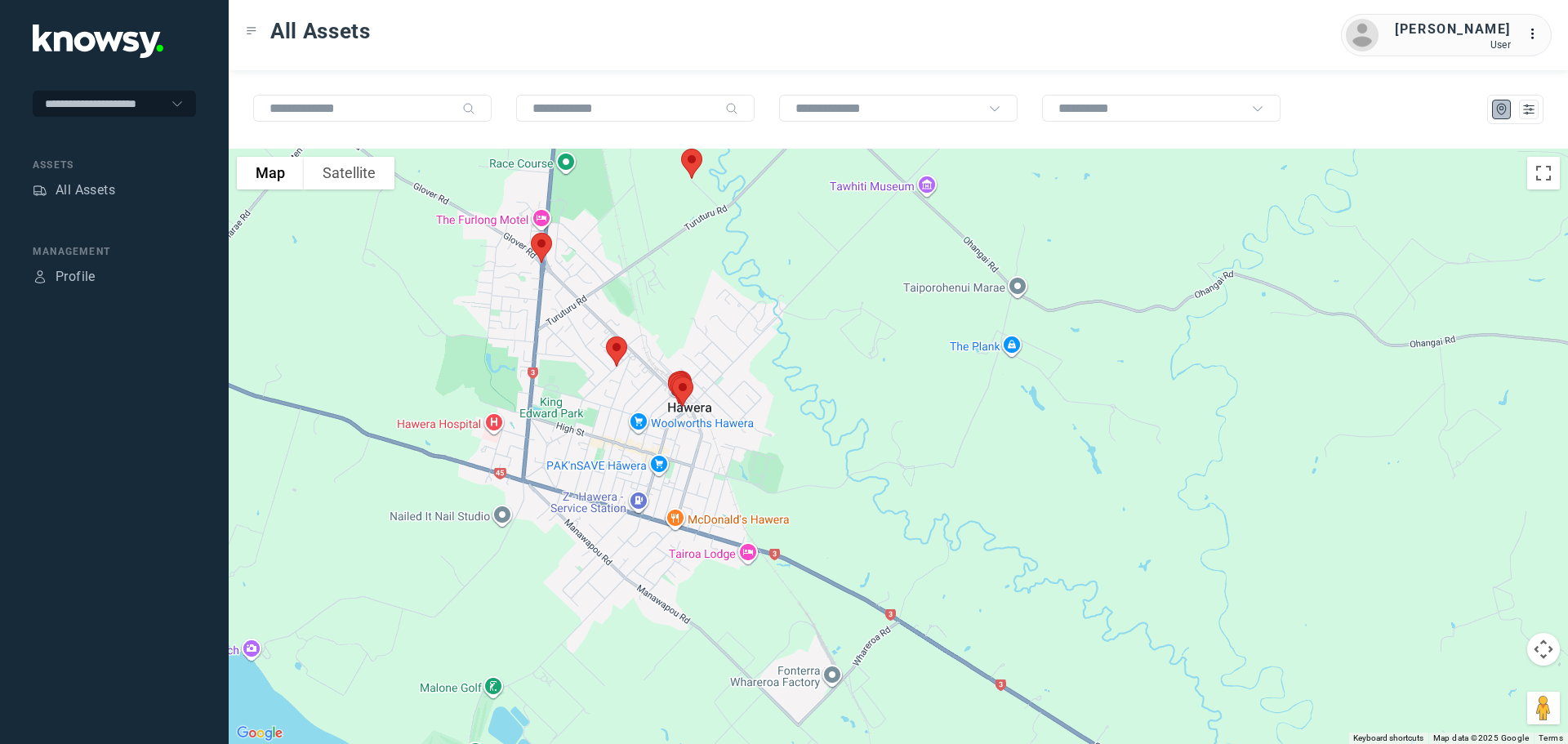
drag, startPoint x: 664, startPoint y: 501, endPoint x: 664, endPoint y: 531, distance: 30.0
click at [664, 531] on div at bounding box center [898, 446] width 1339 height 596
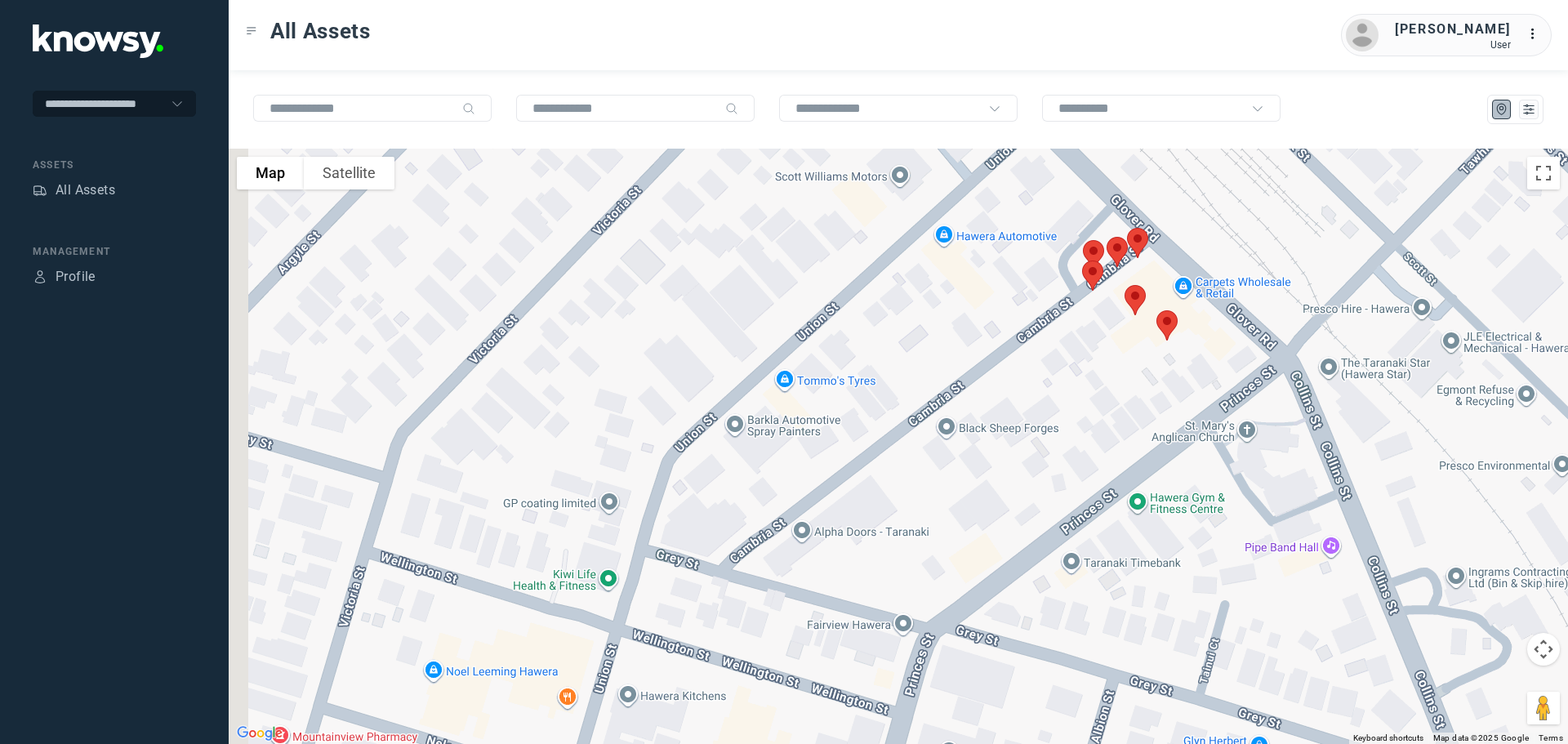
drag, startPoint x: 537, startPoint y: 250, endPoint x: 658, endPoint y: 516, distance: 292.2
click at [658, 516] on div at bounding box center [898, 446] width 1339 height 596
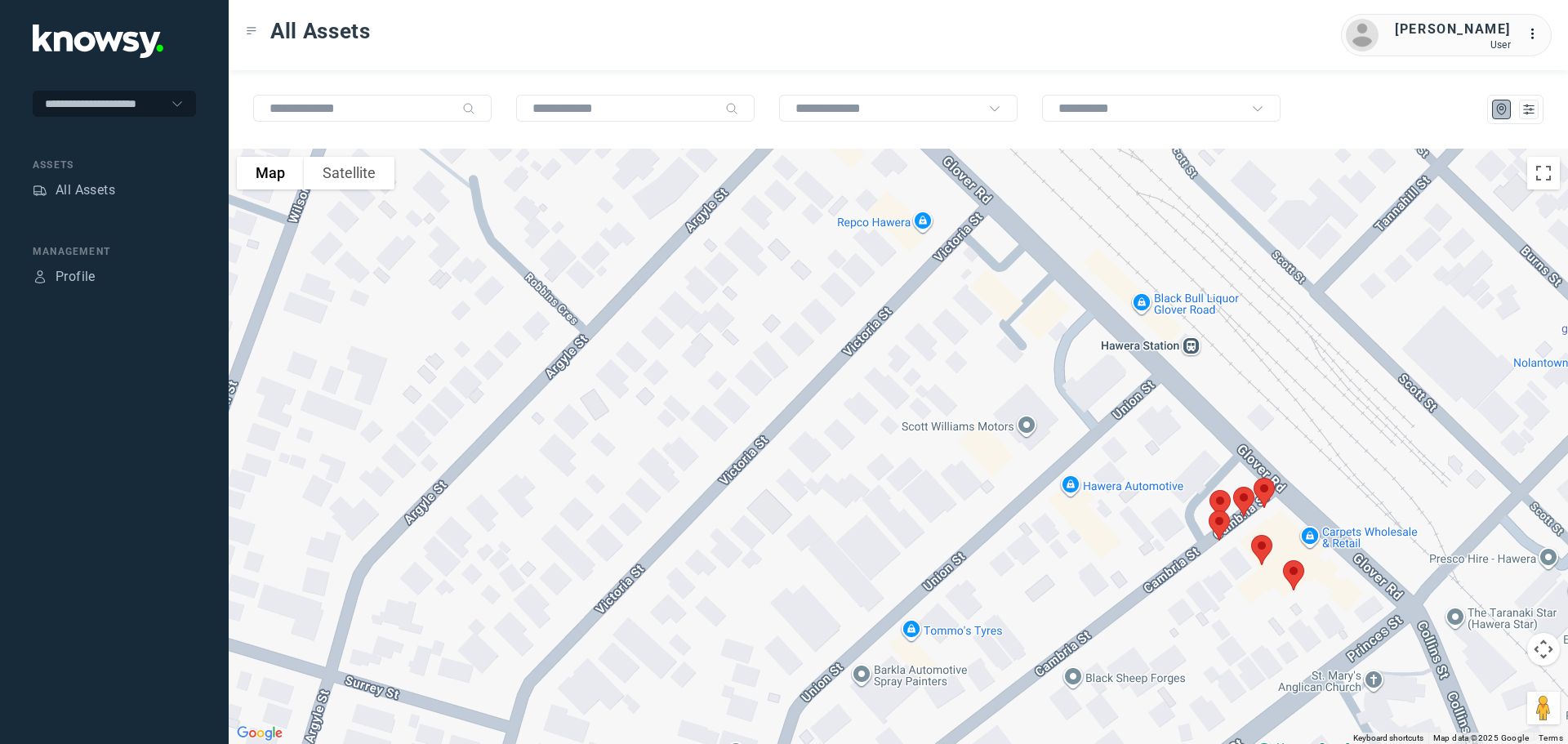
drag, startPoint x: 644, startPoint y: 382, endPoint x: 661, endPoint y: 546, distance: 164.9
click at [661, 550] on div at bounding box center [898, 446] width 1339 height 596
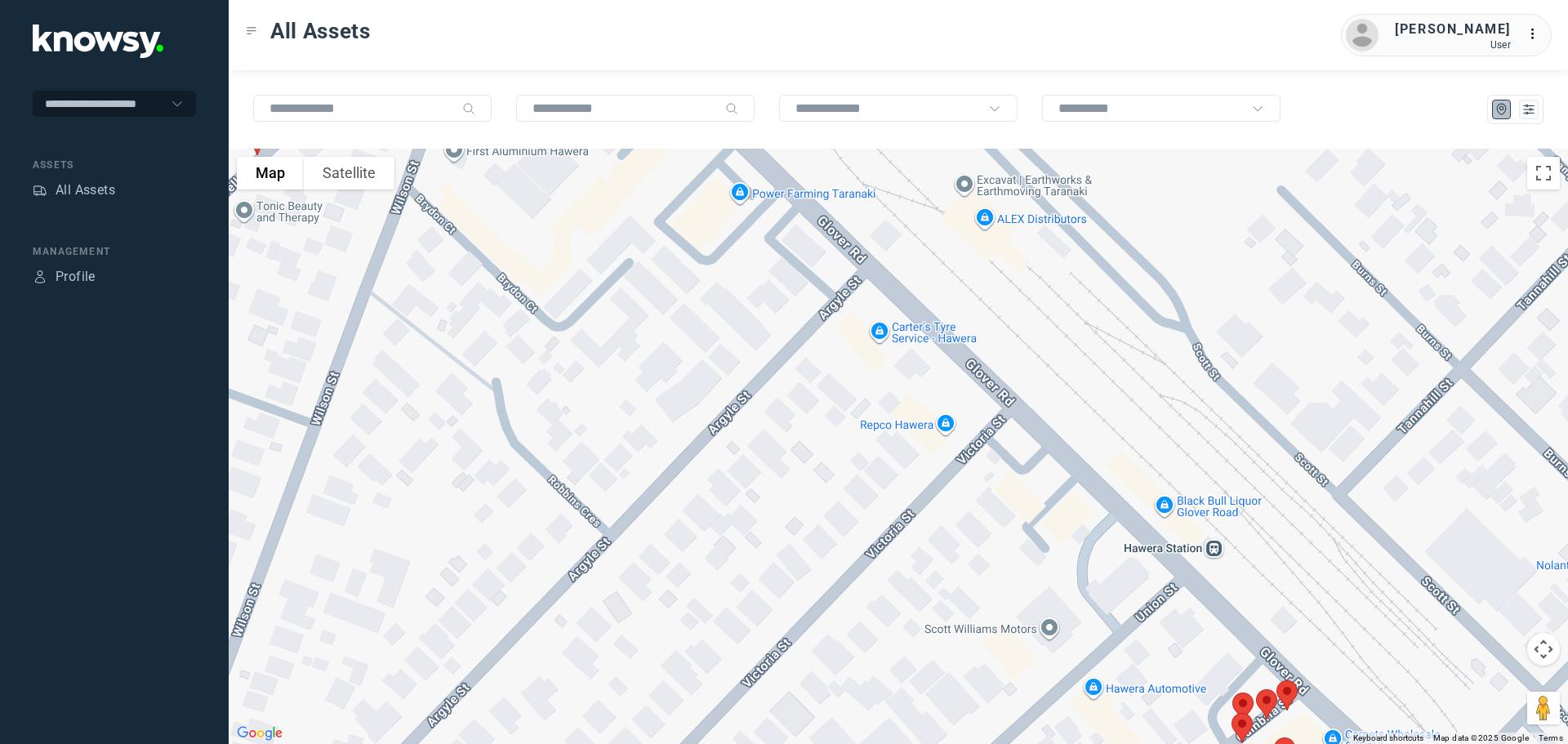
drag, startPoint x: 653, startPoint y: 504, endPoint x: 653, endPoint y: 535, distance: 31.0
click at [653, 535] on div at bounding box center [898, 446] width 1339 height 596
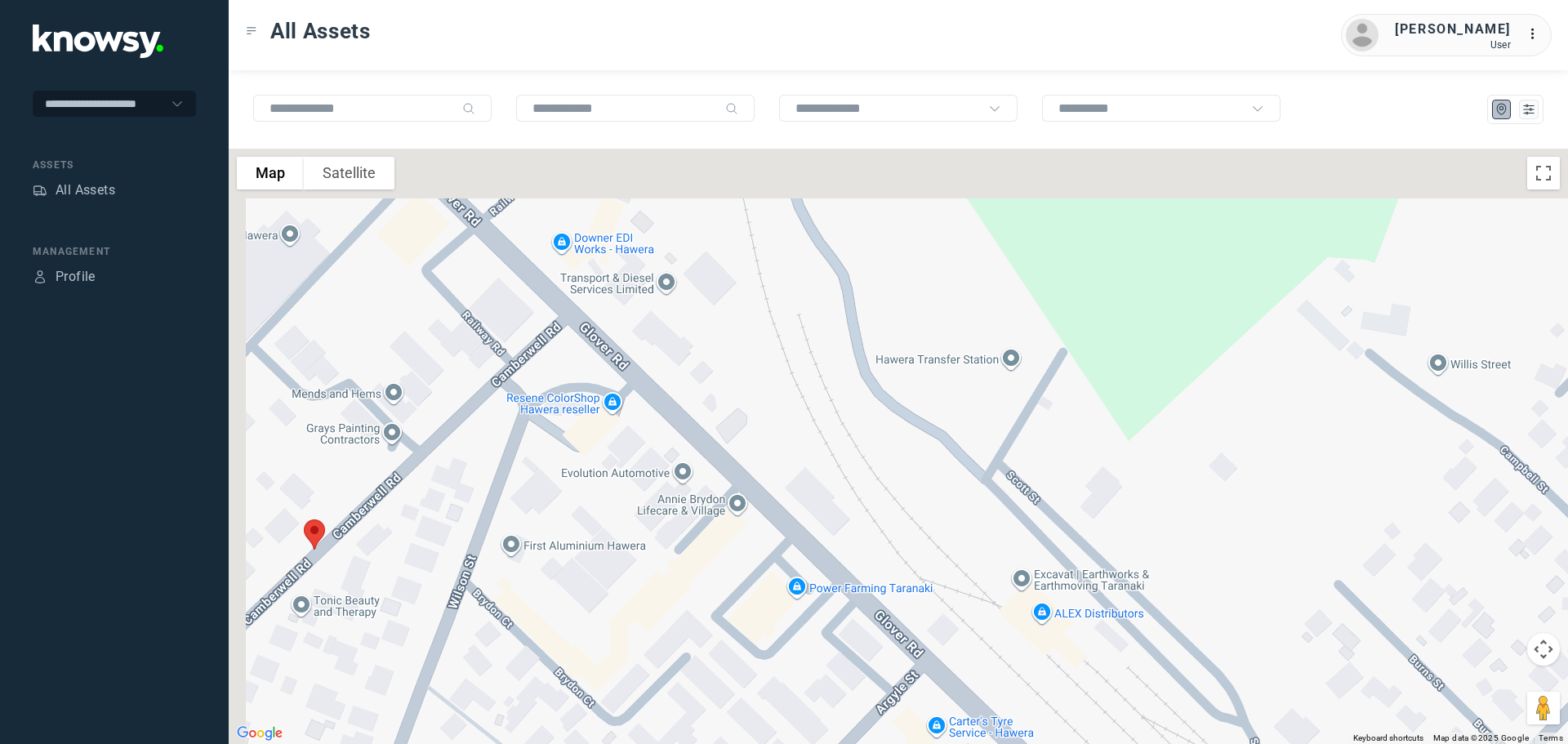
drag, startPoint x: 655, startPoint y: 452, endPoint x: 703, endPoint y: 508, distance: 73.8
click at [689, 536] on div at bounding box center [898, 446] width 1339 height 596
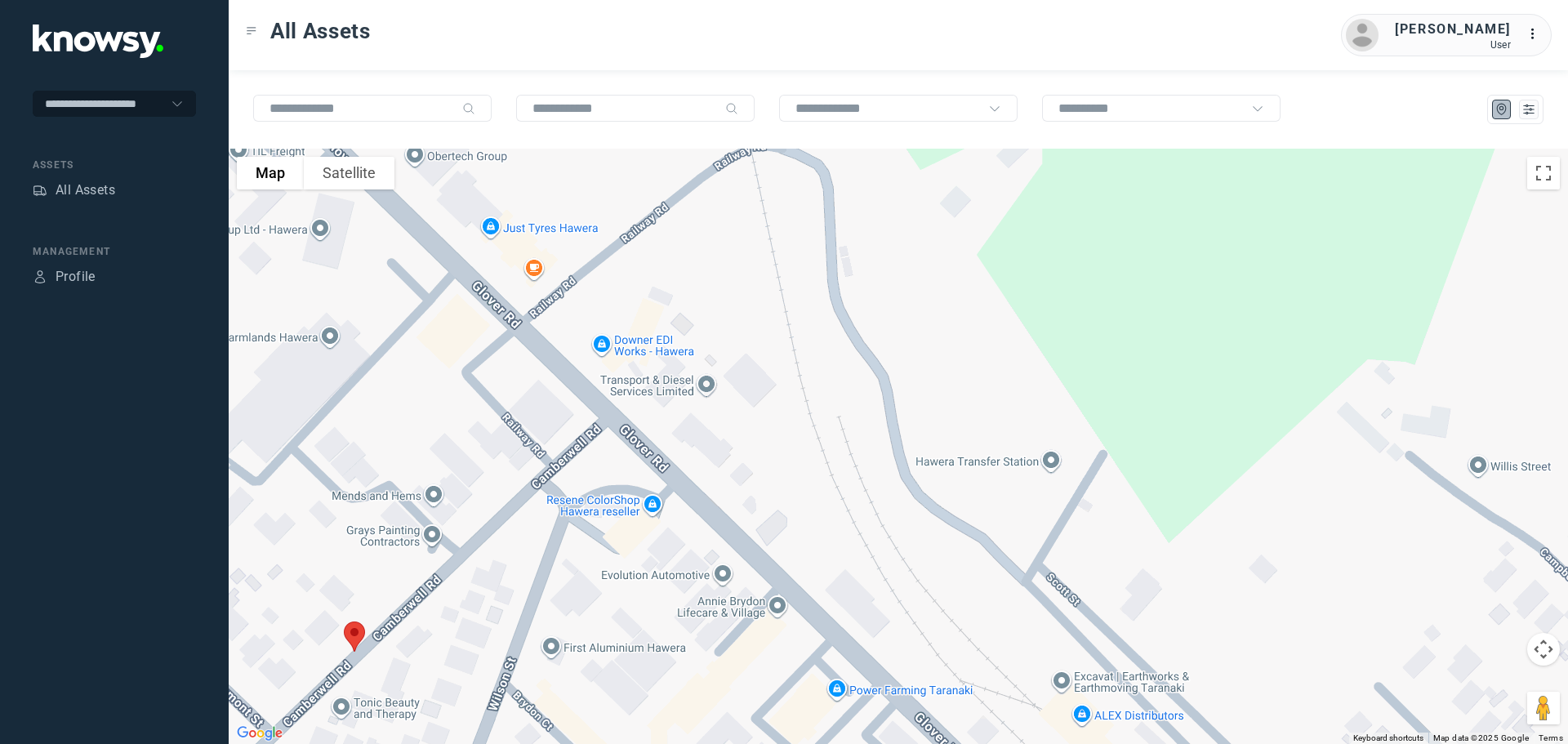
drag, startPoint x: 572, startPoint y: 514, endPoint x: 667, endPoint y: 685, distance: 195.6
click at [668, 685] on div at bounding box center [898, 446] width 1339 height 596
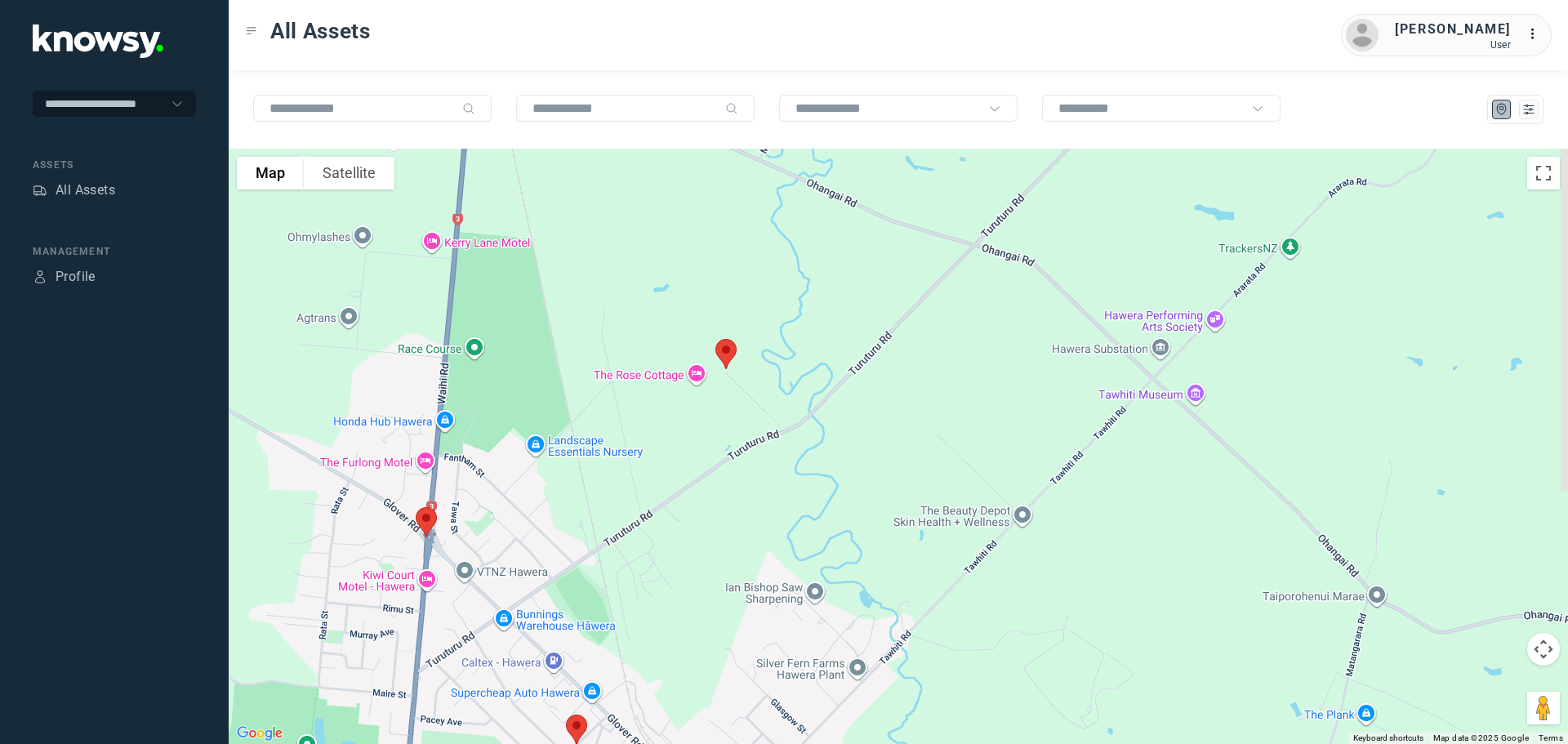
drag, startPoint x: 627, startPoint y: 414, endPoint x: 601, endPoint y: 551, distance: 139.4
click at [603, 554] on div at bounding box center [898, 446] width 1339 height 596
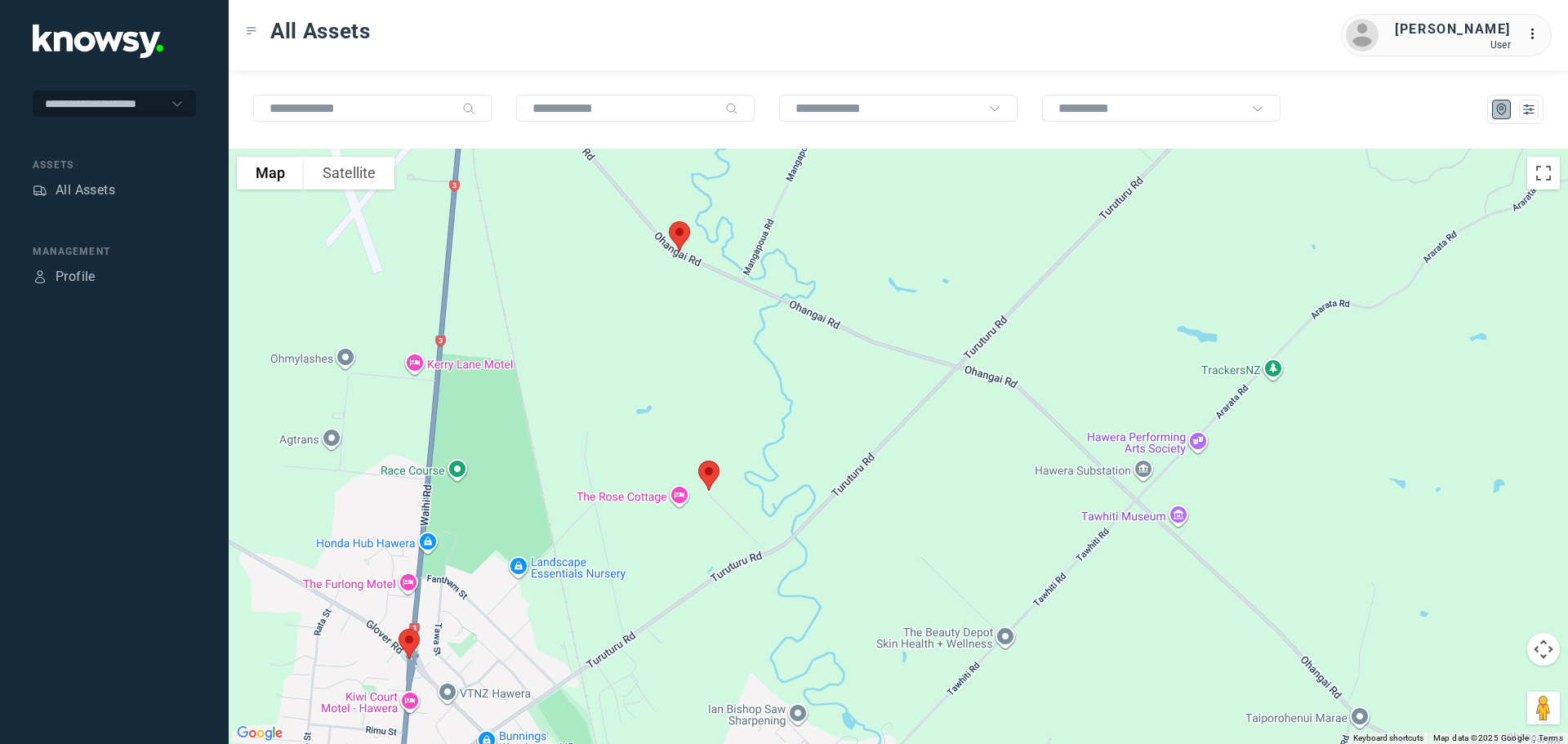
drag, startPoint x: 595, startPoint y: 387, endPoint x: 600, endPoint y: 551, distance: 164.1
click at [600, 551] on div at bounding box center [898, 446] width 1339 height 596
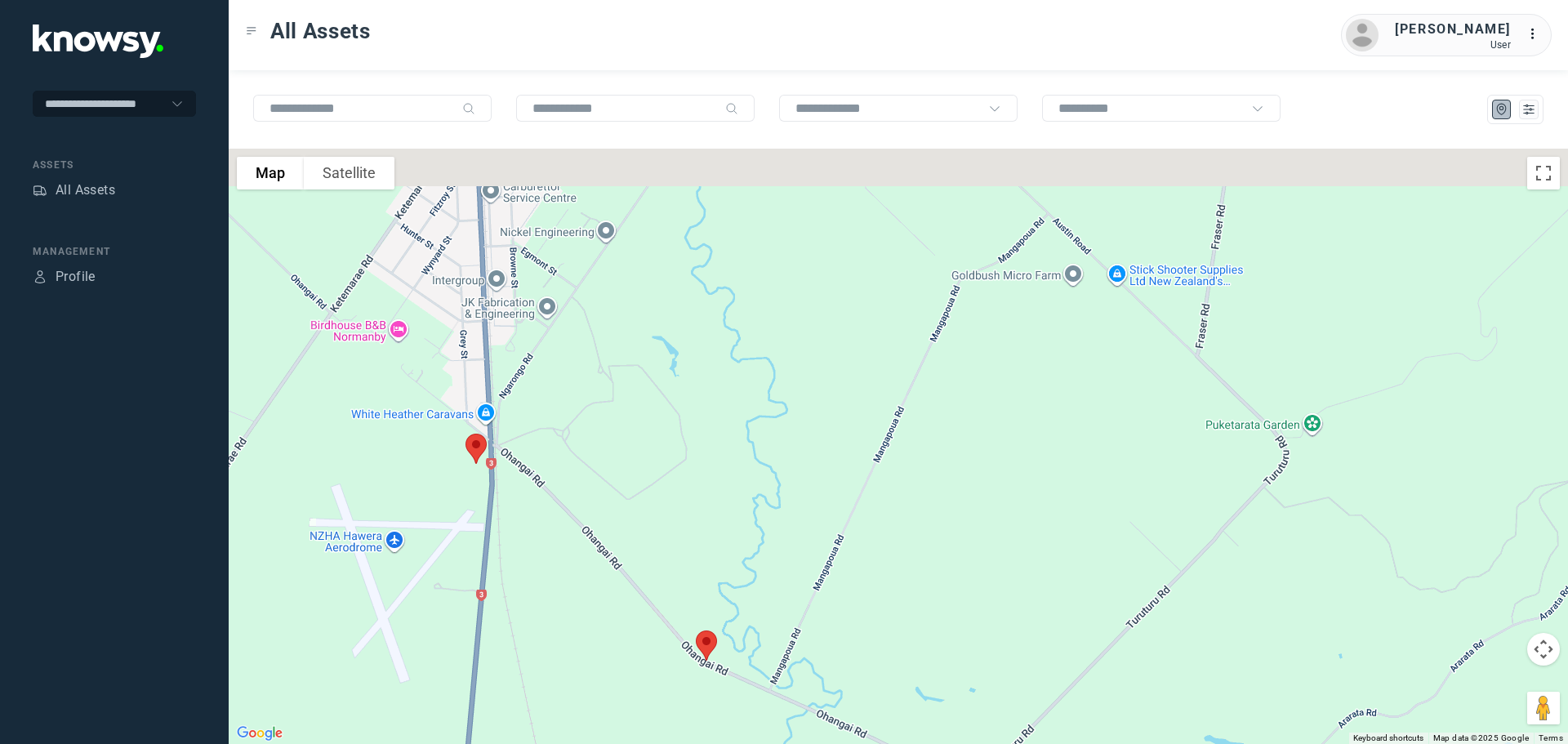
drag, startPoint x: 656, startPoint y: 449, endPoint x: 671, endPoint y: 573, distance: 124.9
click at [671, 573] on div at bounding box center [898, 446] width 1339 height 596
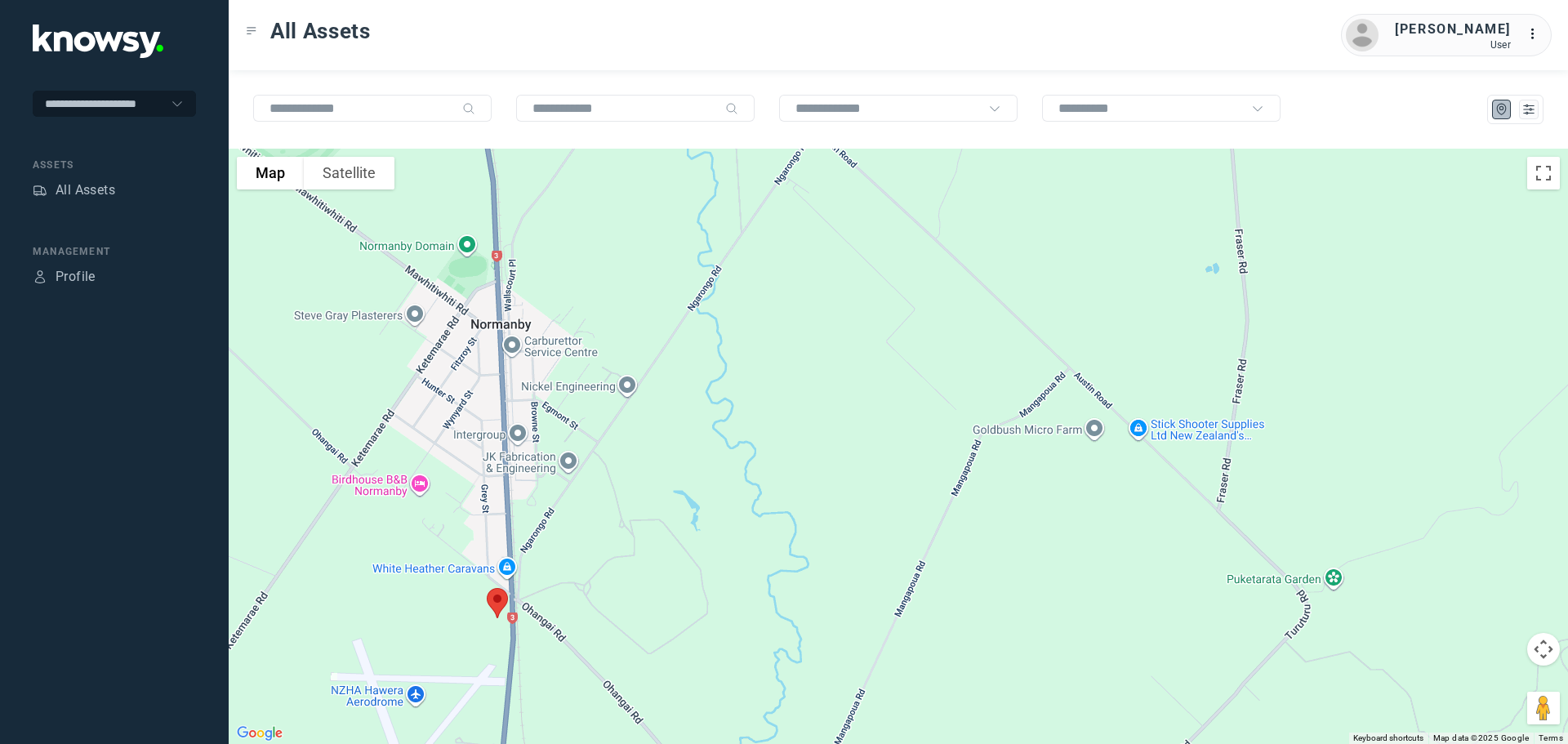
drag, startPoint x: 684, startPoint y: 499, endPoint x: 687, endPoint y: 565, distance: 66.1
click at [689, 572] on div at bounding box center [898, 446] width 1339 height 596
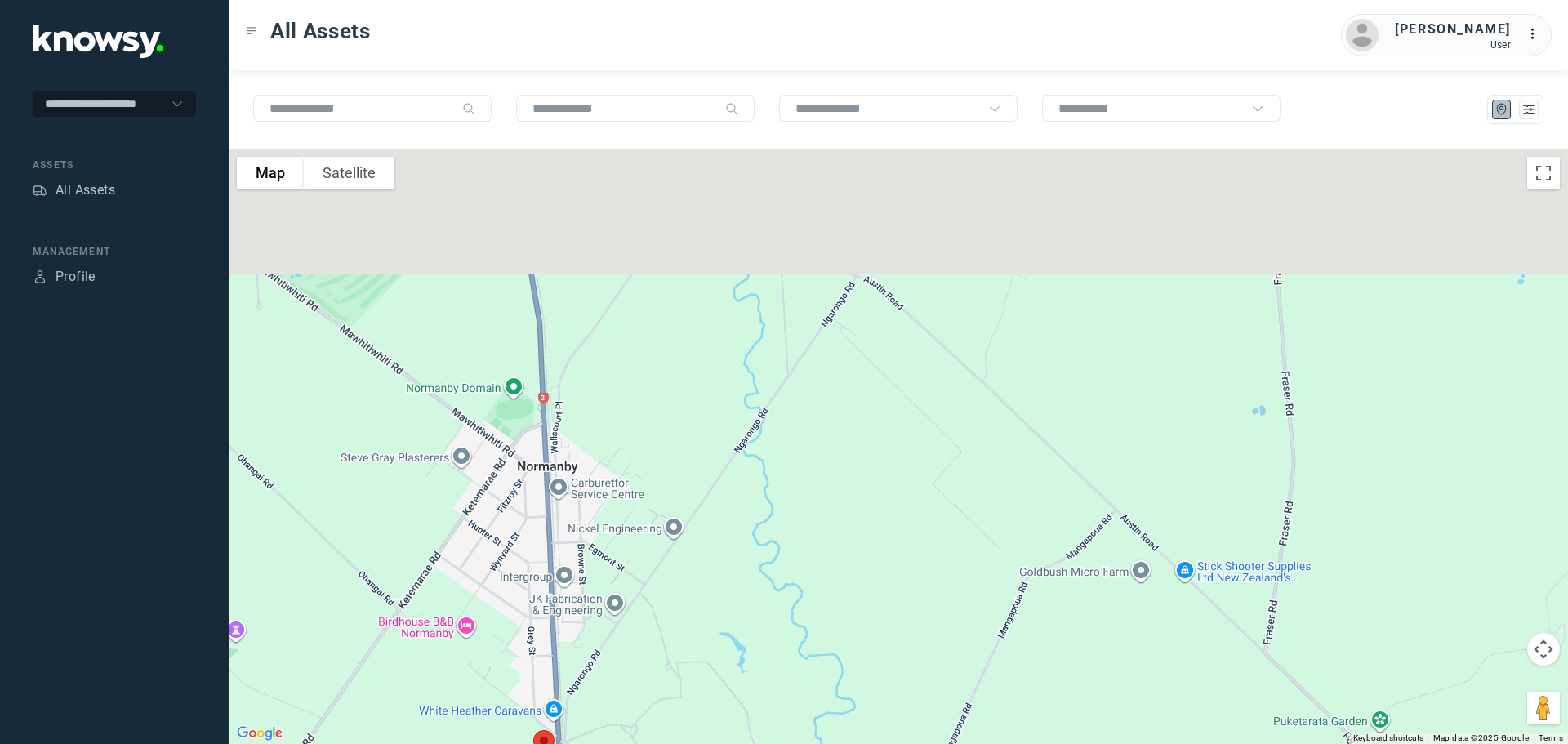
drag, startPoint x: 721, startPoint y: 607, endPoint x: 744, endPoint y: 652, distance: 50.5
click at [744, 652] on div at bounding box center [898, 446] width 1339 height 596
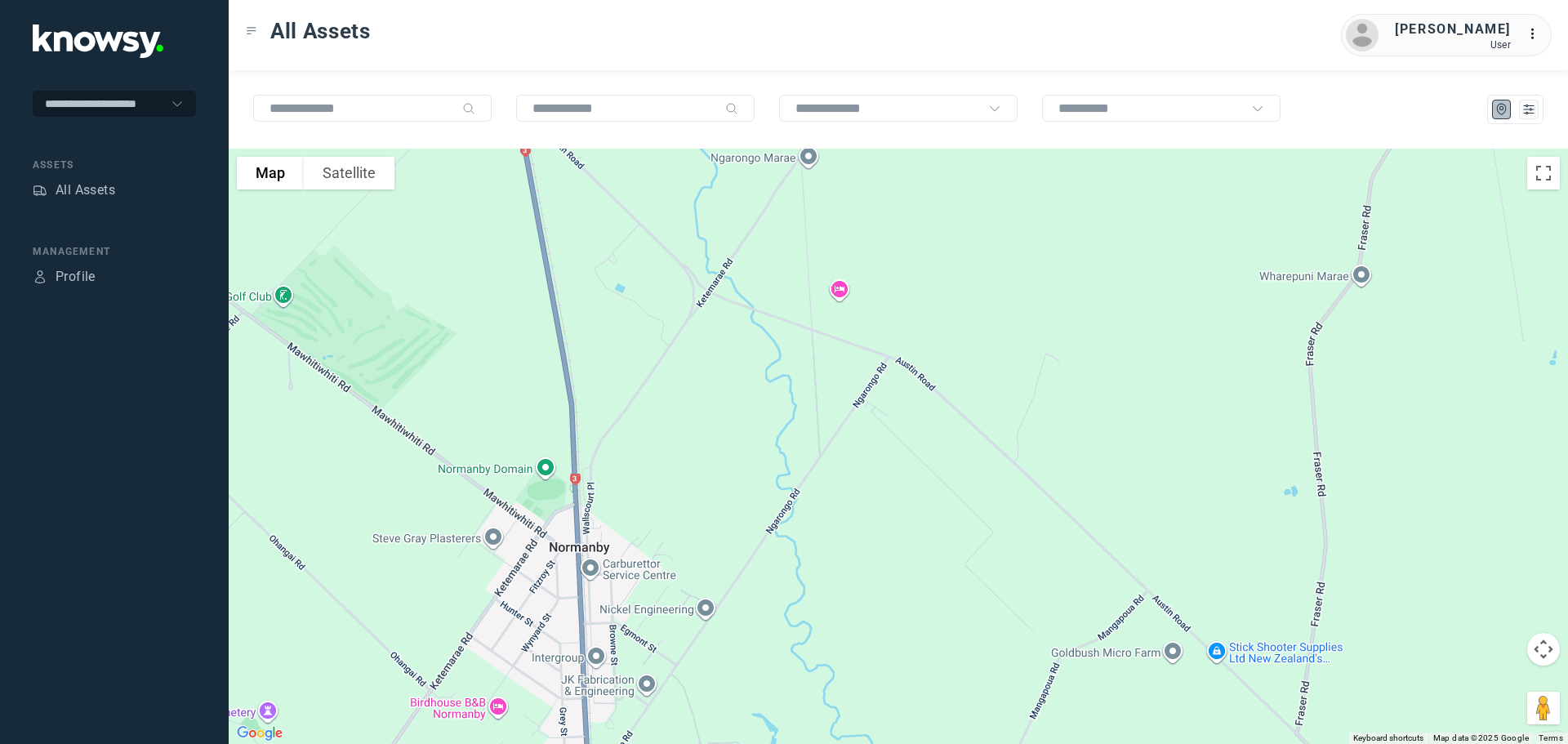
drag, startPoint x: 729, startPoint y: 453, endPoint x: 729, endPoint y: 601, distance: 148.0
click at [730, 601] on div at bounding box center [898, 446] width 1339 height 596
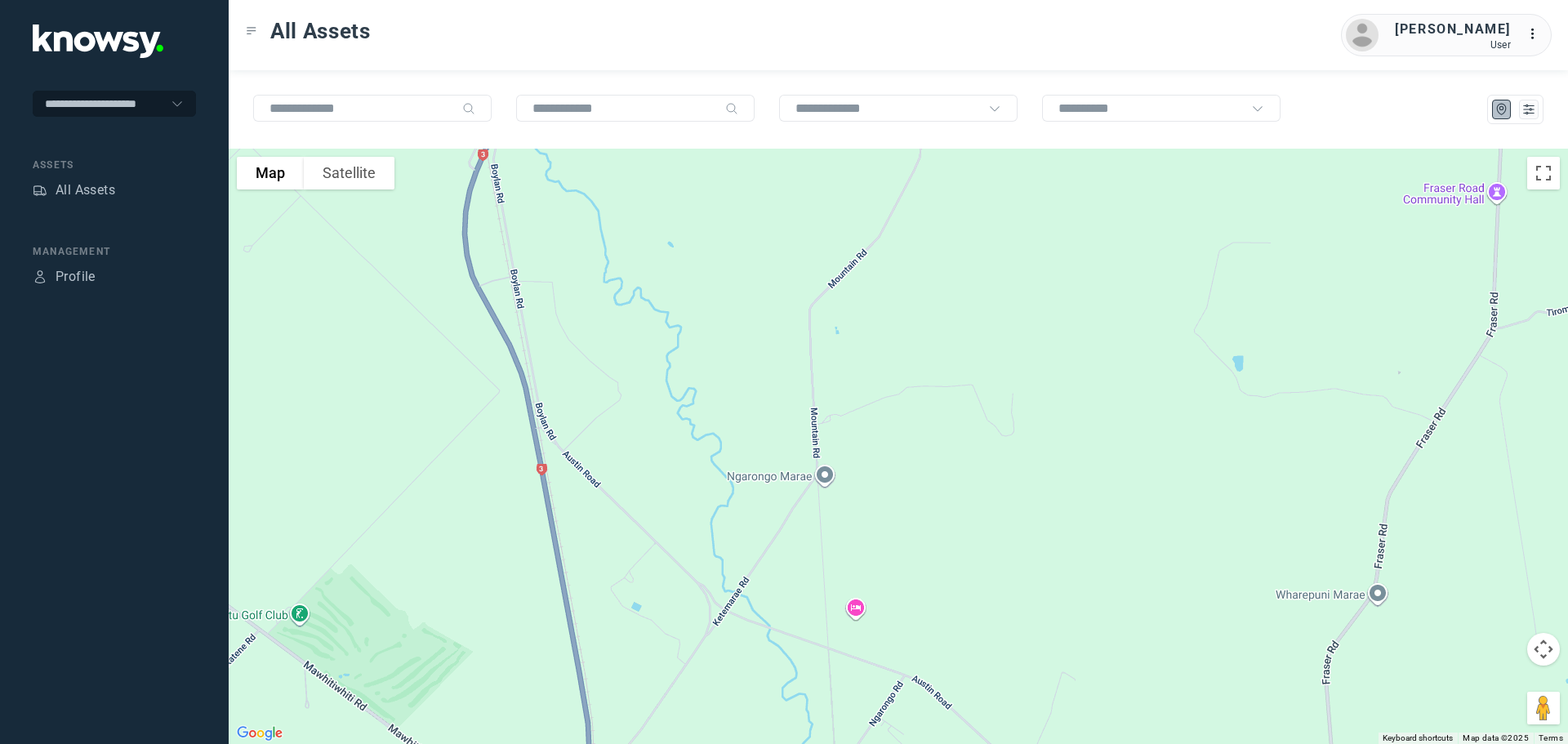
drag, startPoint x: 713, startPoint y: 549, endPoint x: 715, endPoint y: 600, distance: 51.0
click at [719, 606] on div at bounding box center [898, 446] width 1339 height 596
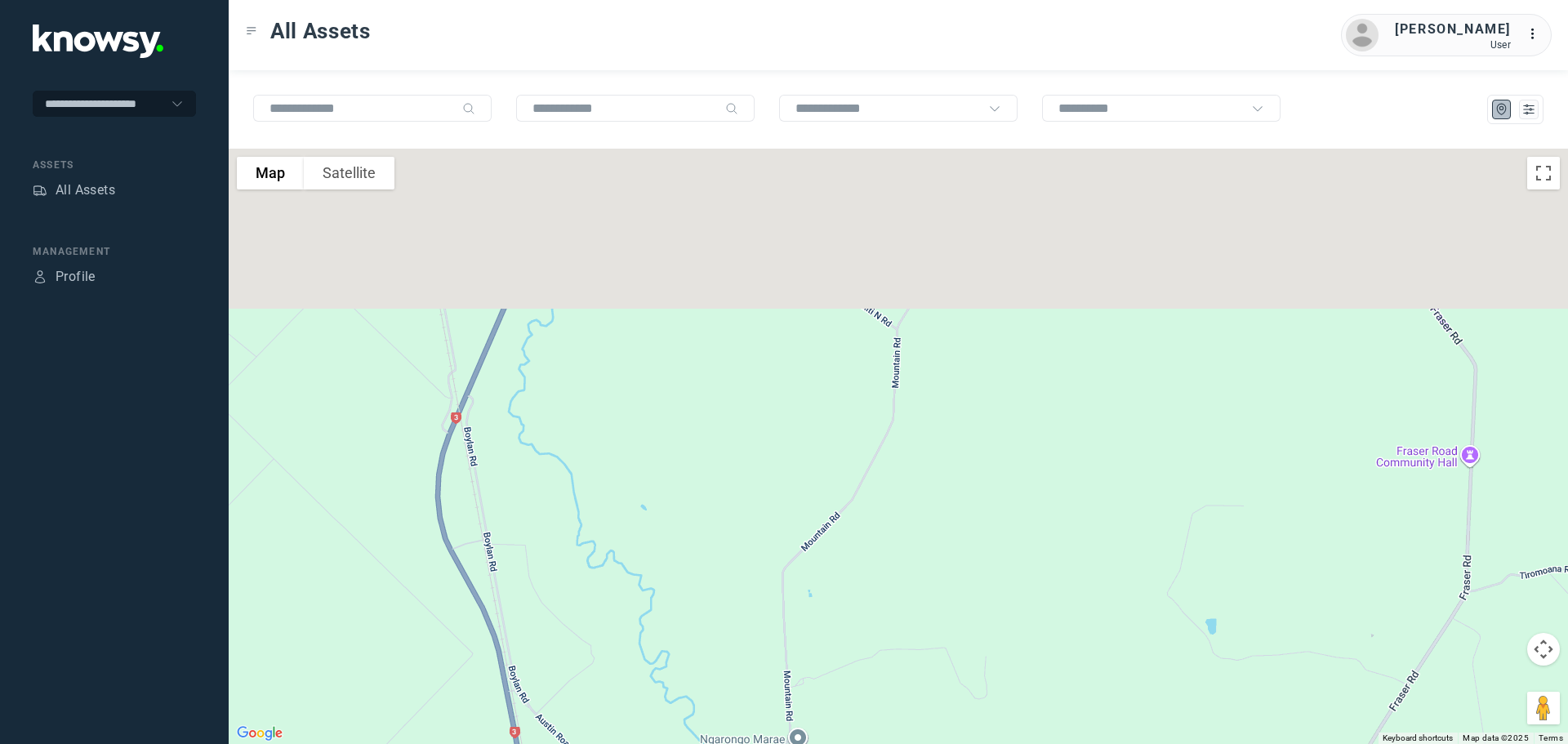
drag, startPoint x: 681, startPoint y: 559, endPoint x: 680, endPoint y: 580, distance: 21.0
click at [680, 580] on div at bounding box center [898, 446] width 1339 height 596
